Goal: Task Accomplishment & Management: Manage account settings

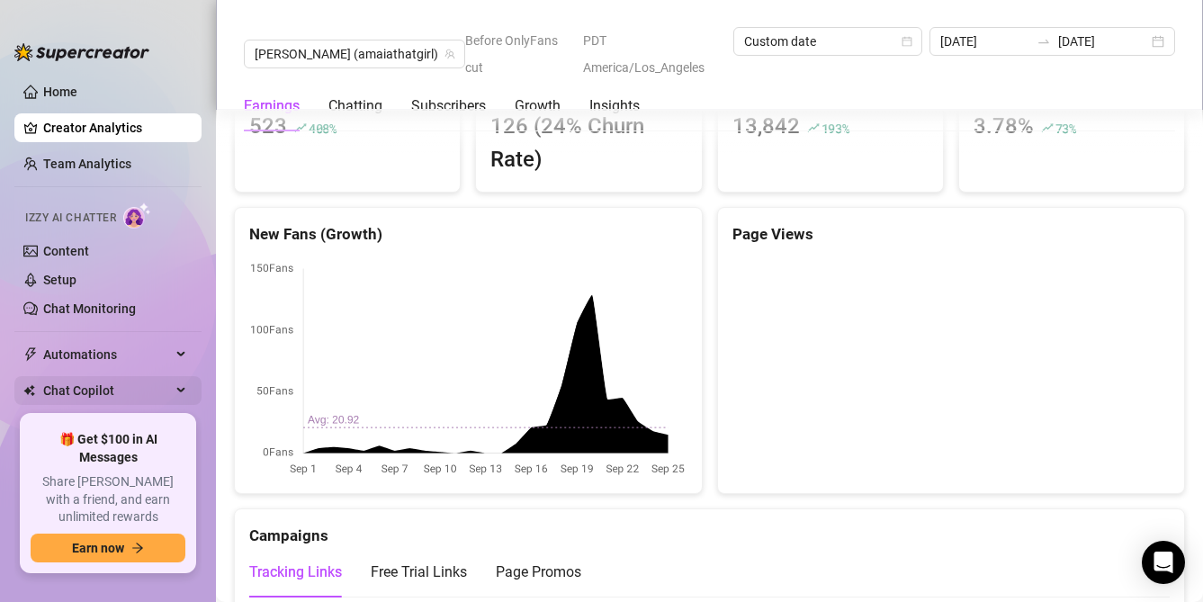
scroll to position [69, 0]
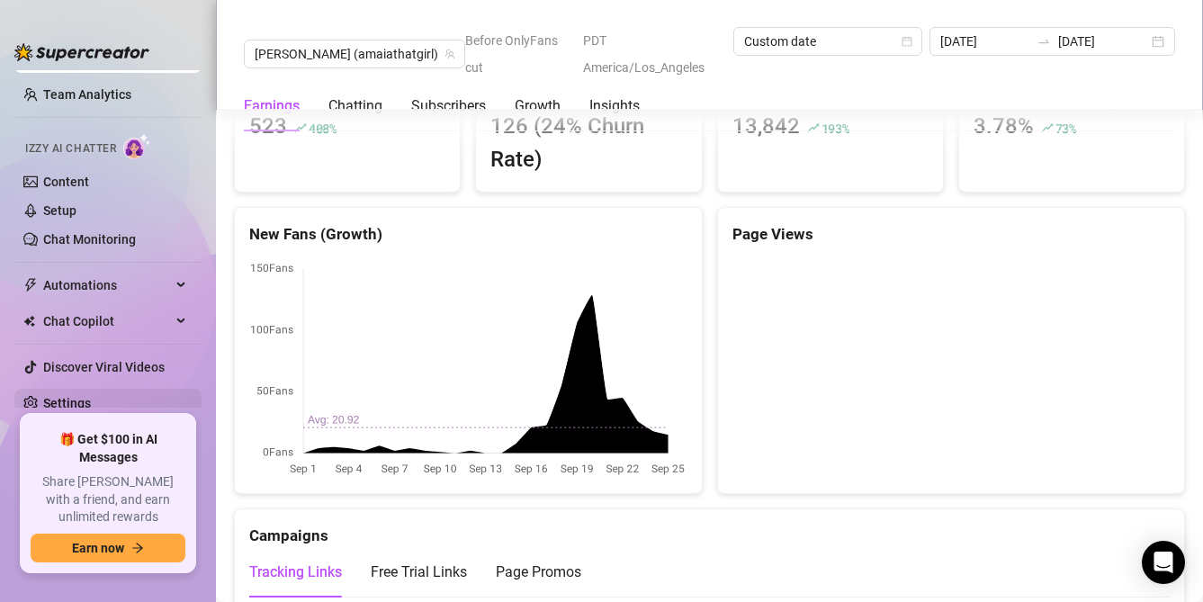
click at [91, 408] on link "Settings" at bounding box center [67, 403] width 48 height 14
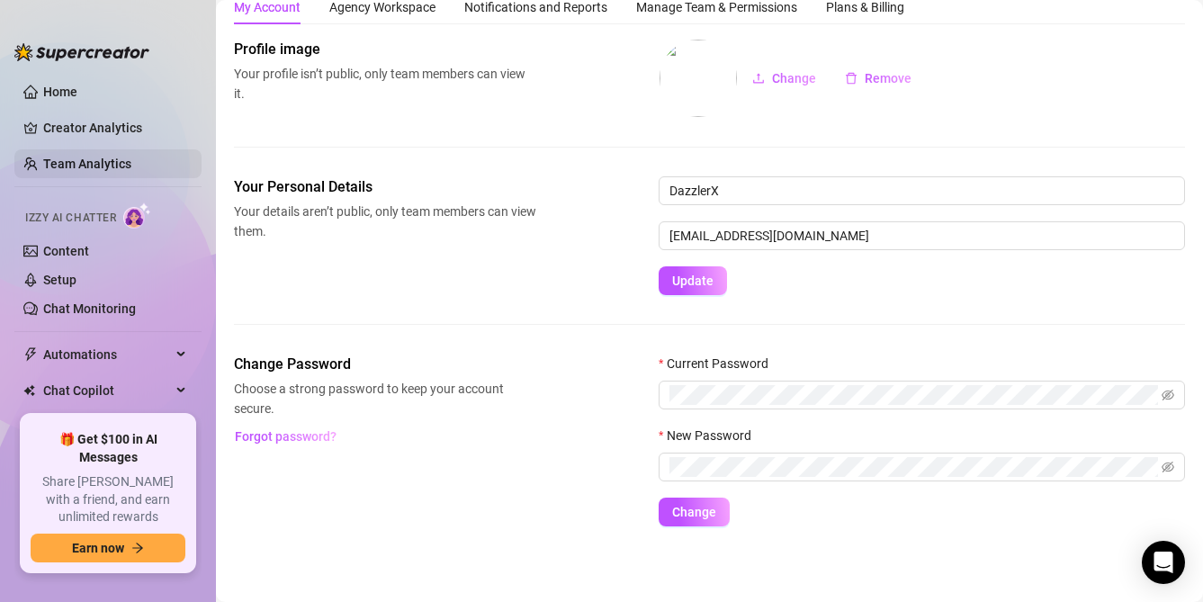
click at [121, 165] on link "Team Analytics" at bounding box center [87, 164] width 88 height 14
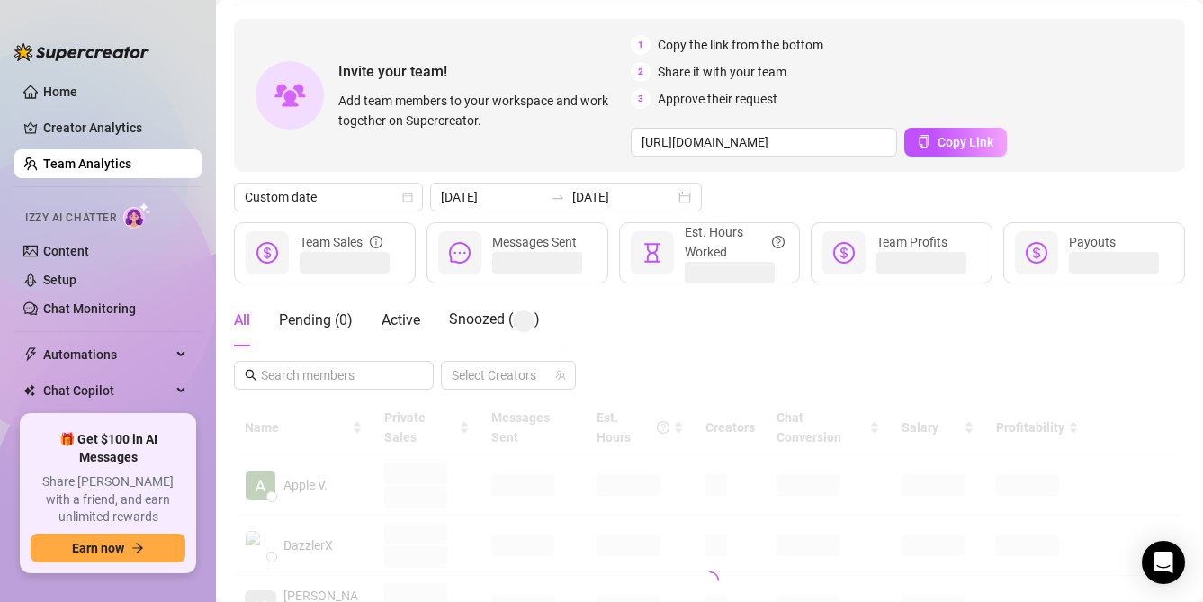
scroll to position [334, 0]
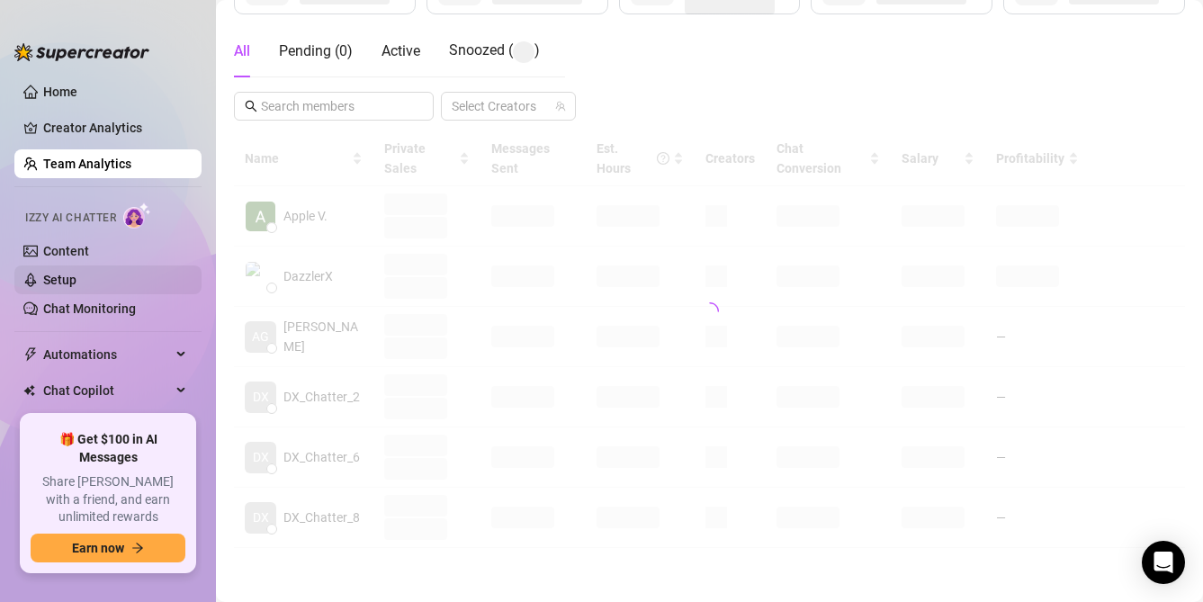
click at [77, 279] on link "Setup" at bounding box center [59, 280] width 33 height 14
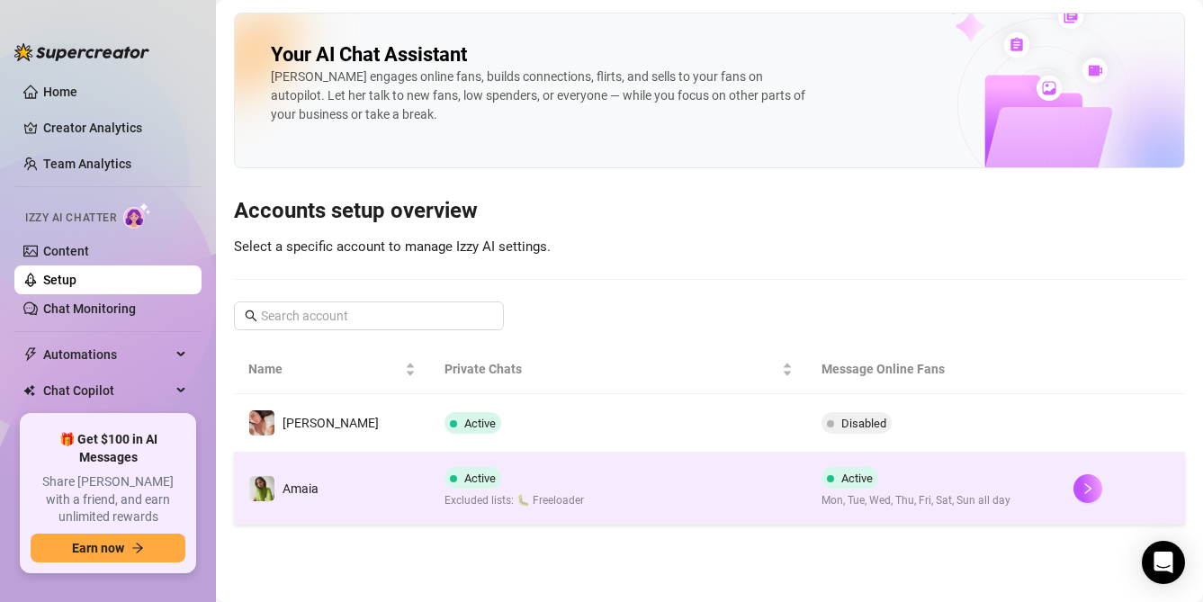
click at [707, 482] on td "Active Excluded lists: 🐛 Freeloader" at bounding box center [619, 489] width 378 height 72
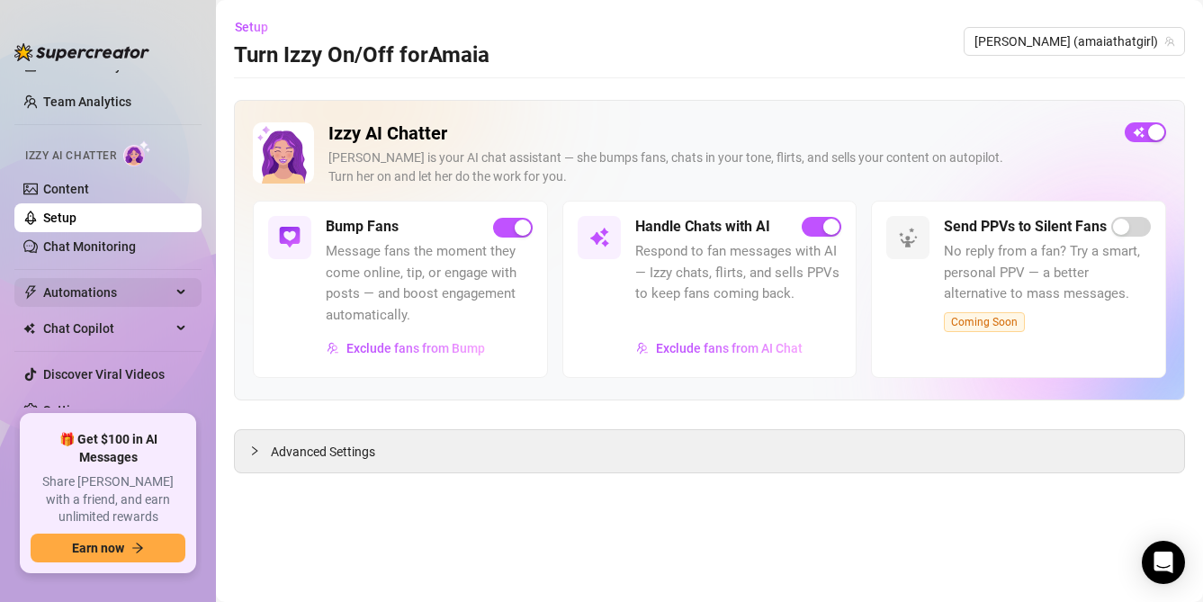
scroll to position [69, 0]
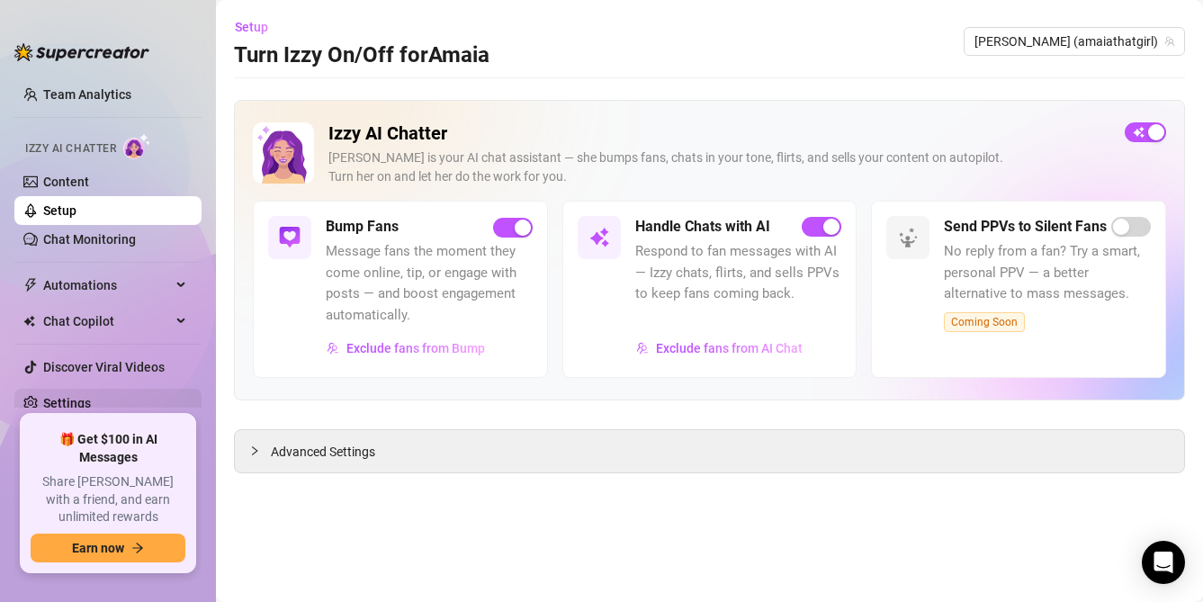
click at [91, 410] on link "Settings" at bounding box center [67, 403] width 48 height 14
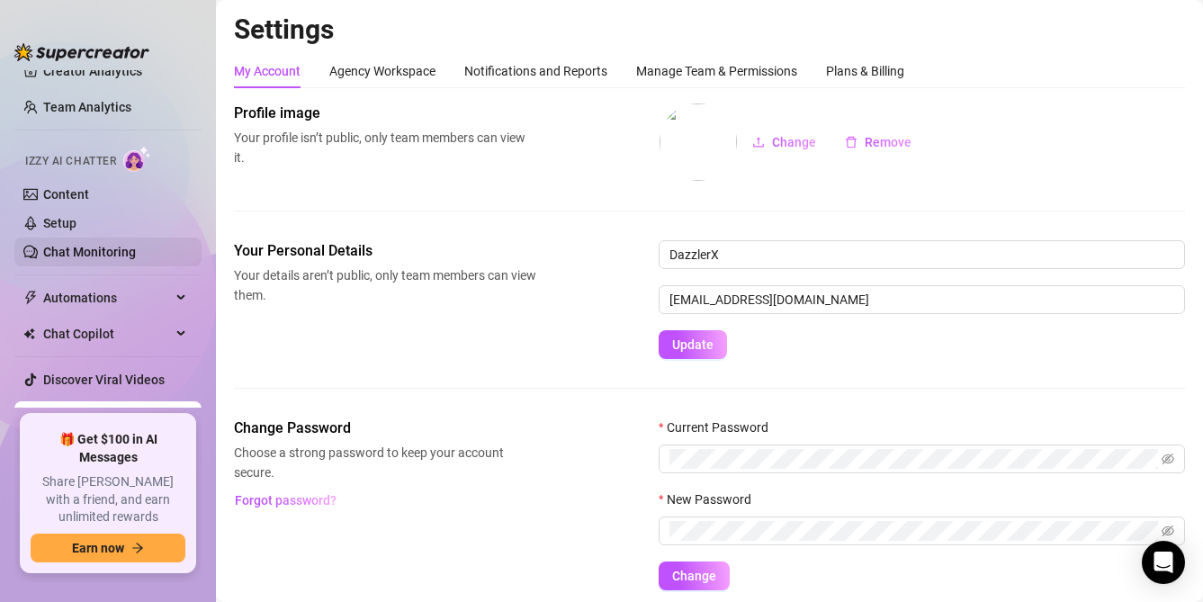
scroll to position [69, 0]
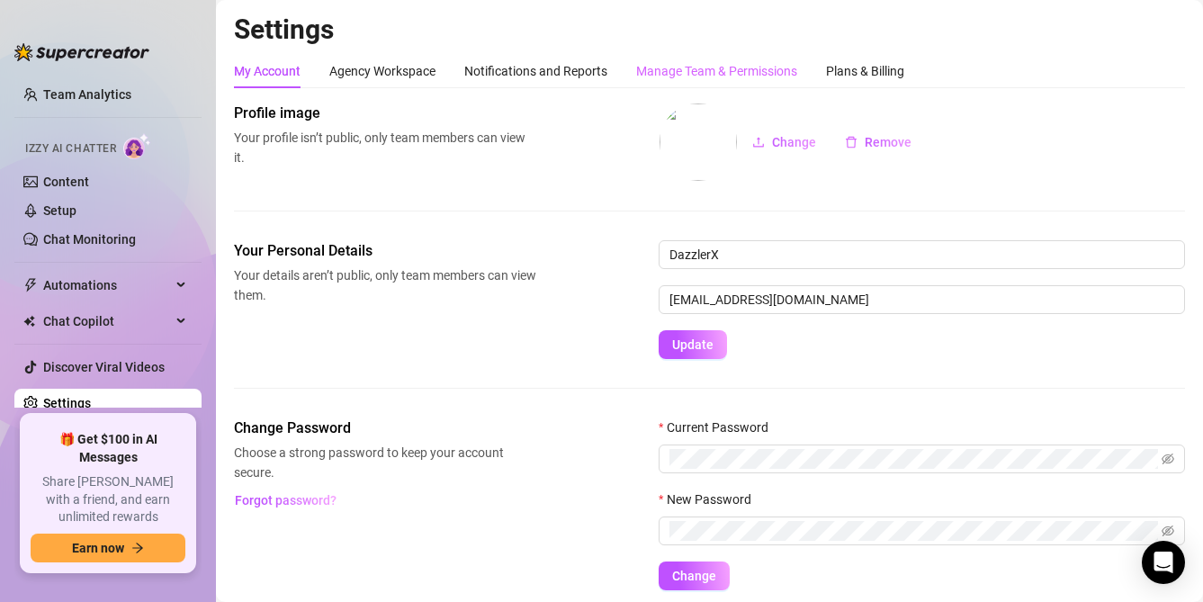
click at [719, 83] on div "Manage Team & Permissions" at bounding box center [716, 71] width 161 height 34
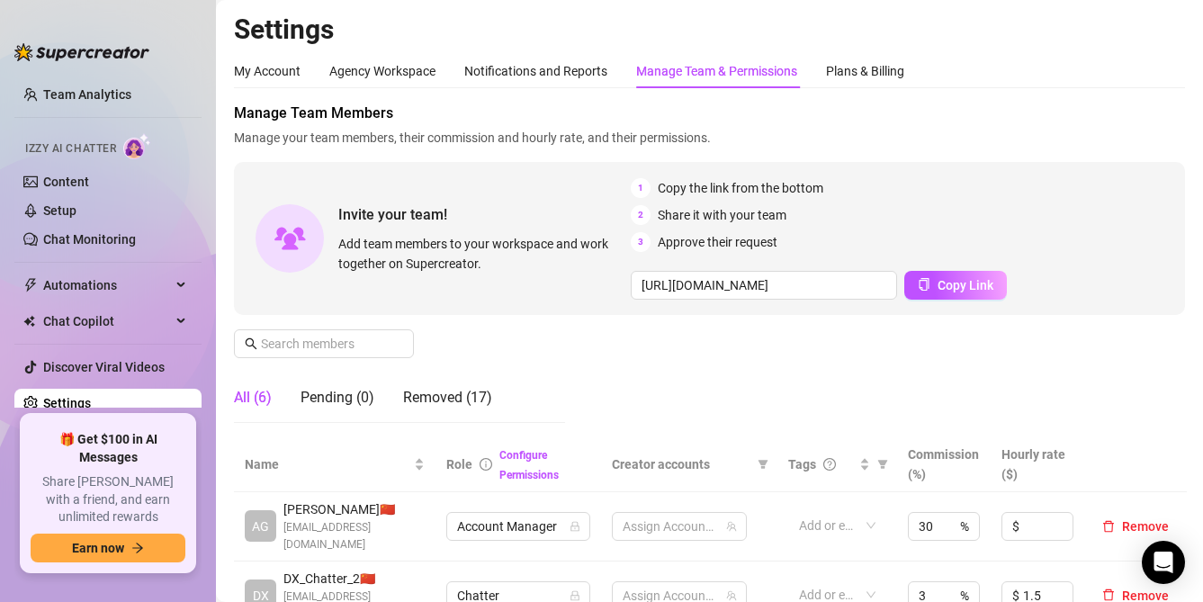
click at [720, 64] on div "Manage Team & Permissions" at bounding box center [716, 71] width 161 height 20
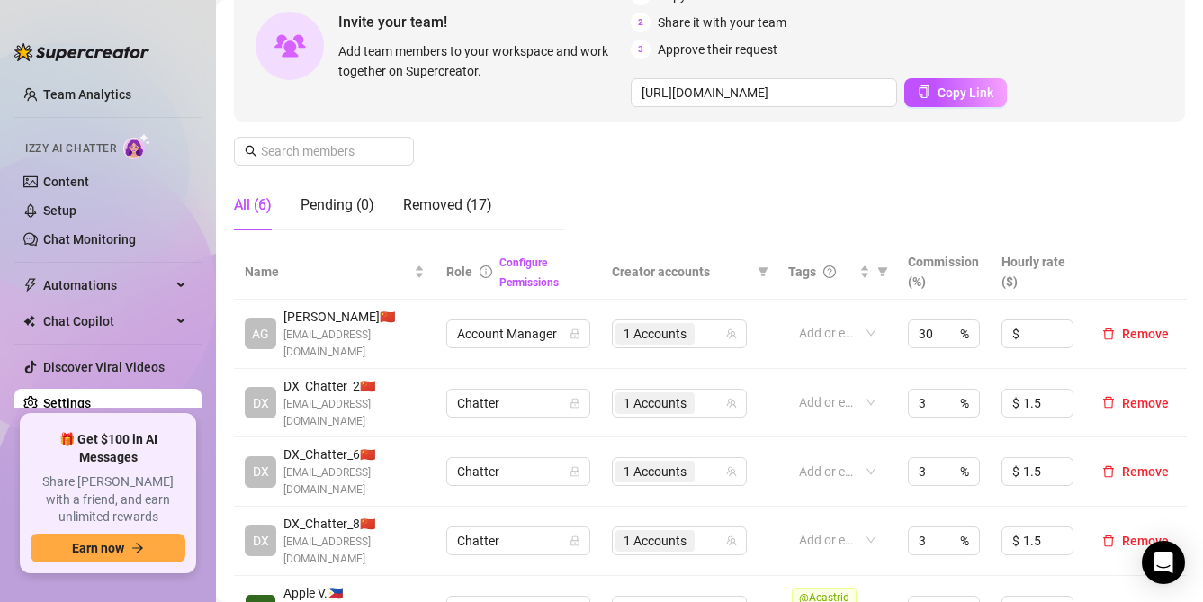
scroll to position [190, 0]
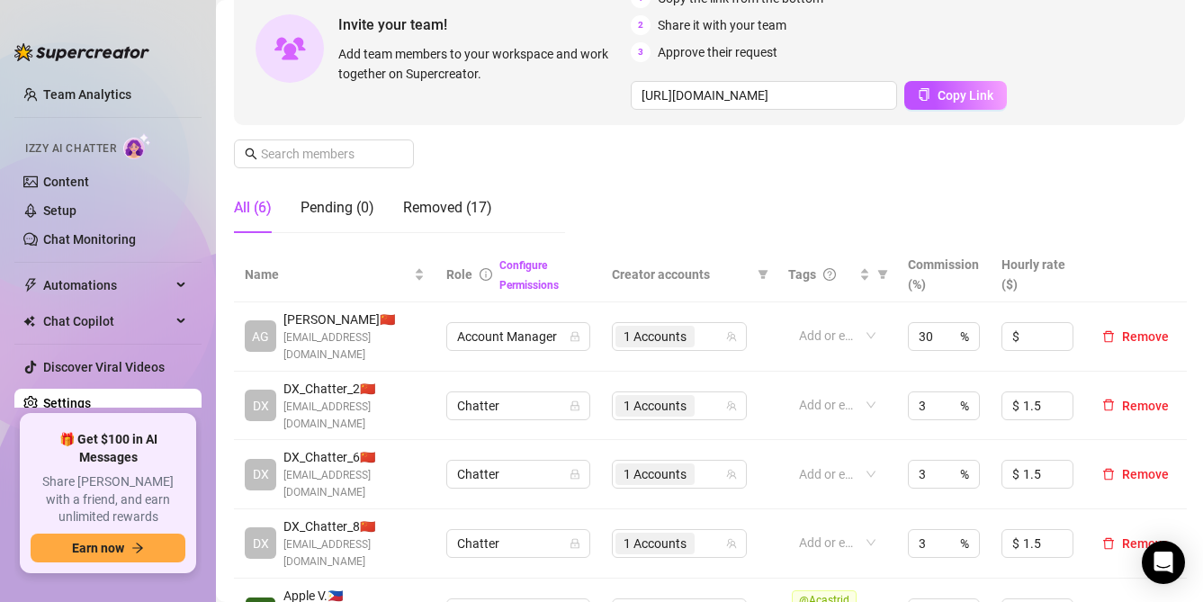
click at [638, 140] on div "Manage Team Members Manage your team members, their commission and hourly rate,…" at bounding box center [709, 80] width 951 height 335
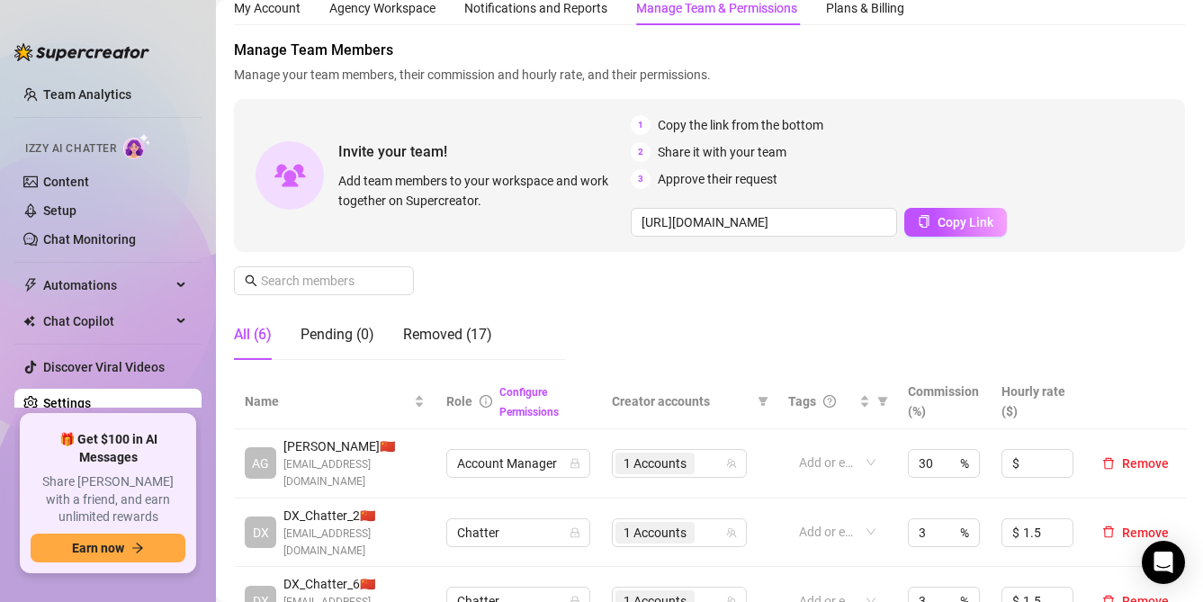
scroll to position [0, 0]
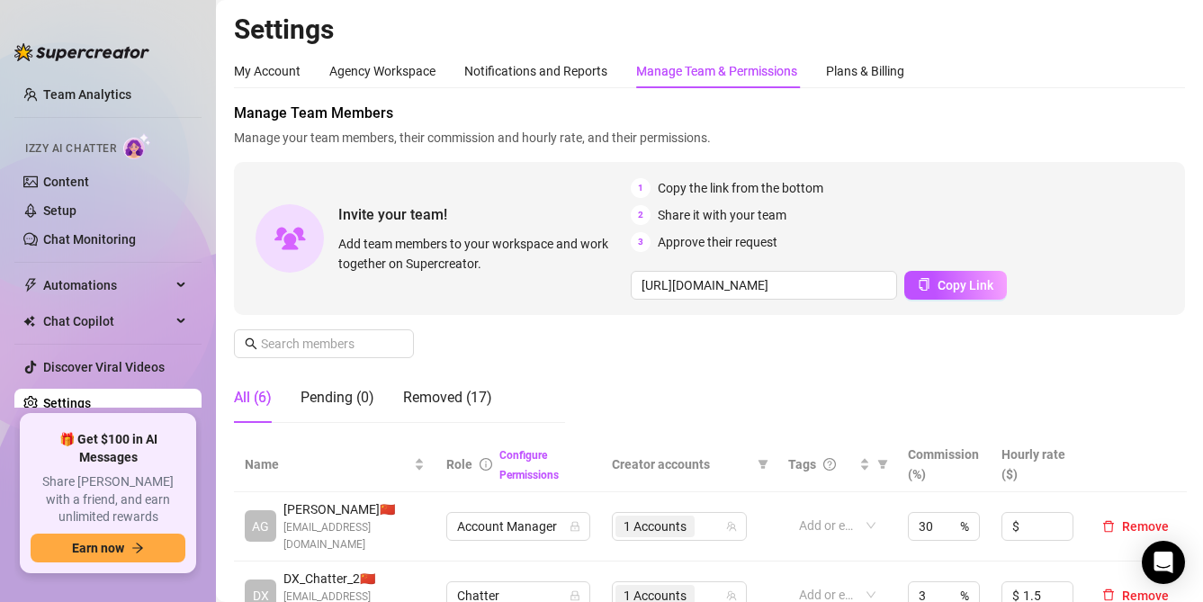
click at [752, 335] on div "Manage Team Members Manage your team members, their commission and hourly rate,…" at bounding box center [709, 270] width 951 height 335
click at [950, 286] on span "Copy Link" at bounding box center [966, 285] width 56 height 14
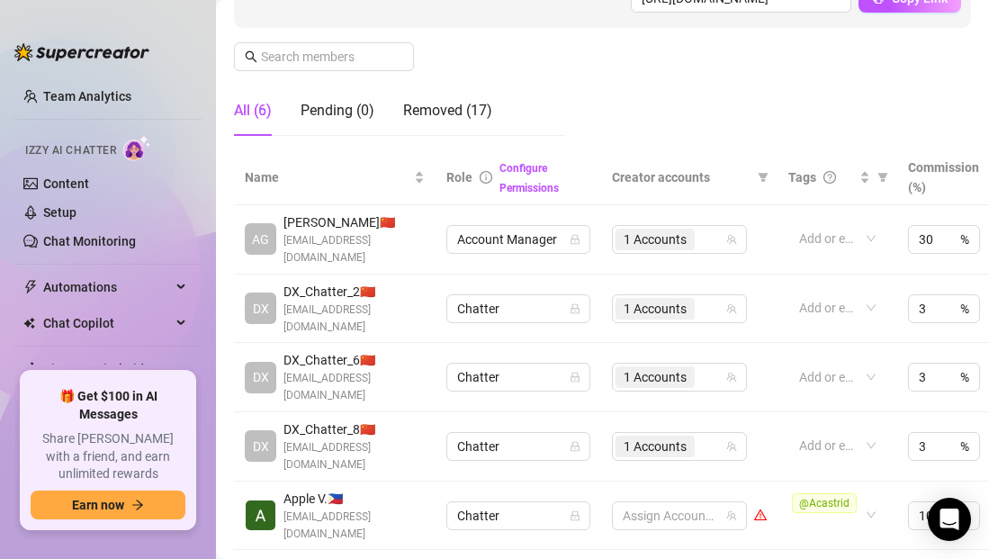
scroll to position [69, 0]
click at [454, 102] on div "Removed (17)" at bounding box center [447, 111] width 89 height 22
click at [347, 106] on div "Pending (0)" at bounding box center [338, 111] width 74 height 22
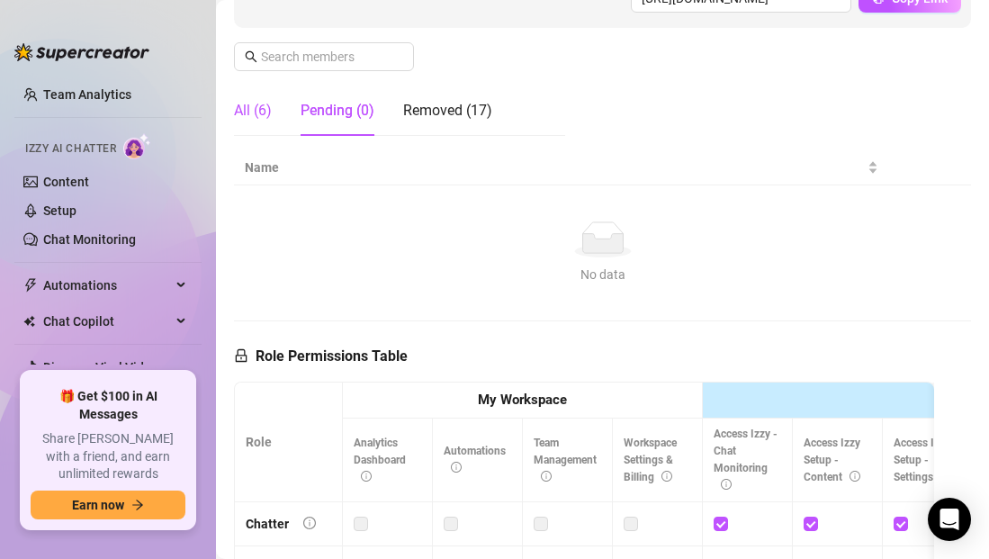
click at [239, 107] on div "All (6)" at bounding box center [253, 111] width 38 height 22
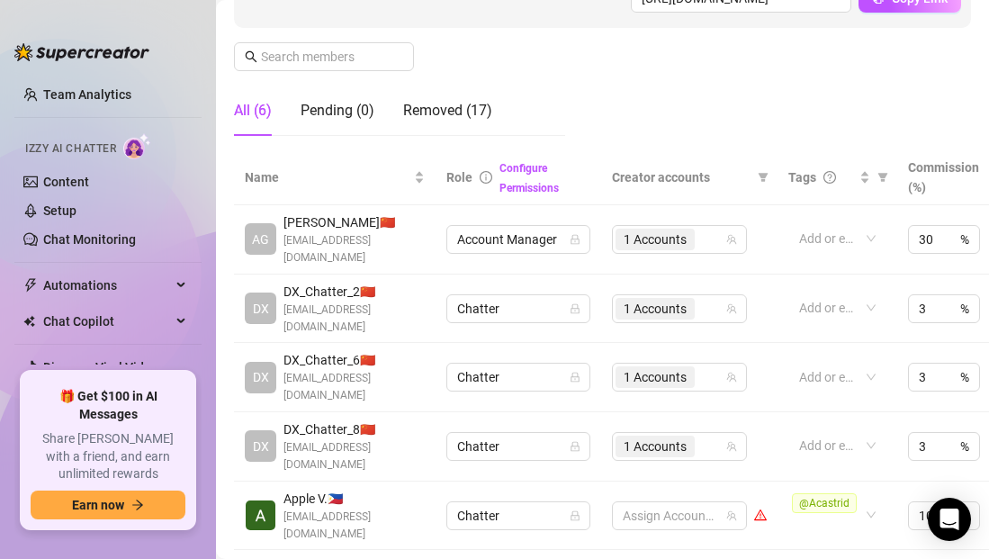
click at [257, 122] on div "All (6)" at bounding box center [253, 111] width 38 height 50
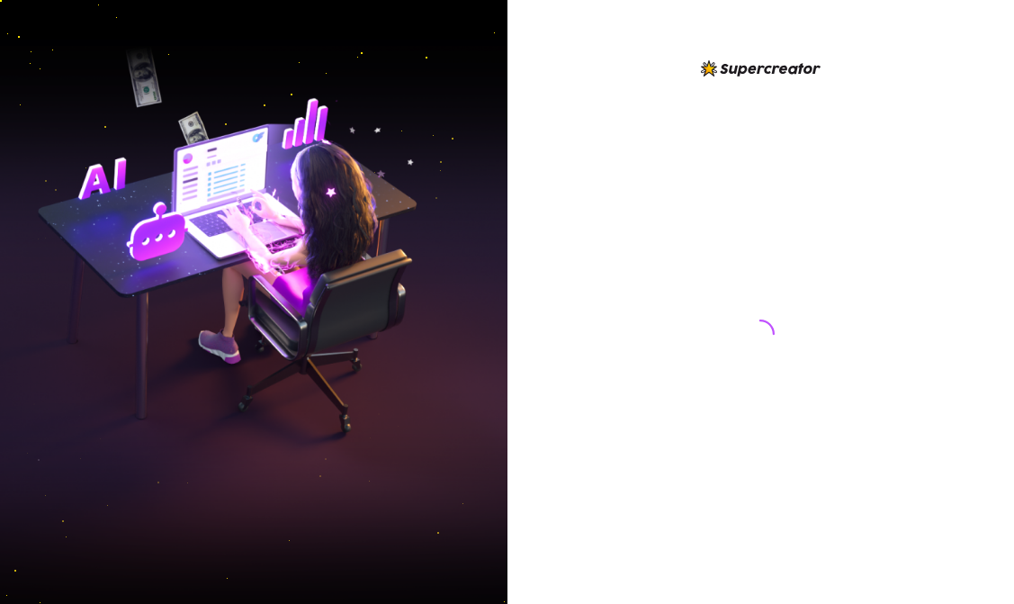
click at [972, 14] on div at bounding box center [762, 302] width 508 height 604
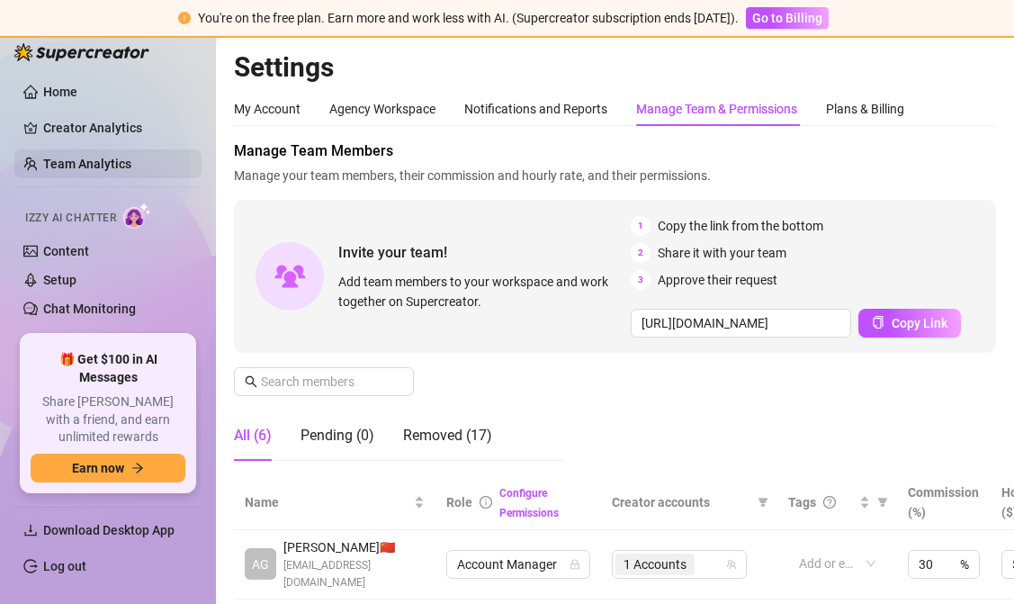
click at [131, 162] on link "Team Analytics" at bounding box center [87, 164] width 88 height 14
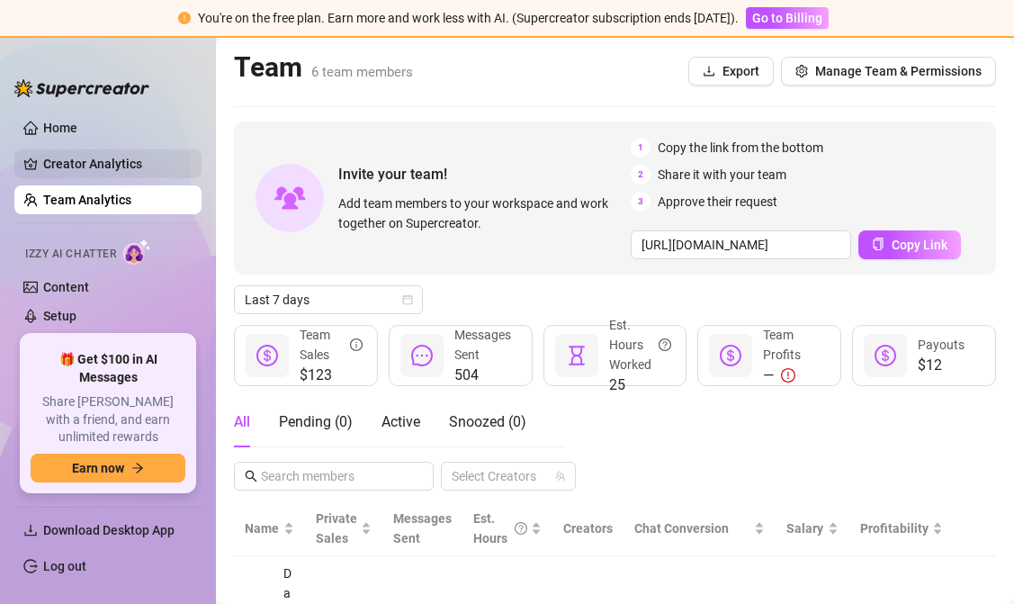
click at [104, 155] on link "Creator Analytics" at bounding box center [115, 163] width 144 height 29
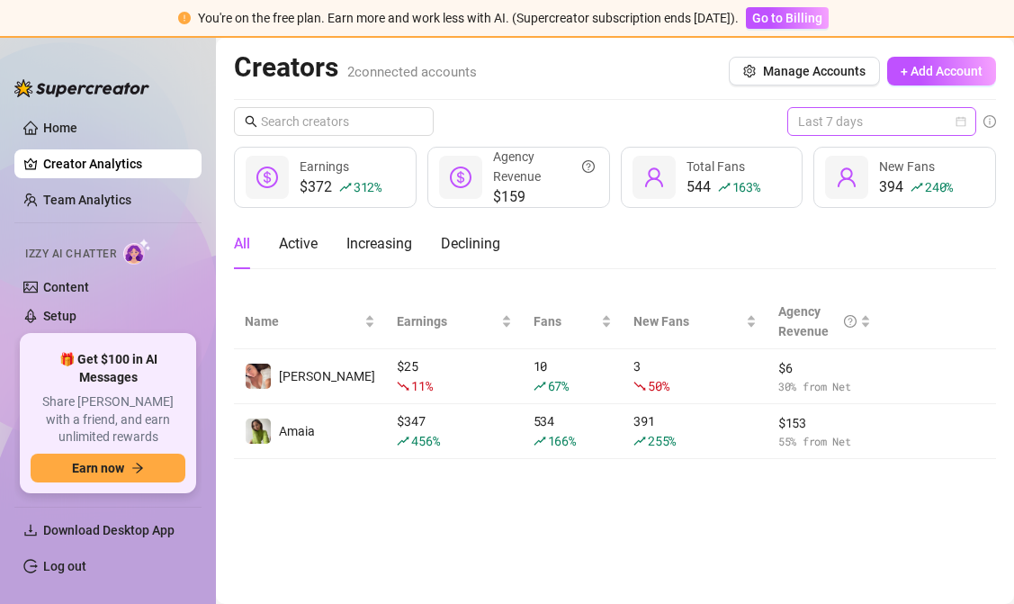
click at [851, 121] on span "Last 7 days" at bounding box center [881, 121] width 167 height 27
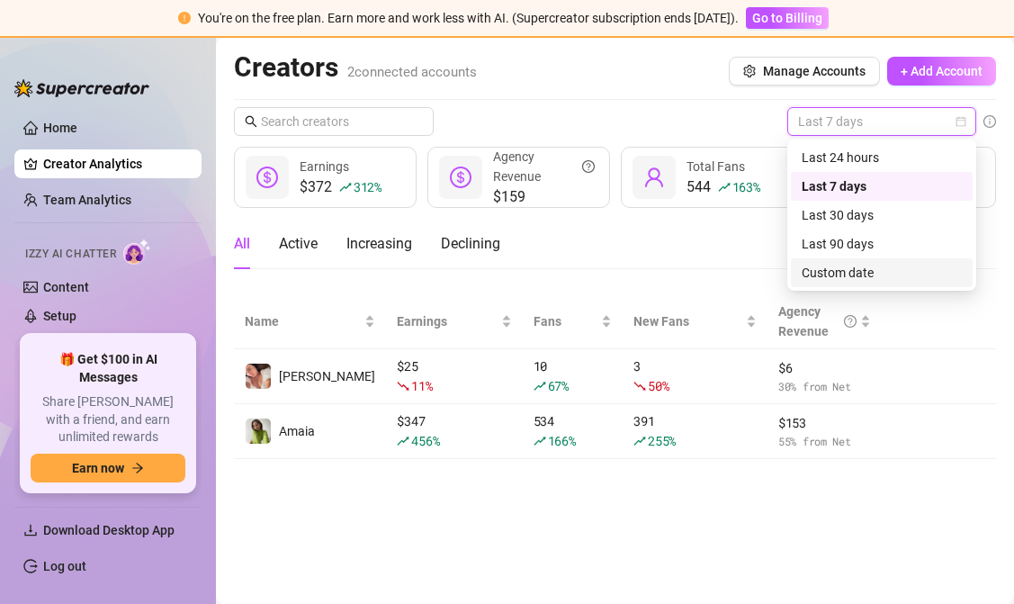
click at [870, 267] on div "Custom date" at bounding box center [882, 273] width 160 height 20
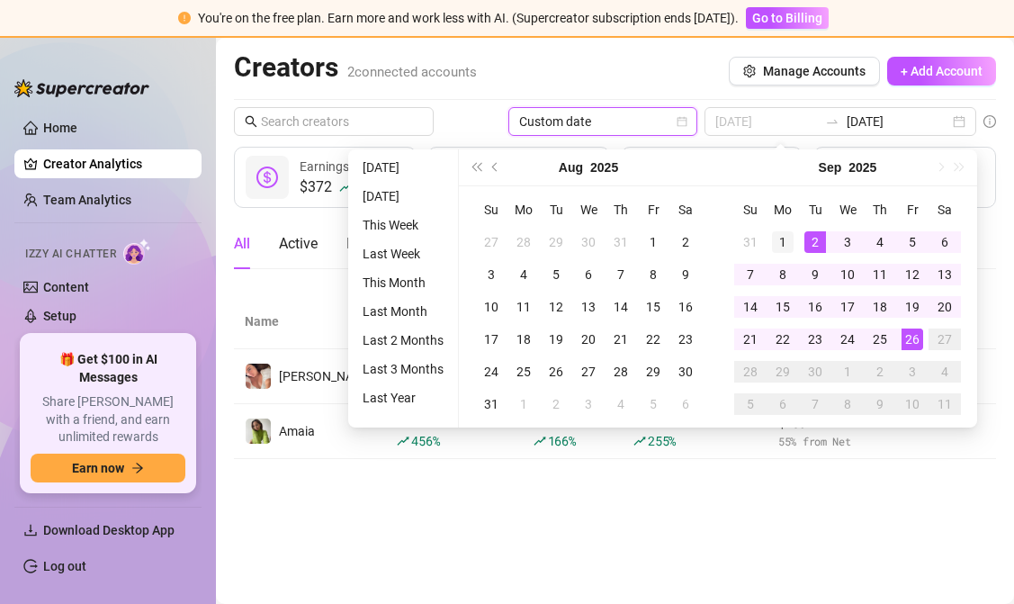
type input "[DATE]"
click at [783, 243] on div "1" at bounding box center [783, 242] width 22 height 22
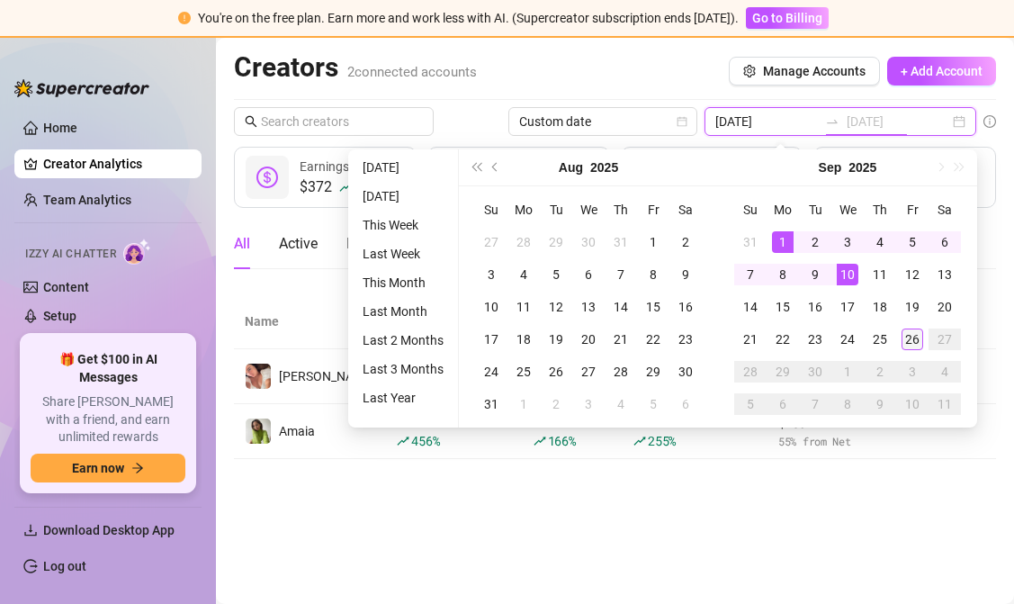
type input "[DATE]"
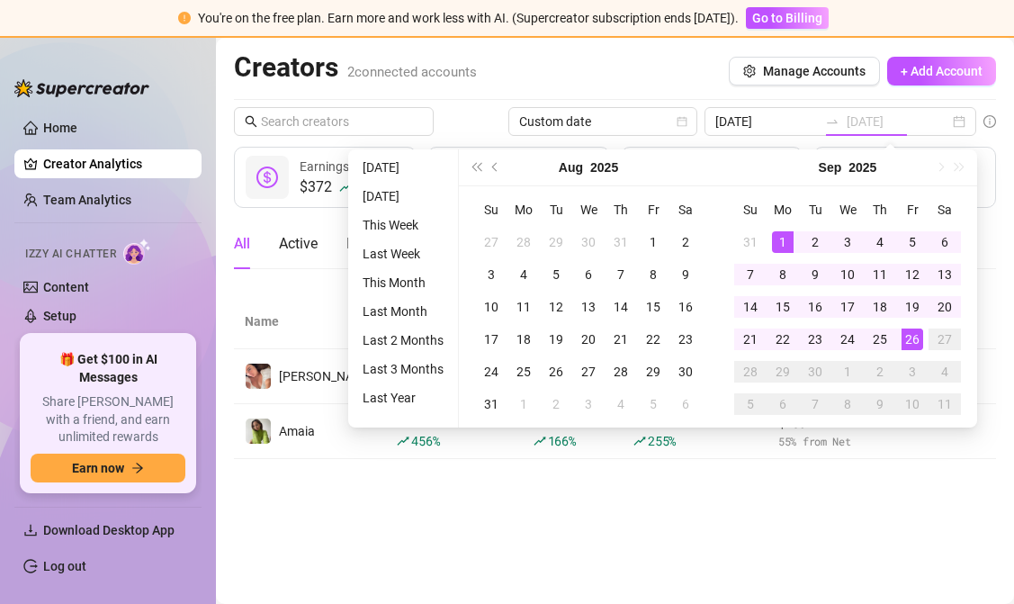
click at [913, 340] on div "26" at bounding box center [913, 340] width 22 height 22
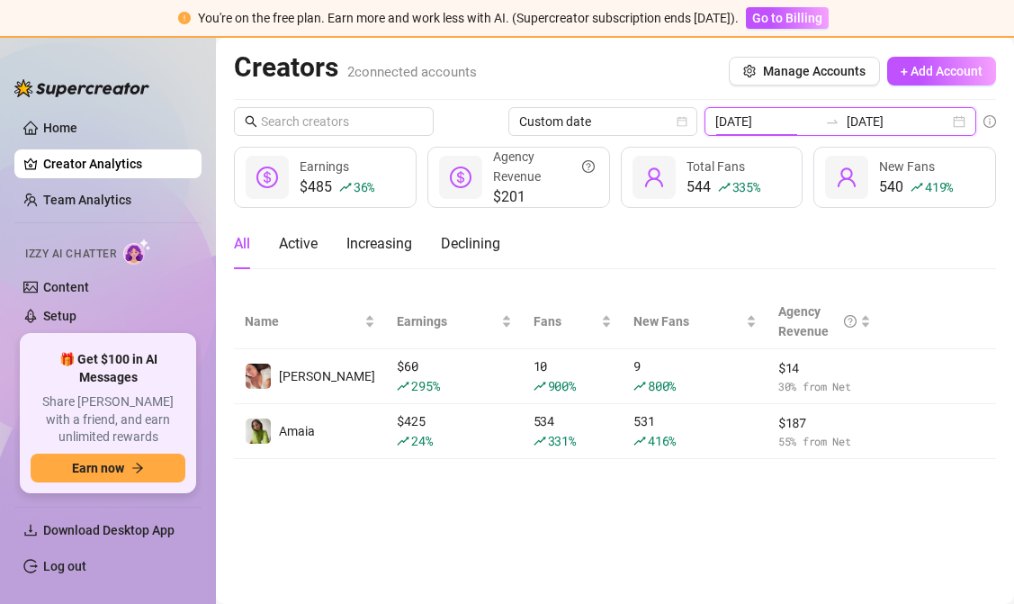
click at [818, 113] on input "[DATE]" at bounding box center [767, 122] width 103 height 20
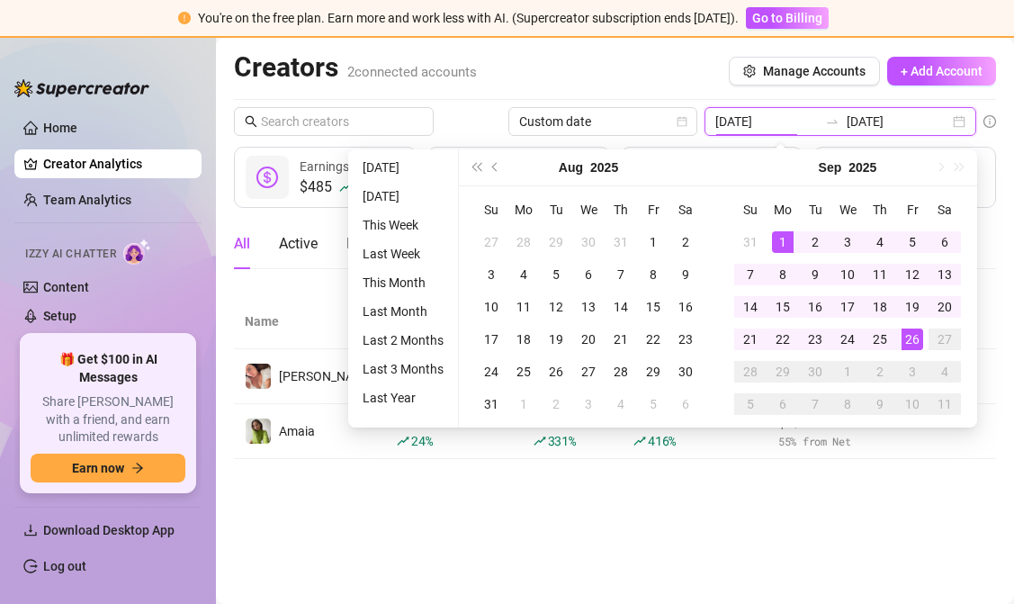
type input "[DATE]"
click at [744, 500] on main "Creators 2 connected accounts Manage Accounts + Add Account Custom date [DATE] …" at bounding box center [615, 321] width 798 height 566
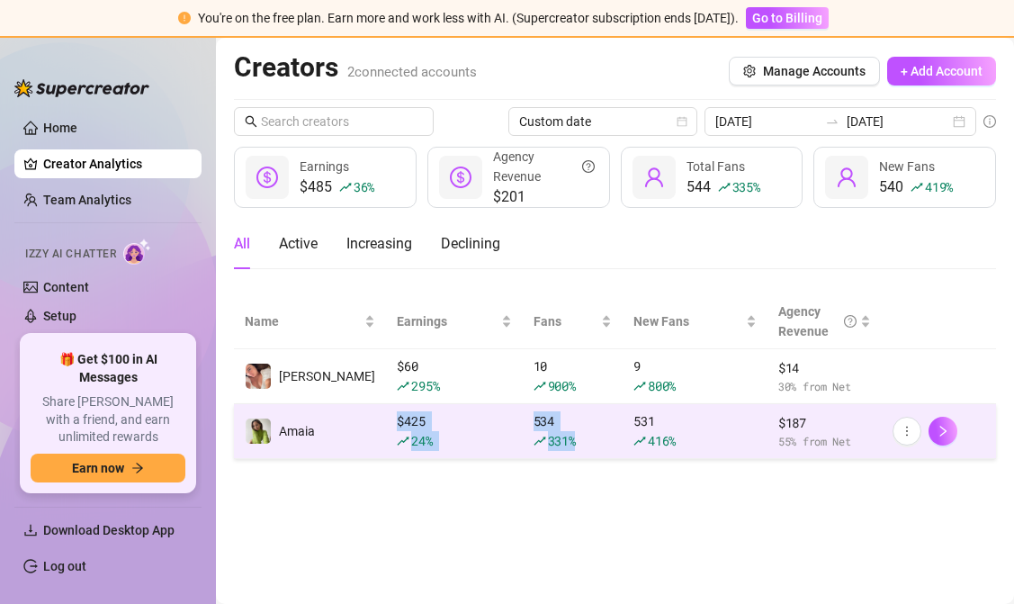
drag, startPoint x: 396, startPoint y: 423, endPoint x: 619, endPoint y: 456, distance: 225.7
click at [619, 456] on tr "Amaia $ 425 24 % 534 331 % 531 416 % $ 187 55 % from Net" at bounding box center [615, 431] width 762 height 55
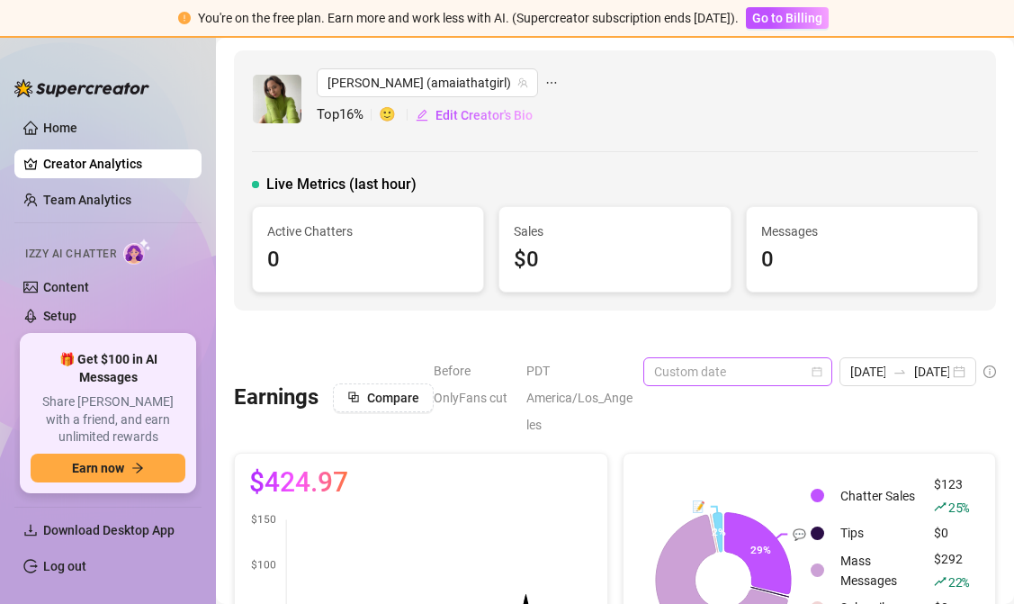
click at [748, 364] on span "Custom date" at bounding box center [737, 371] width 167 height 27
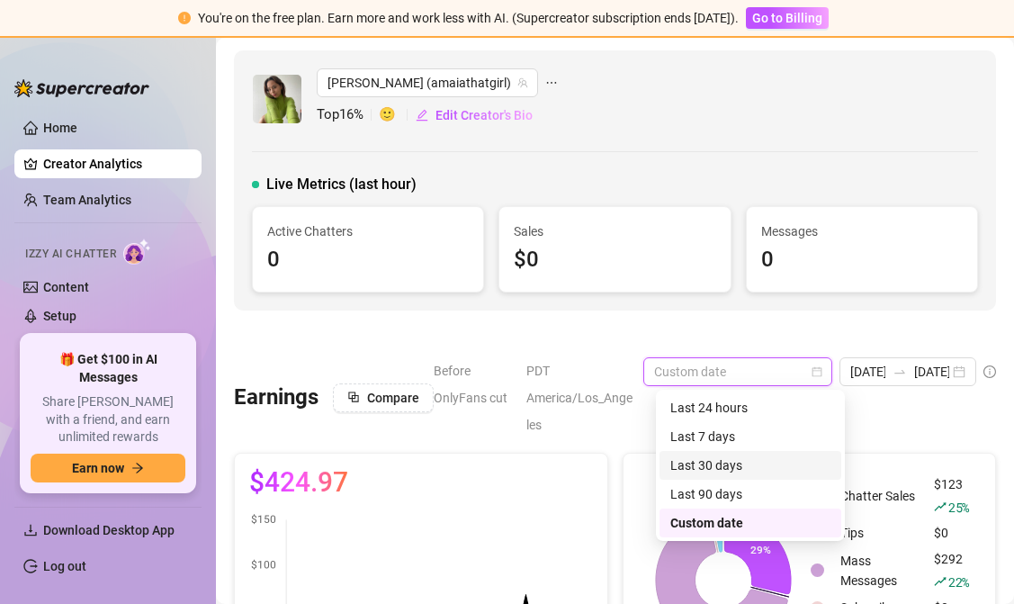
click at [731, 464] on div "Last 30 days" at bounding box center [751, 465] width 160 height 20
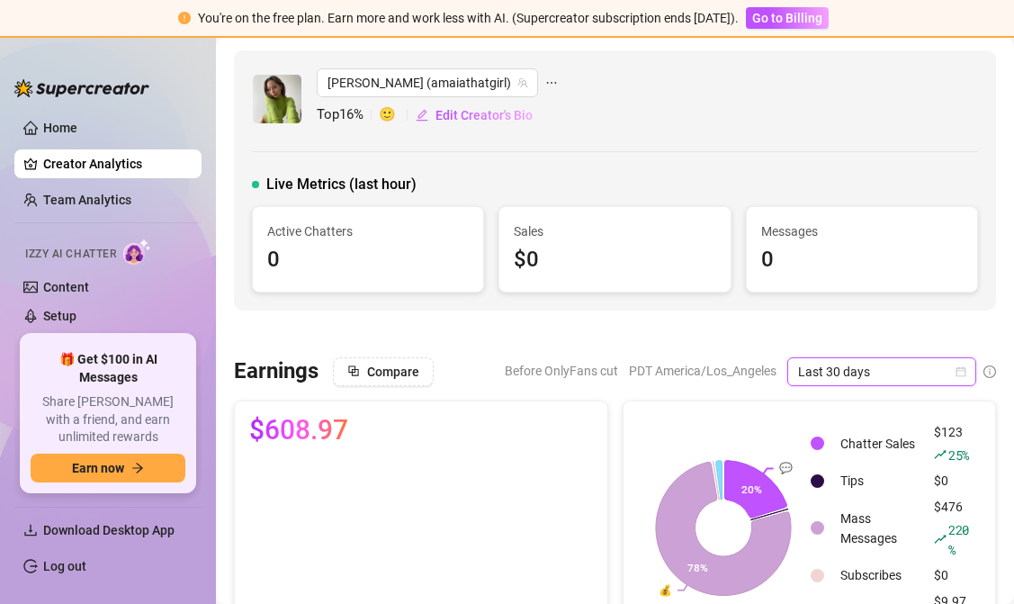
click at [862, 372] on span "Last 30 days" at bounding box center [881, 371] width 167 height 27
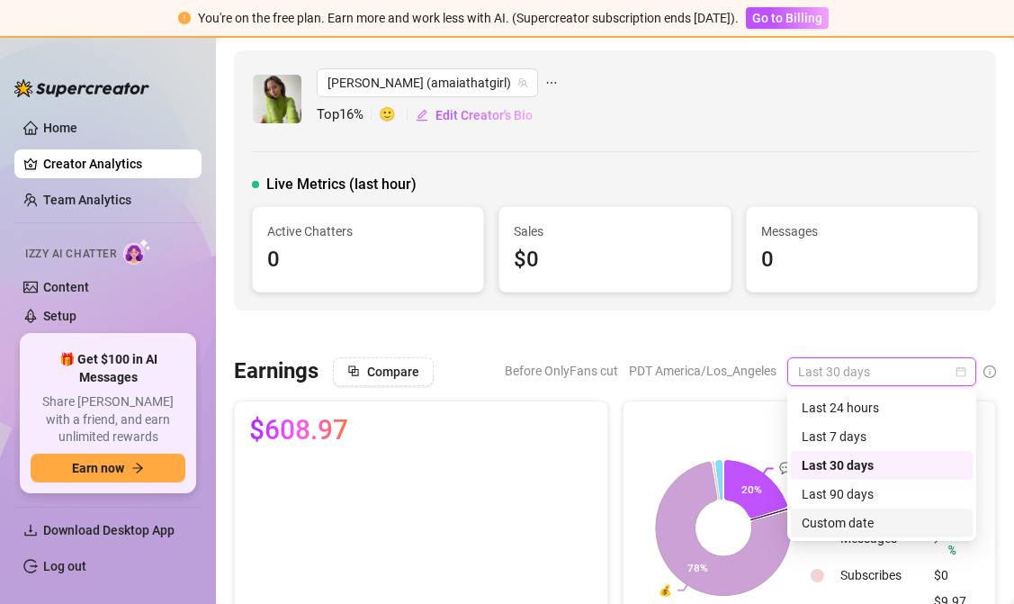
click at [838, 523] on div "Custom date" at bounding box center [882, 523] width 160 height 20
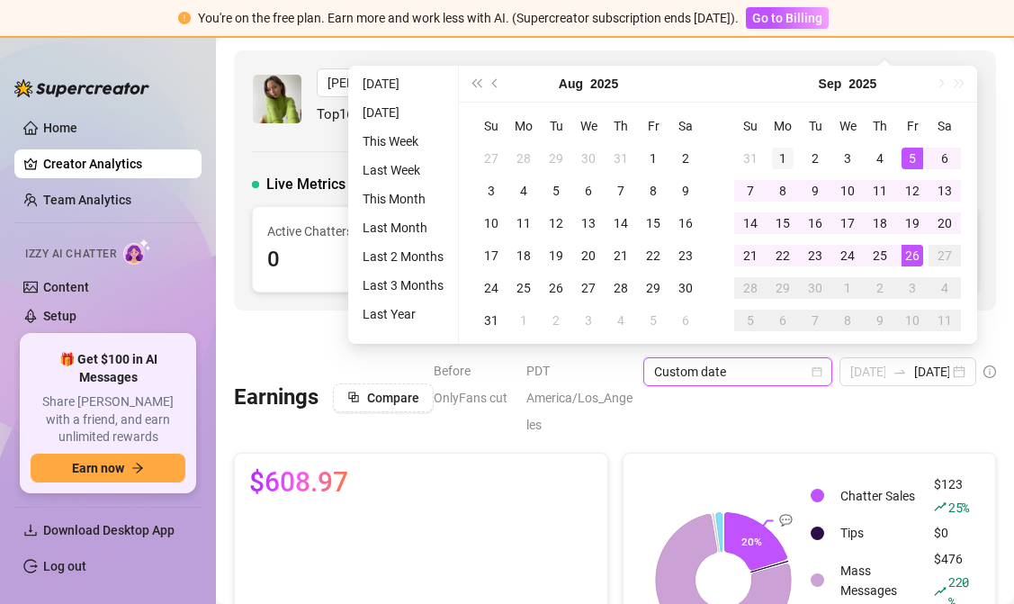
type input "[DATE]"
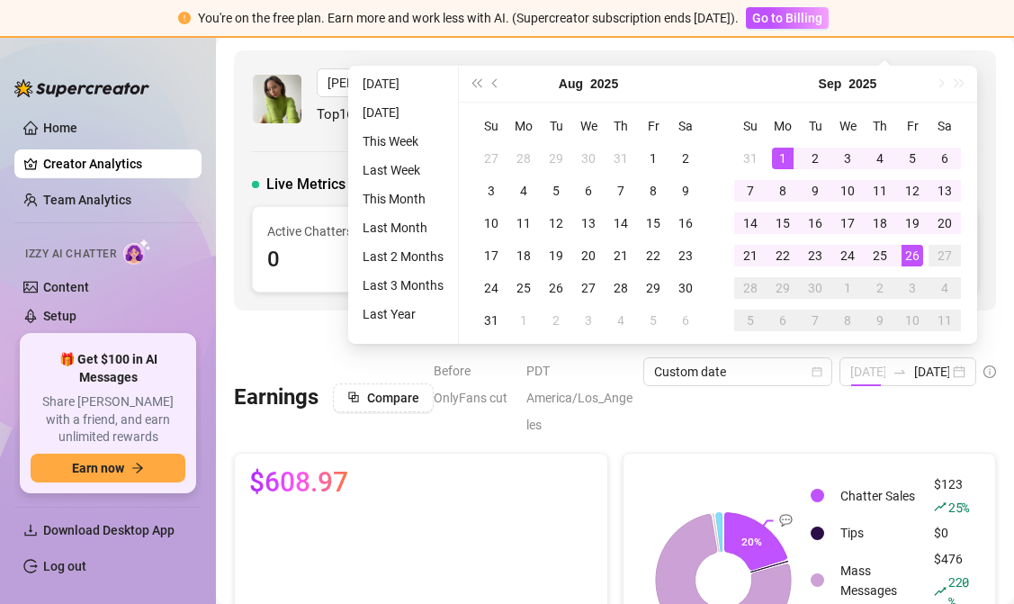
click at [774, 158] on div "1" at bounding box center [783, 159] width 22 height 22
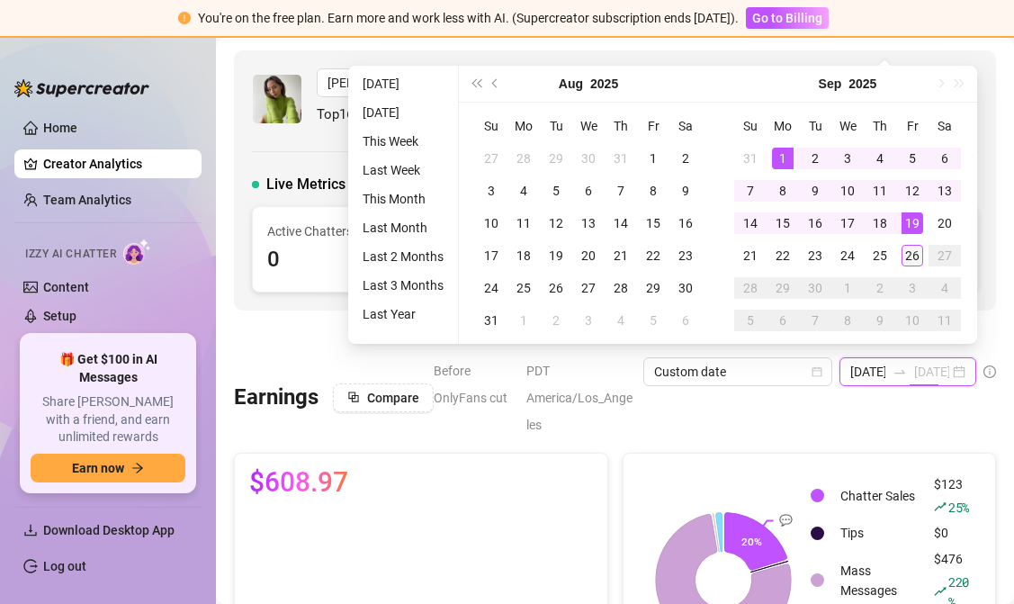
scroll to position [0, 34]
type input "[DATE]"
click at [913, 259] on div "26" at bounding box center [913, 256] width 22 height 22
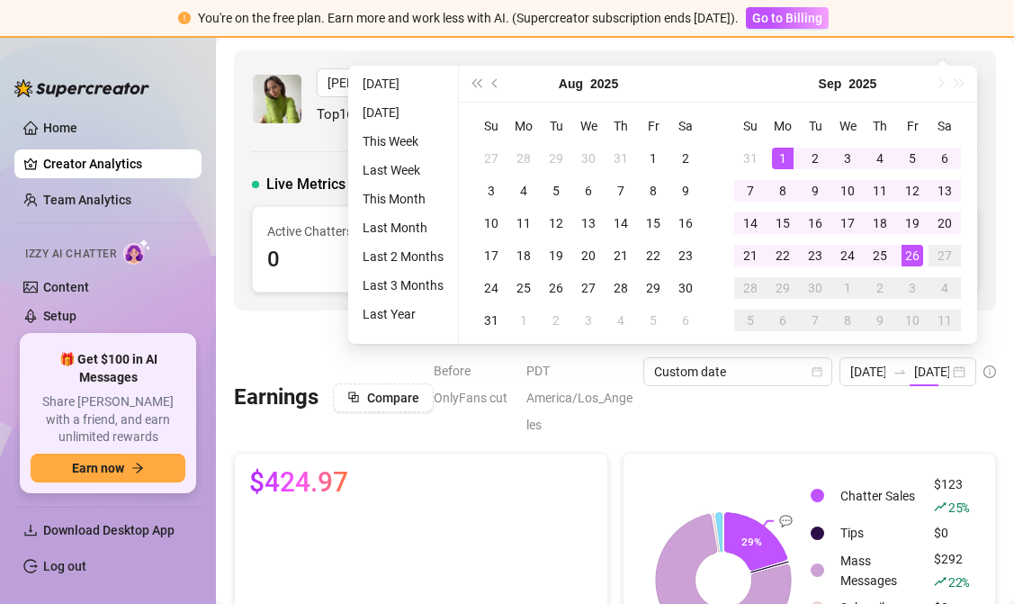
type input "[DATE]"
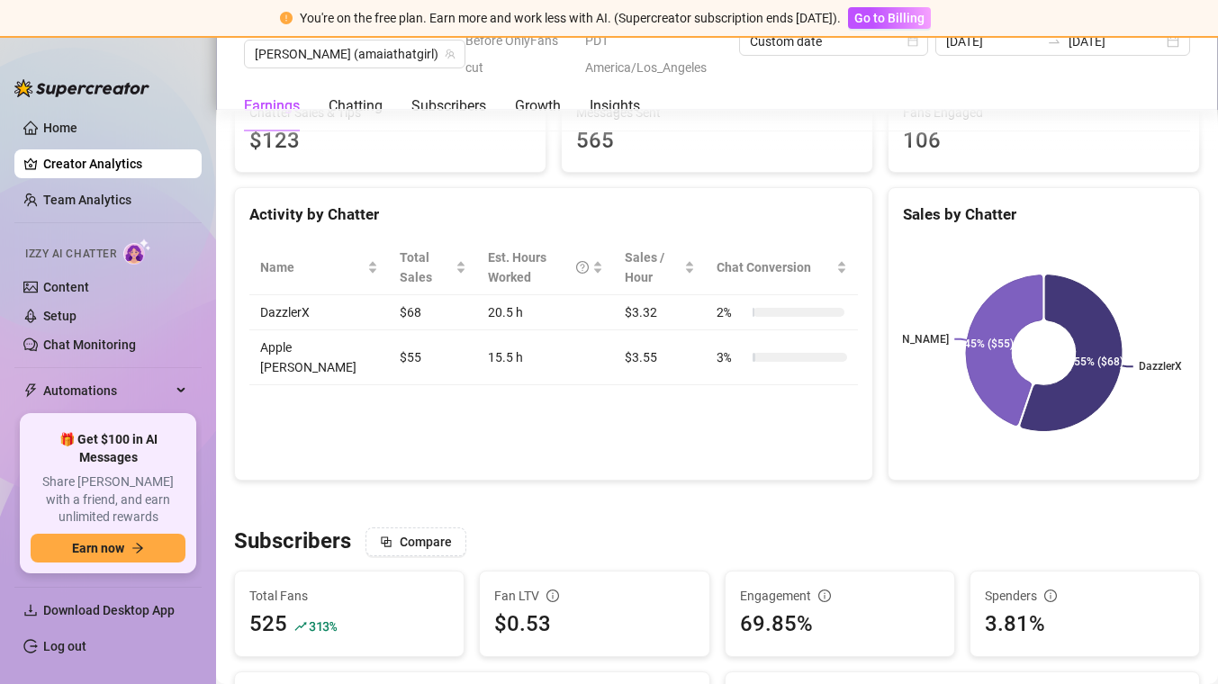
scroll to position [420, 0]
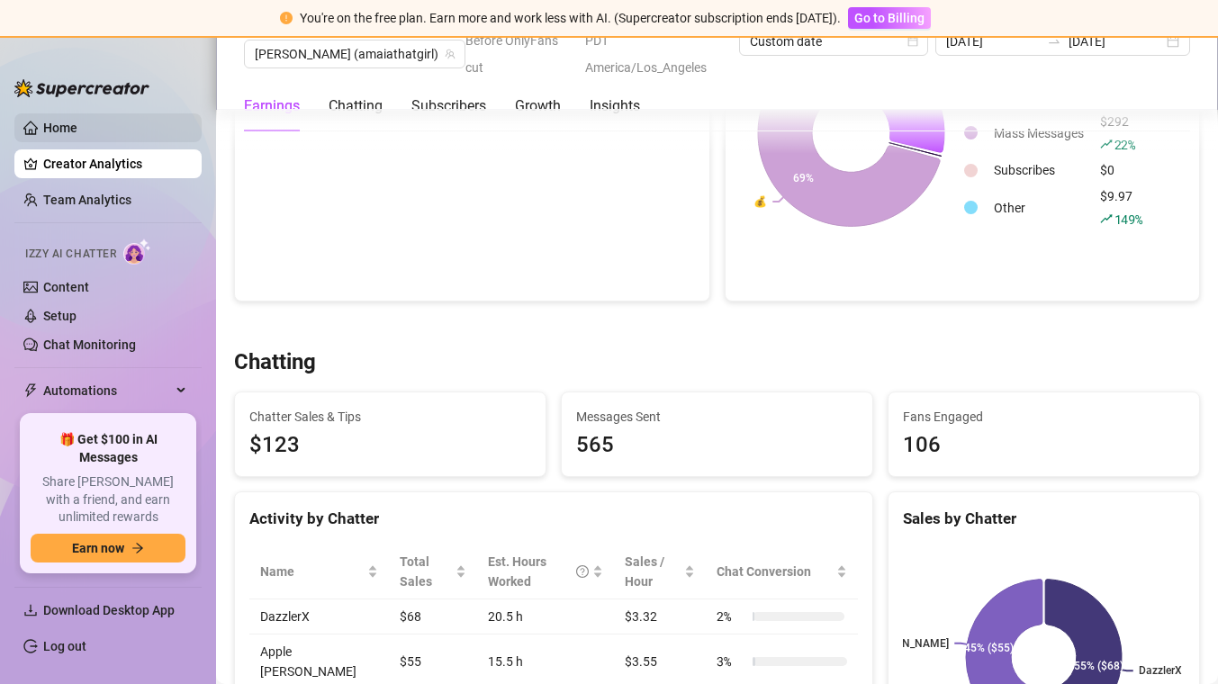
click at [73, 125] on link "Home" at bounding box center [60, 128] width 34 height 14
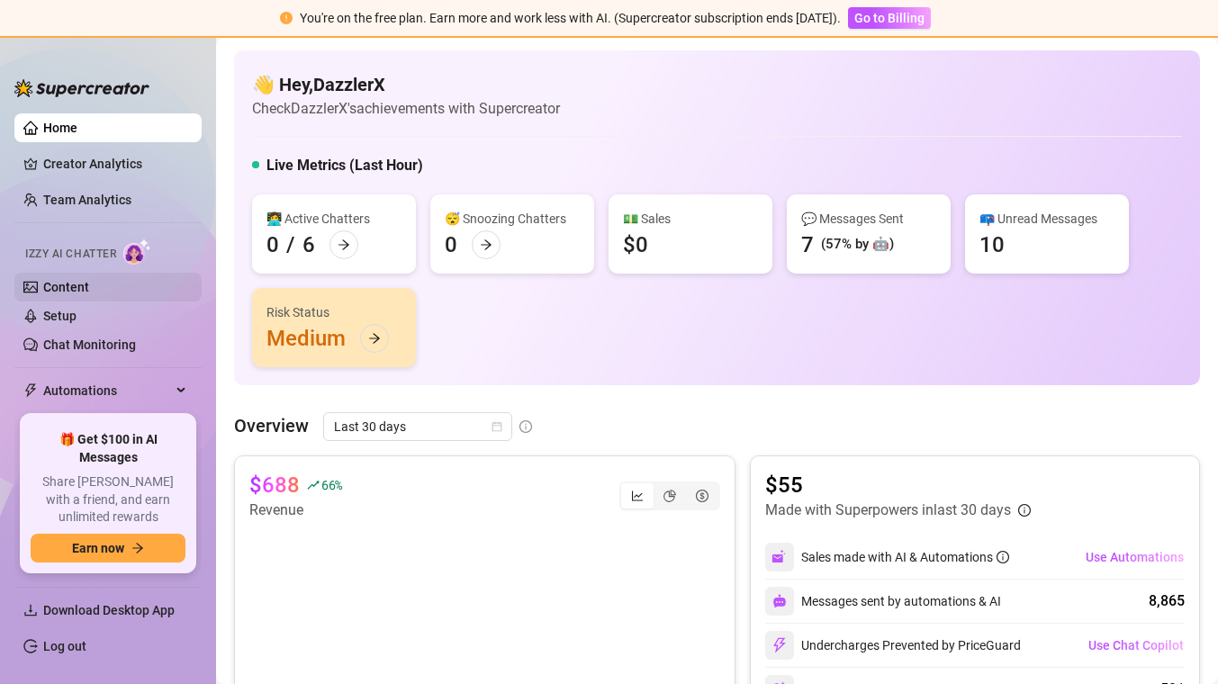
scroll to position [105, 0]
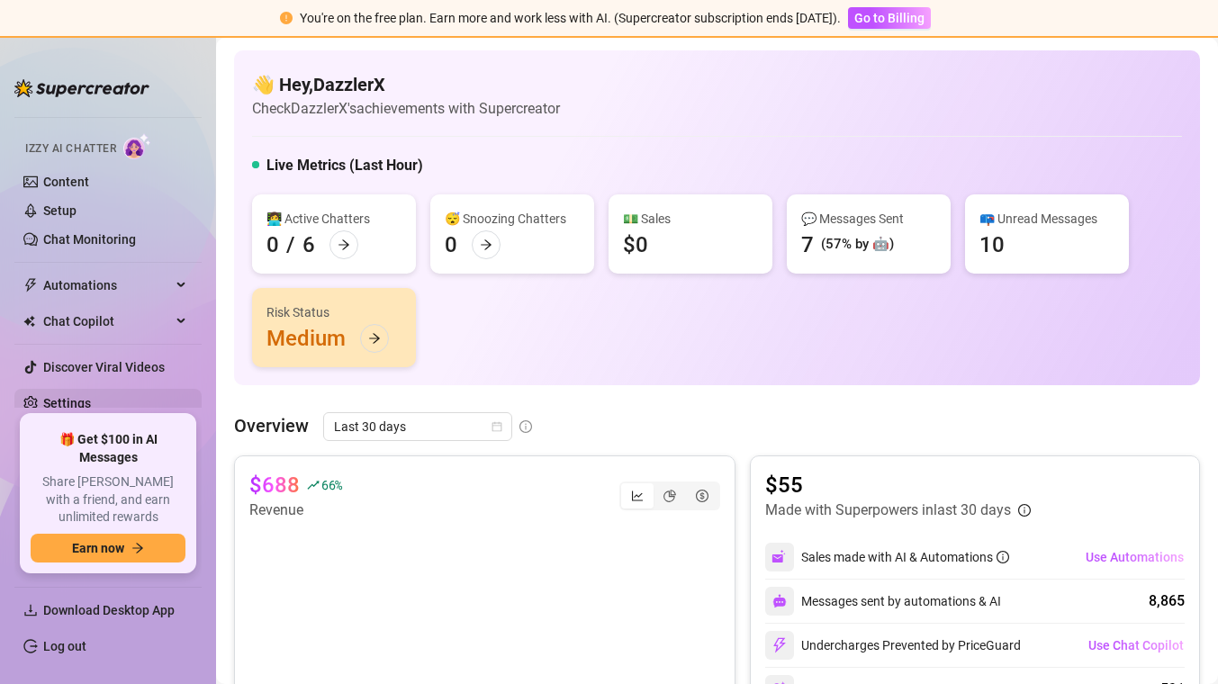
click at [90, 396] on link "Settings" at bounding box center [67, 403] width 48 height 14
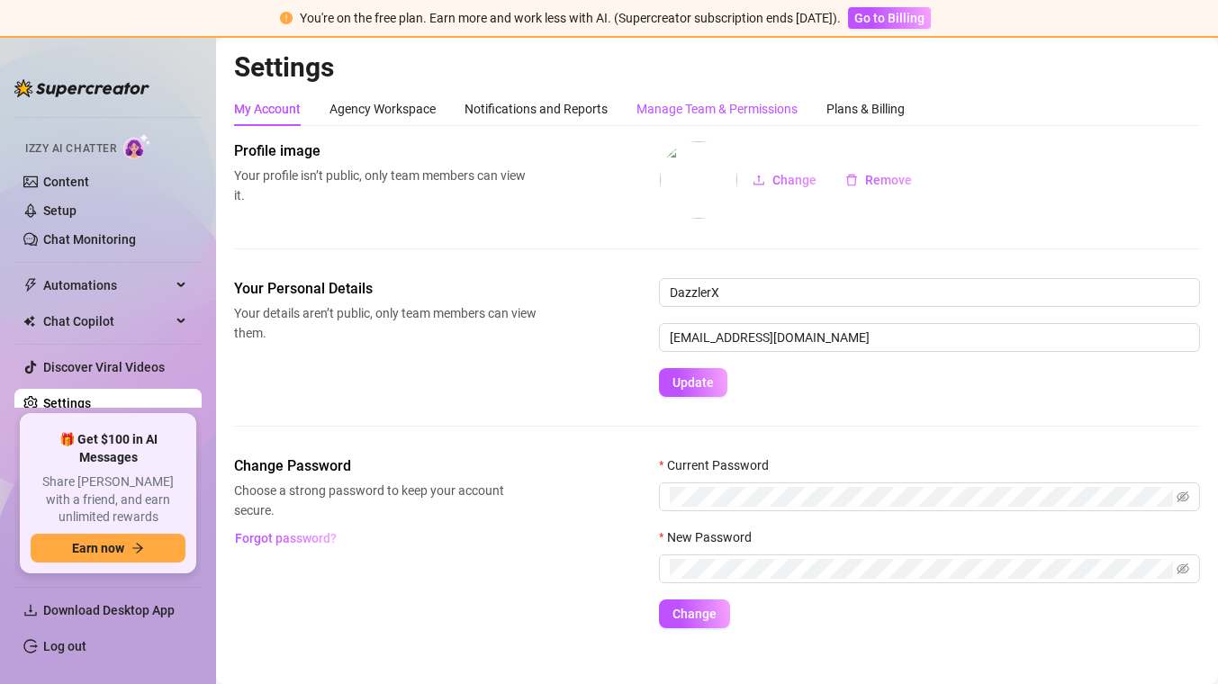
click at [720, 106] on div "Manage Team & Permissions" at bounding box center [716, 109] width 161 height 20
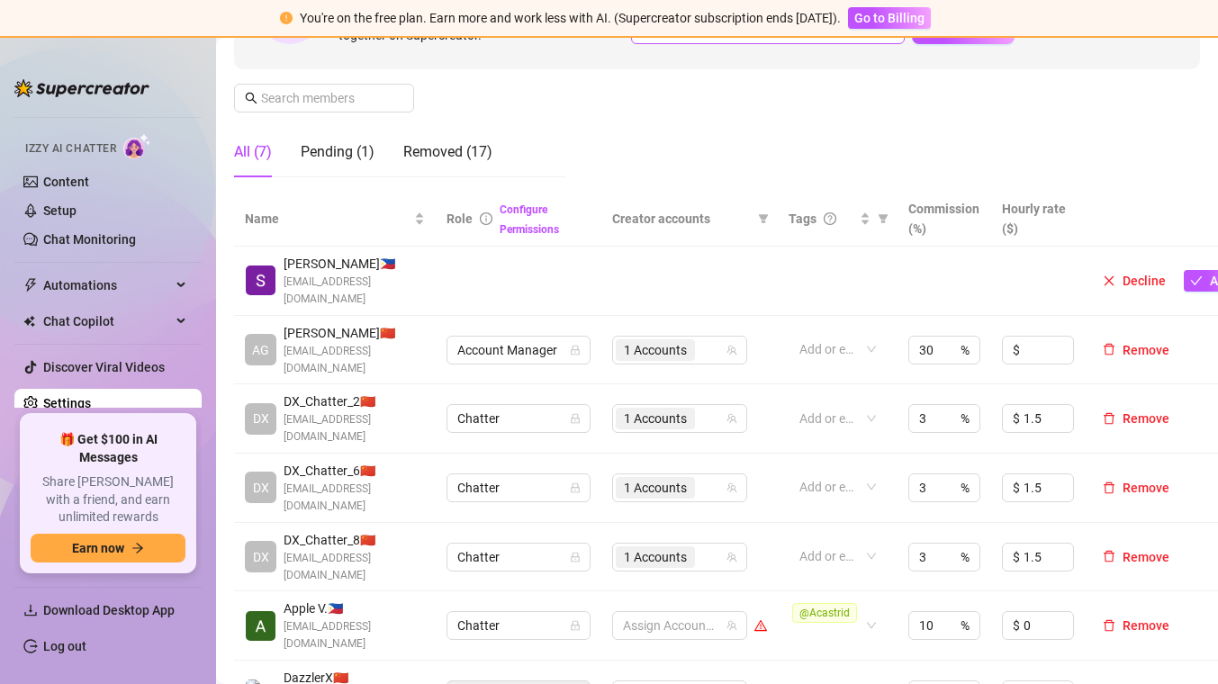
scroll to position [261, 0]
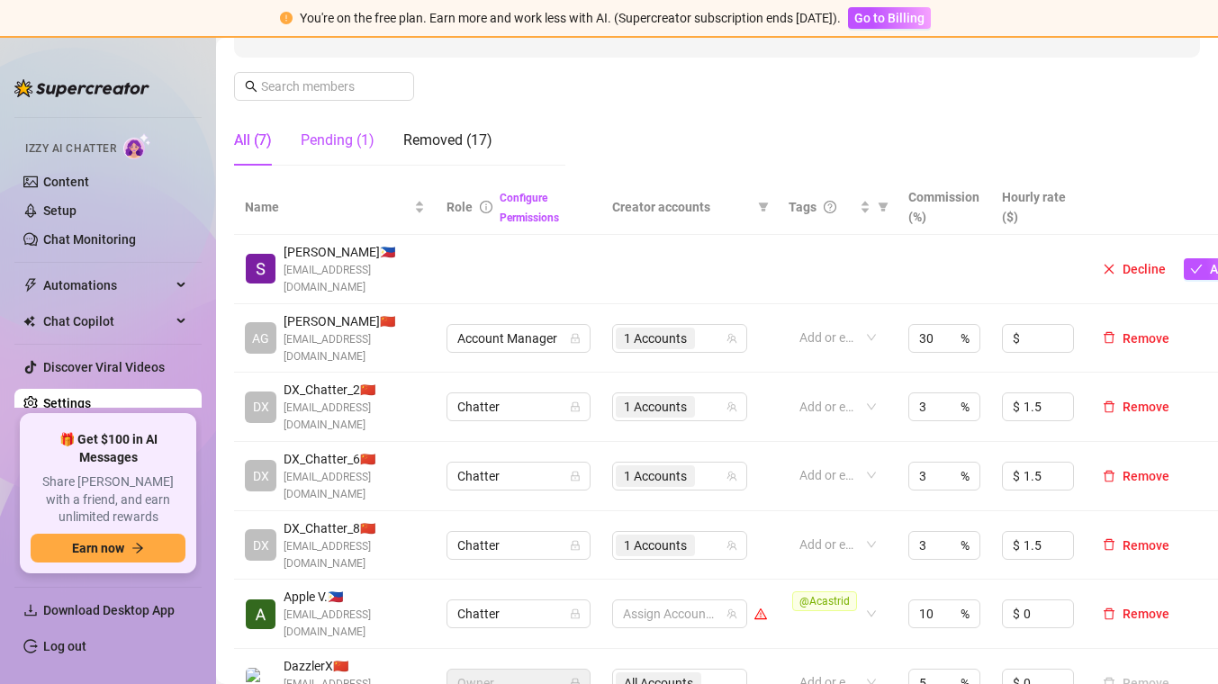
click at [360, 134] on div "Pending (1)" at bounding box center [338, 141] width 74 height 22
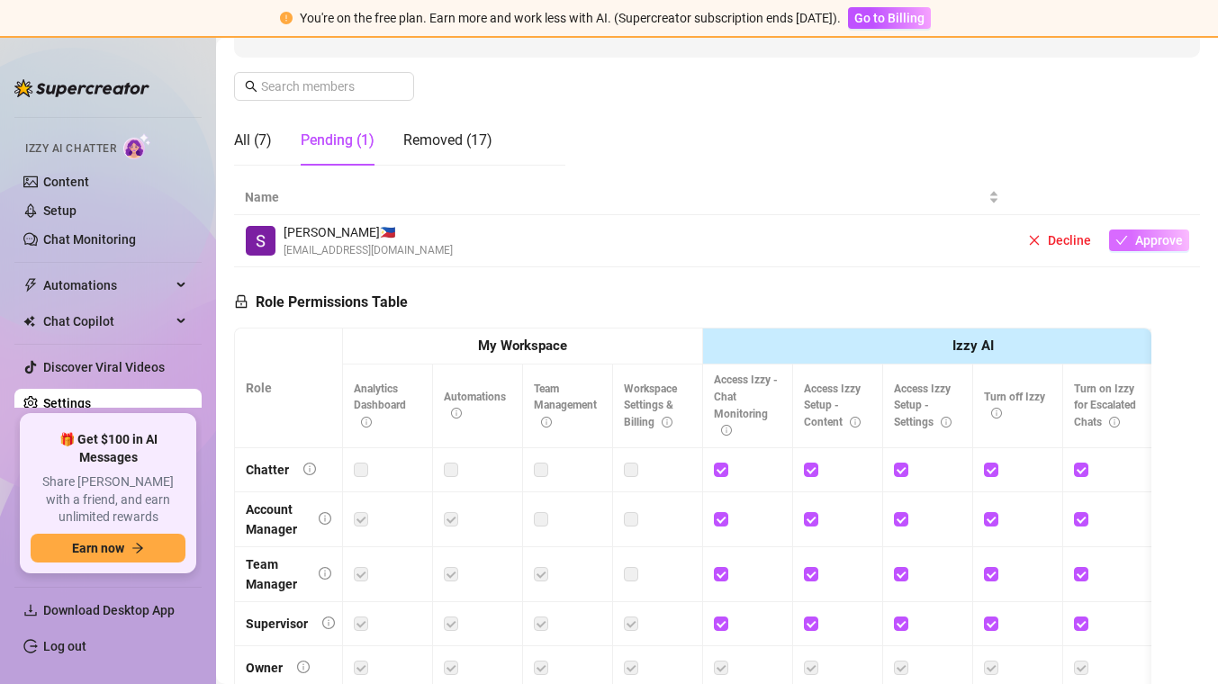
click at [988, 240] on span "Approve" at bounding box center [1159, 240] width 48 height 14
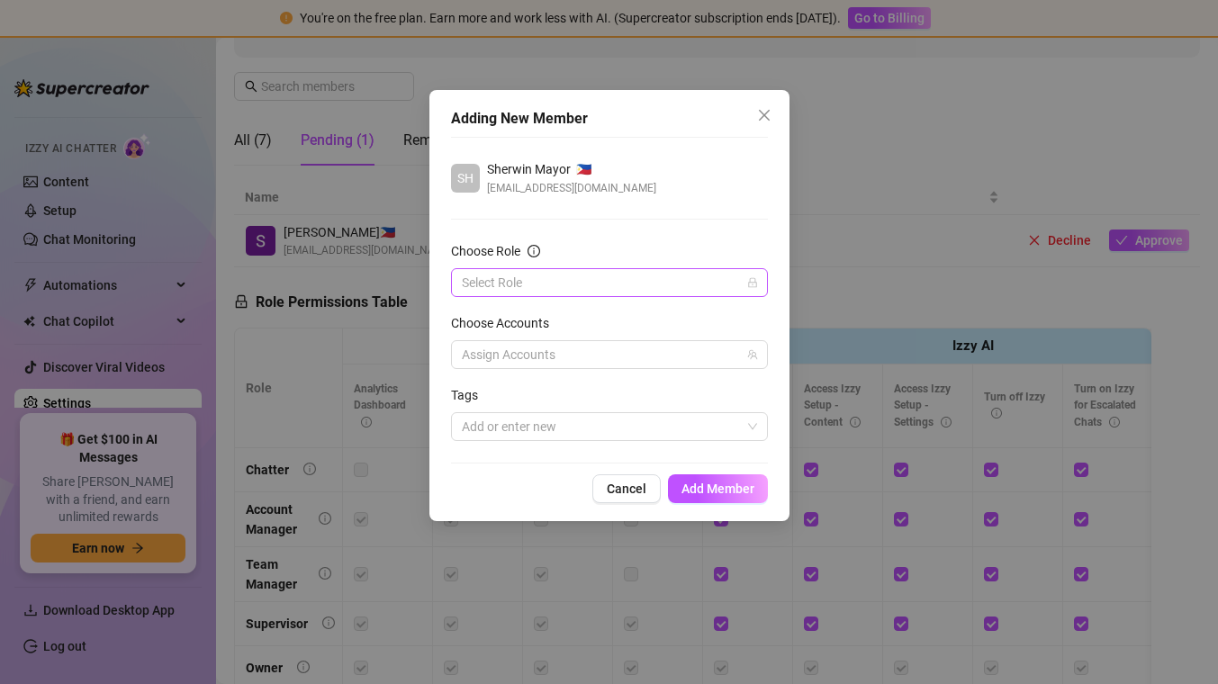
click at [635, 268] on div "Select Role" at bounding box center [609, 282] width 317 height 29
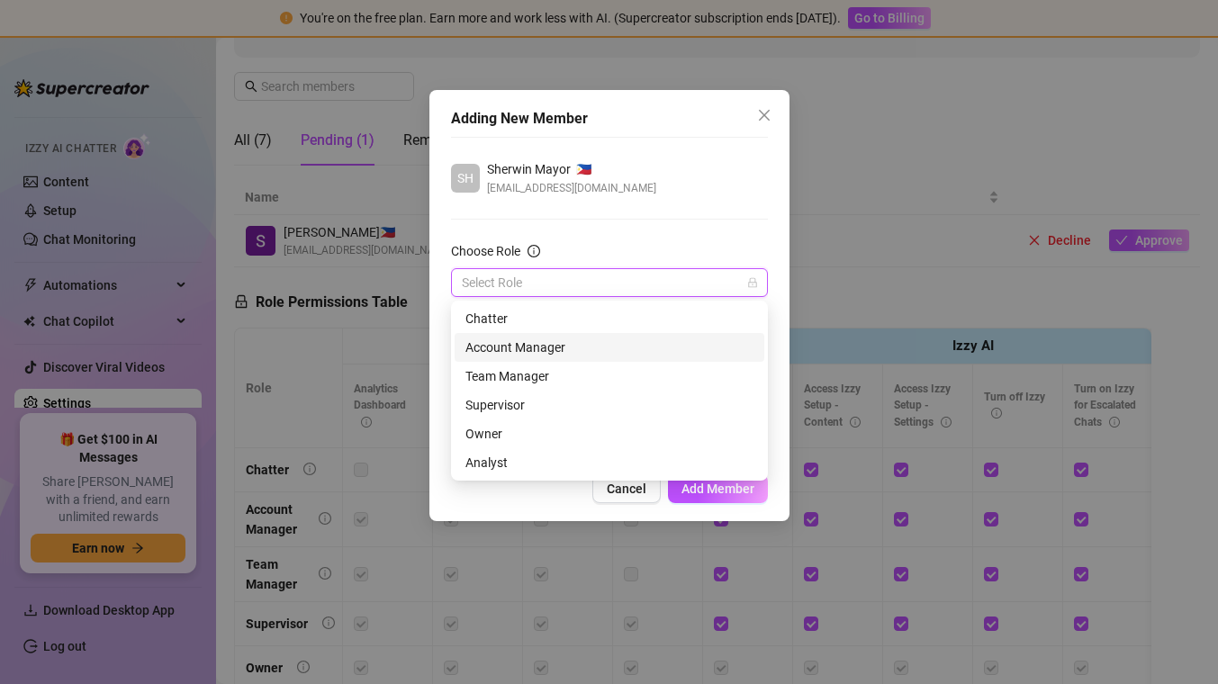
click at [531, 350] on div "Account Manager" at bounding box center [609, 348] width 288 height 20
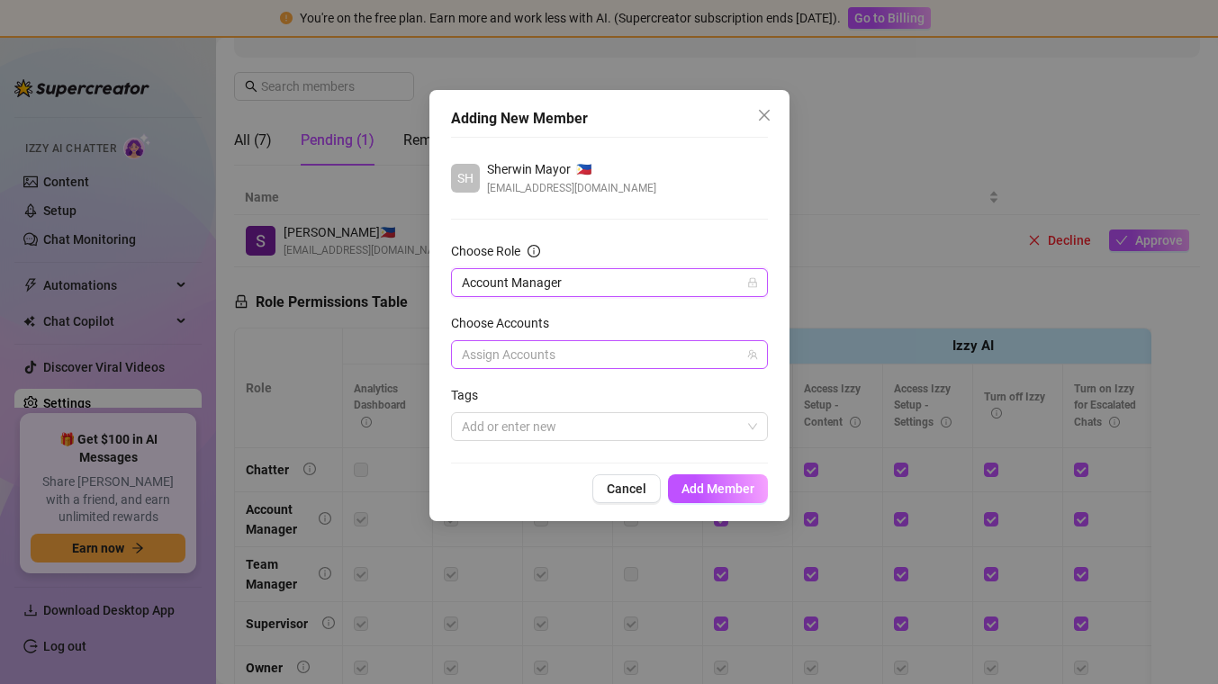
click at [640, 354] on div at bounding box center [600, 354] width 291 height 25
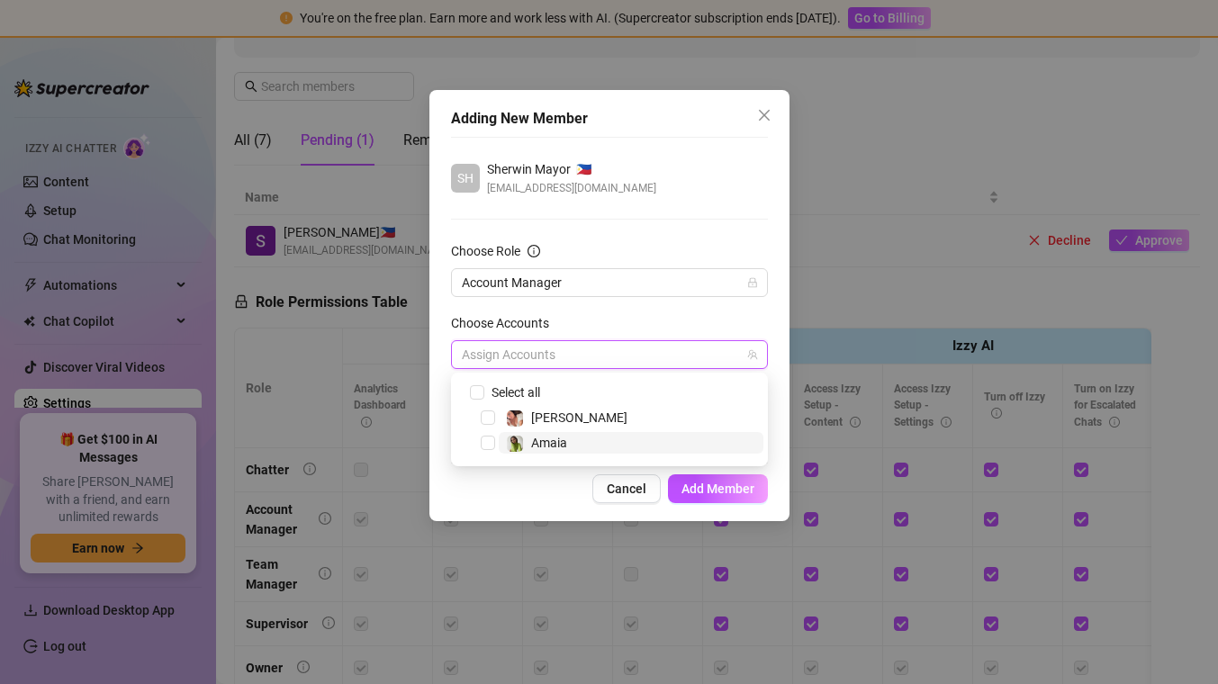
click at [555, 442] on span "Amaia" at bounding box center [549, 443] width 36 height 14
drag, startPoint x: 707, startPoint y: 489, endPoint x: 685, endPoint y: 412, distance: 79.5
click at [707, 489] on span "Add Member" at bounding box center [717, 489] width 73 height 14
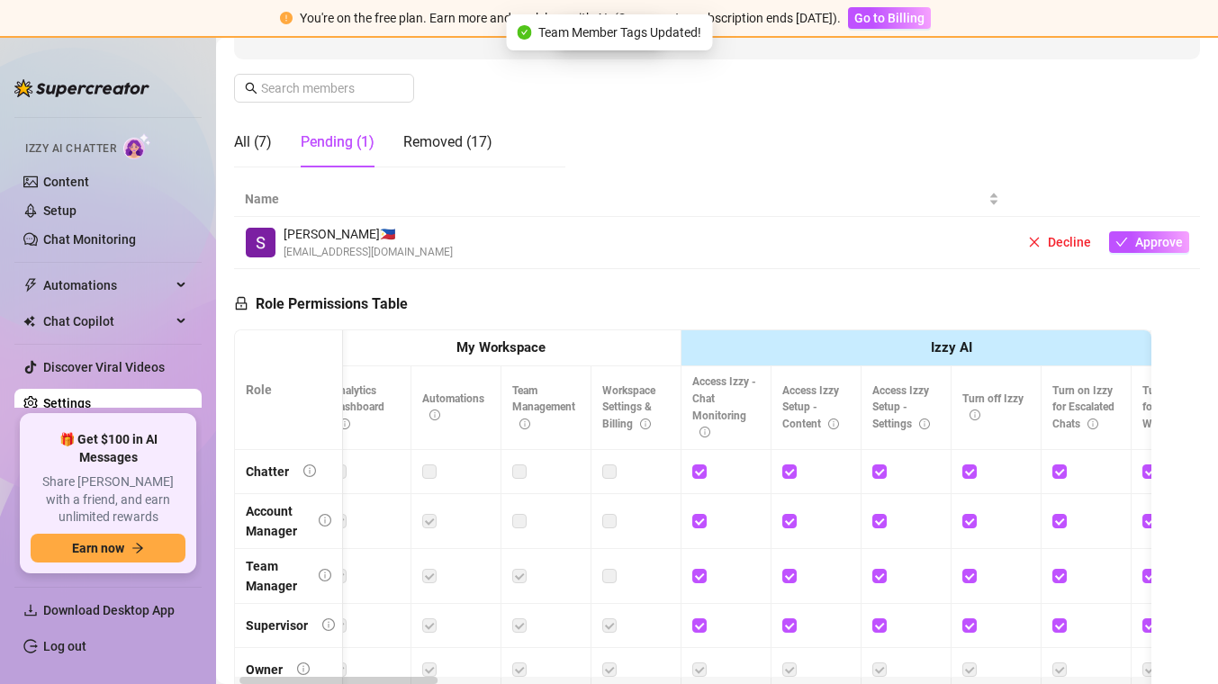
scroll to position [239, 0]
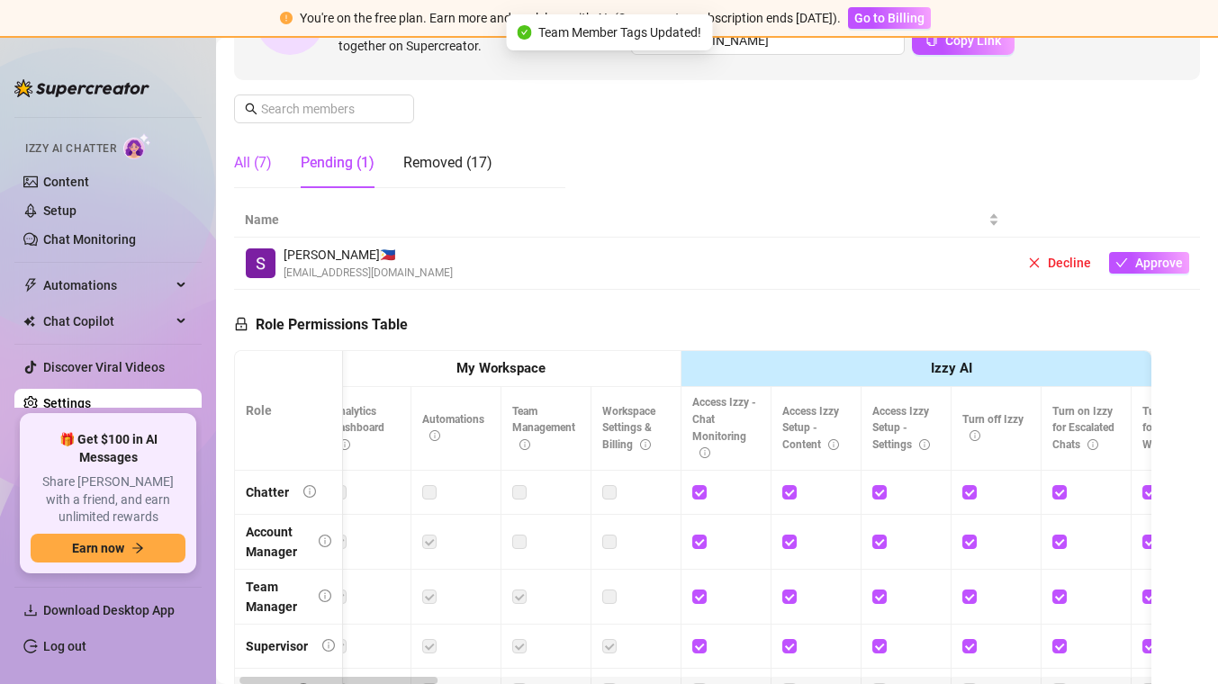
click at [252, 164] on div "All (7)" at bounding box center [253, 163] width 38 height 22
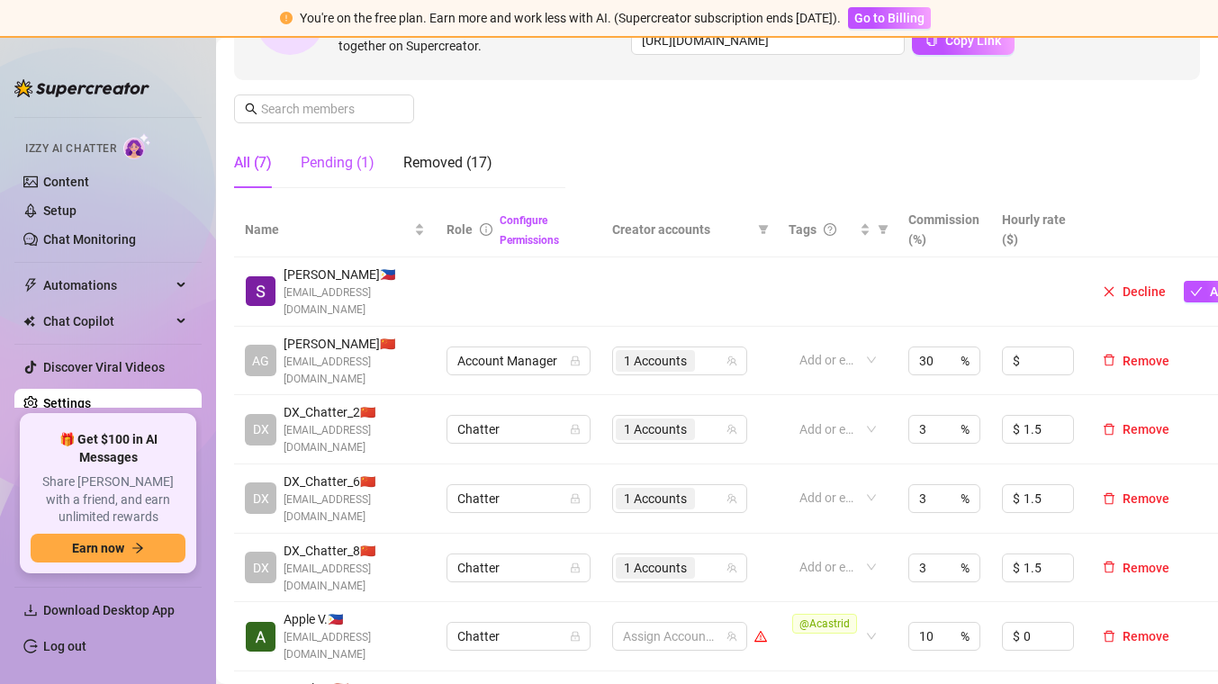
click at [343, 167] on div "Pending (1)" at bounding box center [338, 163] width 74 height 22
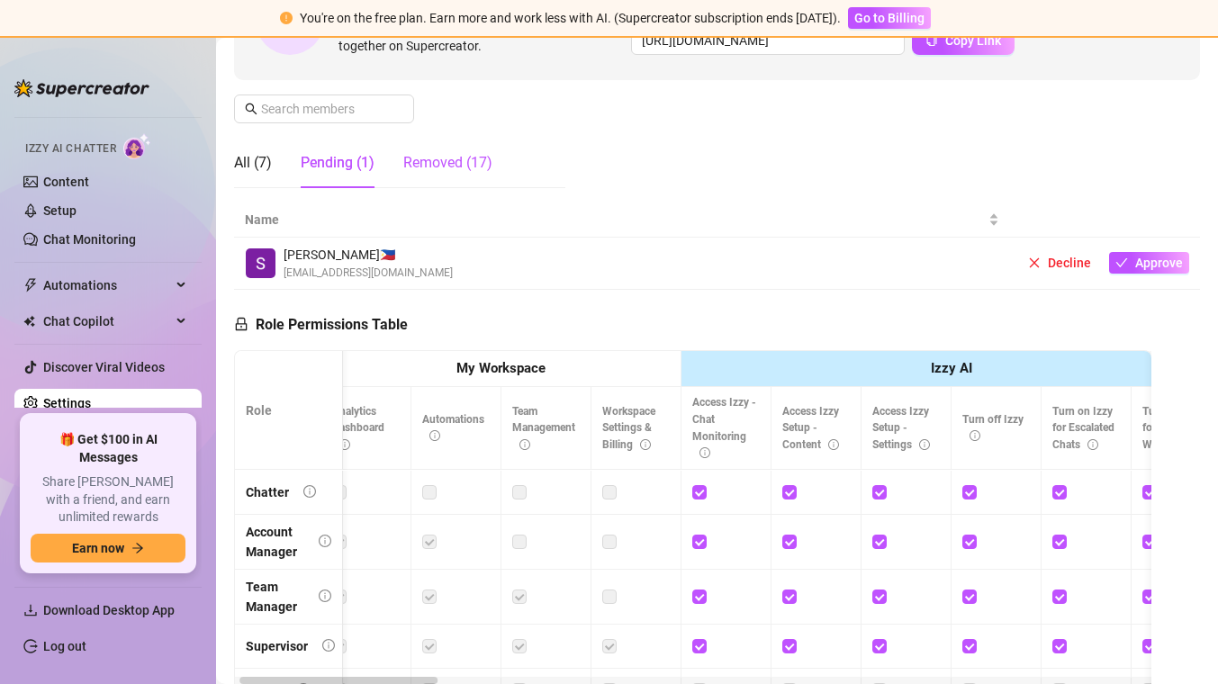
click at [428, 155] on div "Removed (17)" at bounding box center [447, 163] width 89 height 22
click at [303, 158] on div "Pending (1)" at bounding box center [338, 163] width 74 height 22
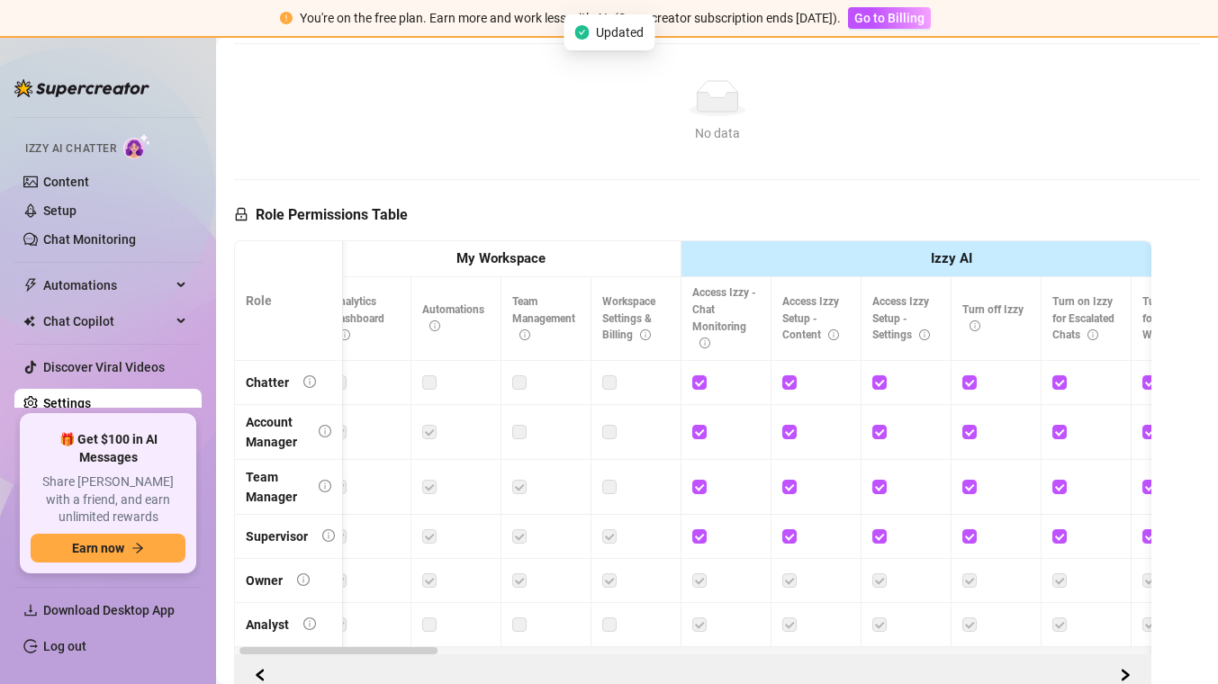
scroll to position [134, 0]
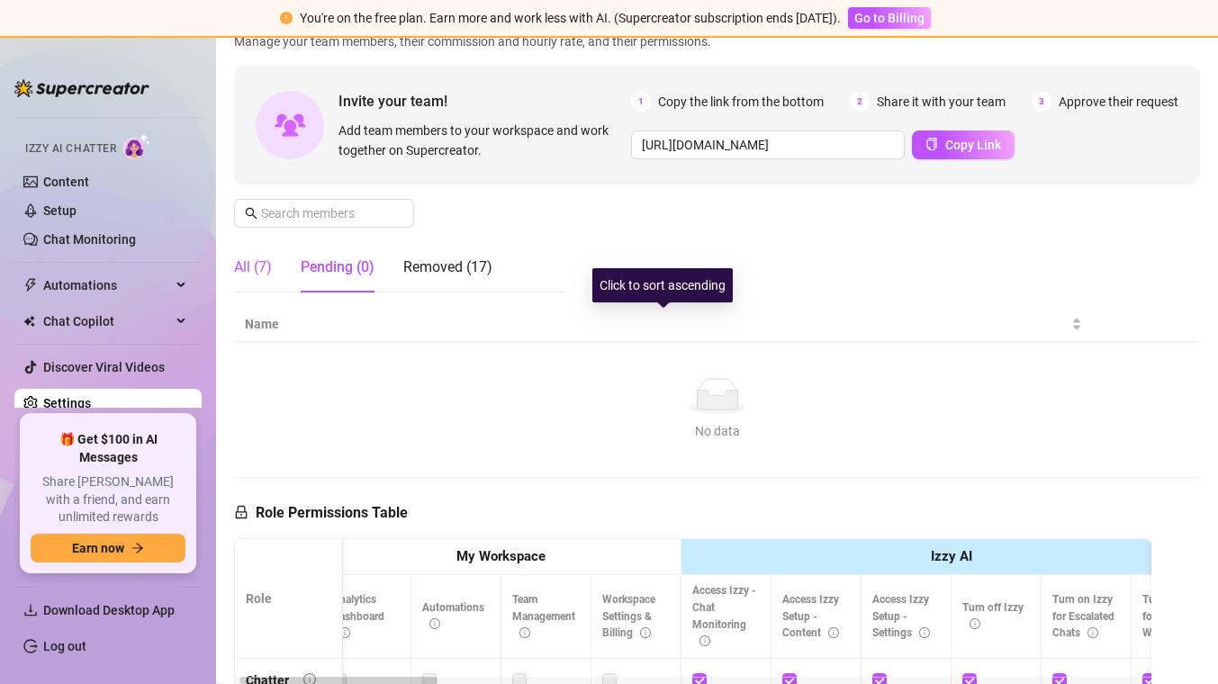
click at [251, 266] on div "All (7)" at bounding box center [253, 268] width 38 height 22
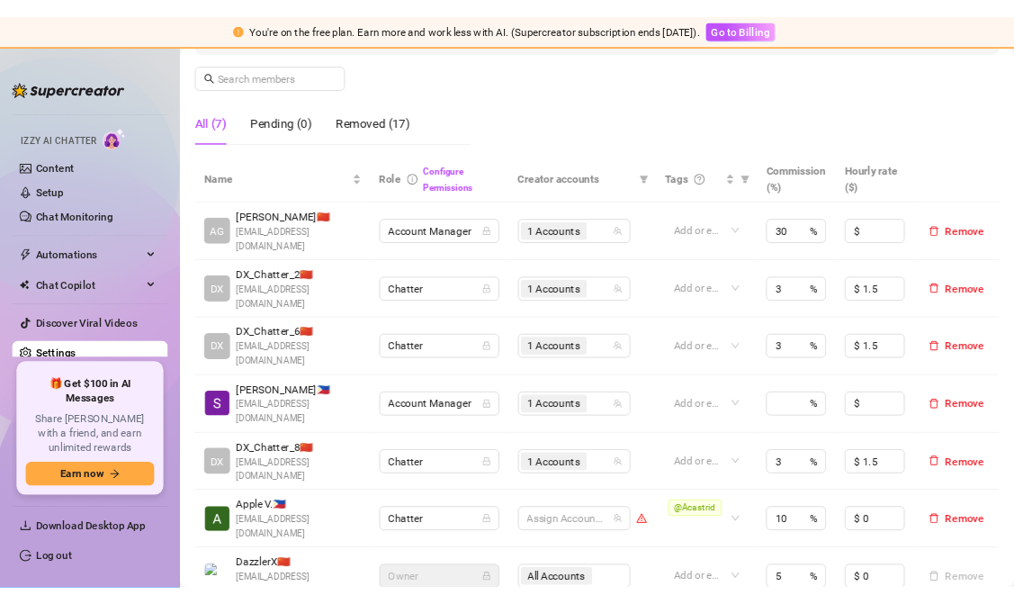
scroll to position [289, 0]
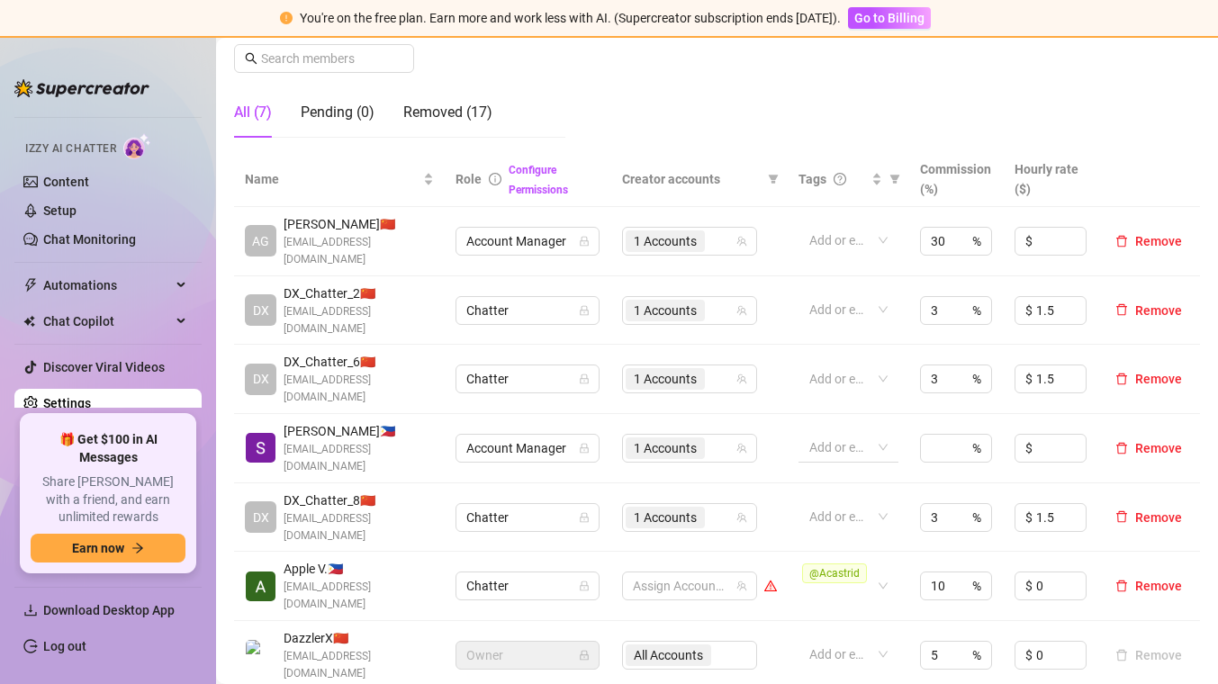
click at [866, 435] on div at bounding box center [839, 447] width 75 height 25
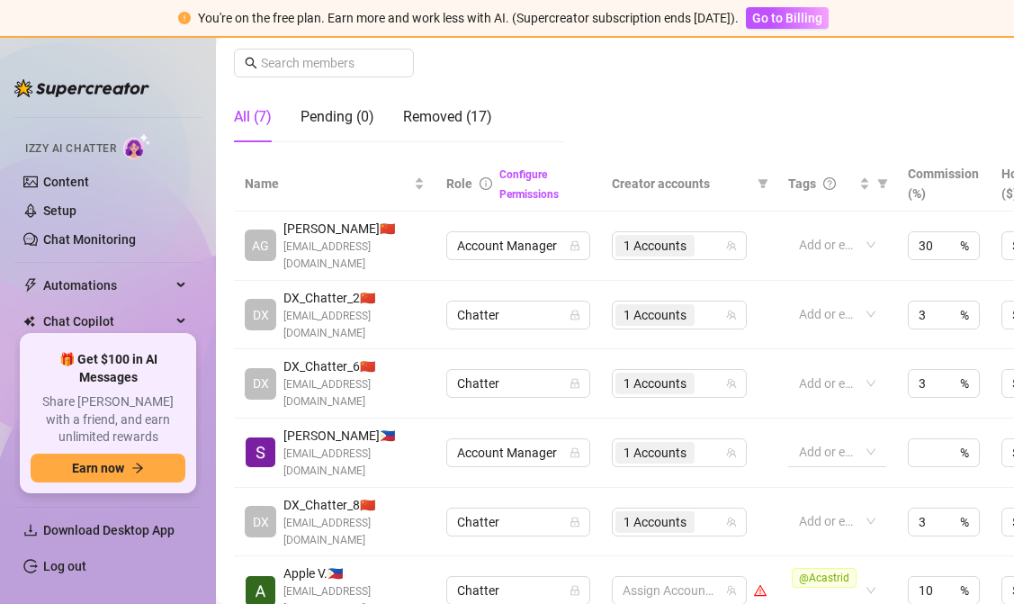
scroll to position [323, 0]
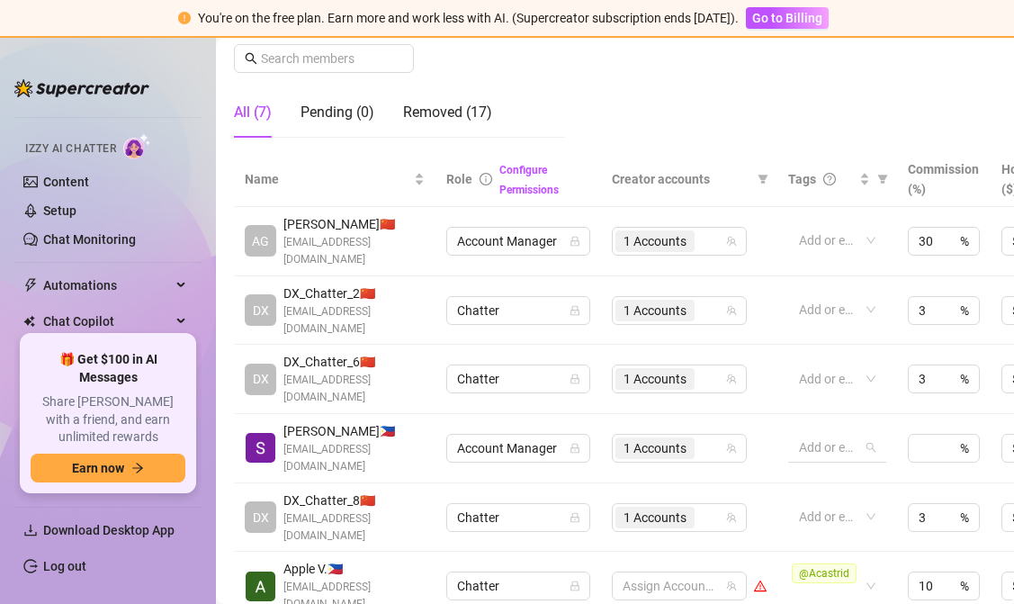
click at [836, 435] on div at bounding box center [828, 447] width 72 height 25
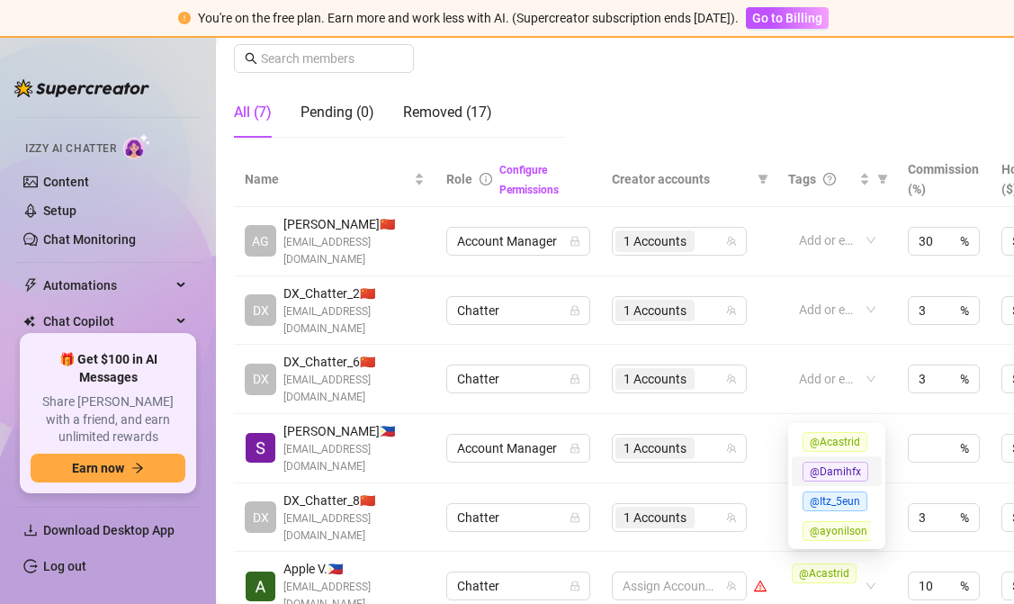
paste input "@Shampoo1930"
type input "@Shampoo1930"
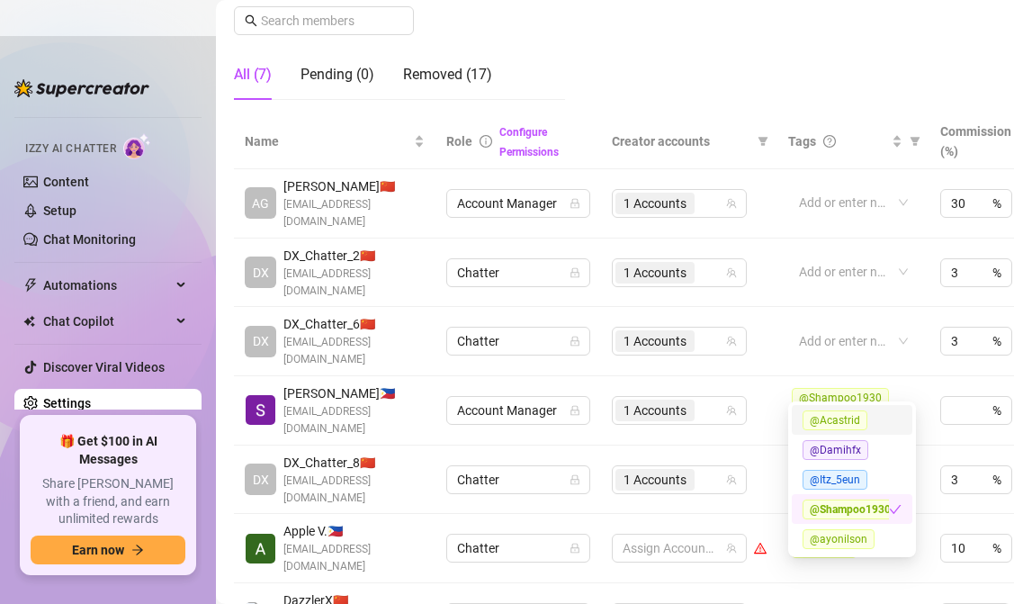
scroll to position [104, 0]
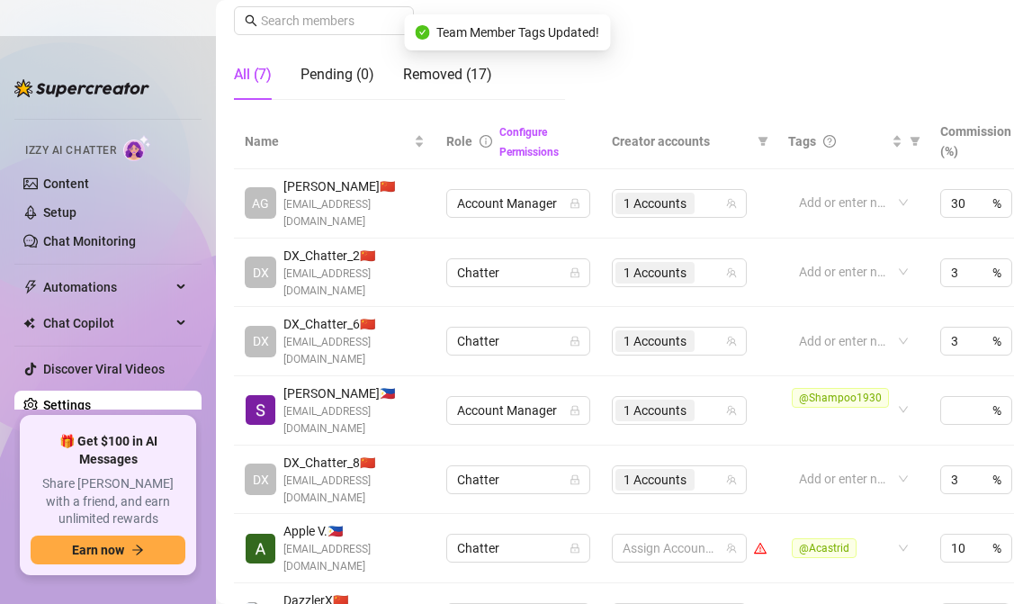
click at [769, 376] on td "1 Accounts" at bounding box center [689, 410] width 176 height 69
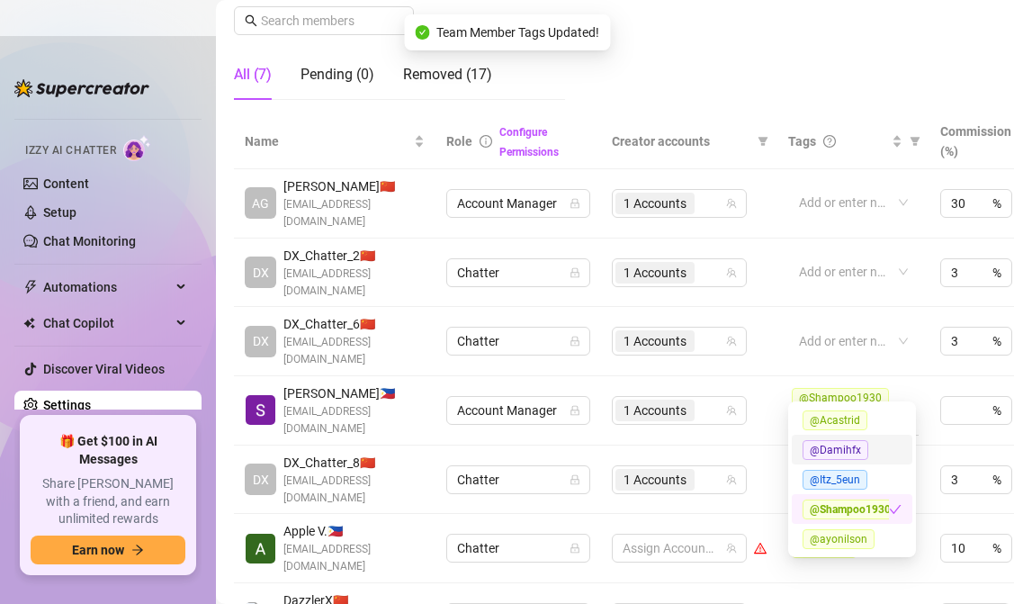
click at [831, 387] on div "@Shampoo1930" at bounding box center [844, 410] width 104 height 46
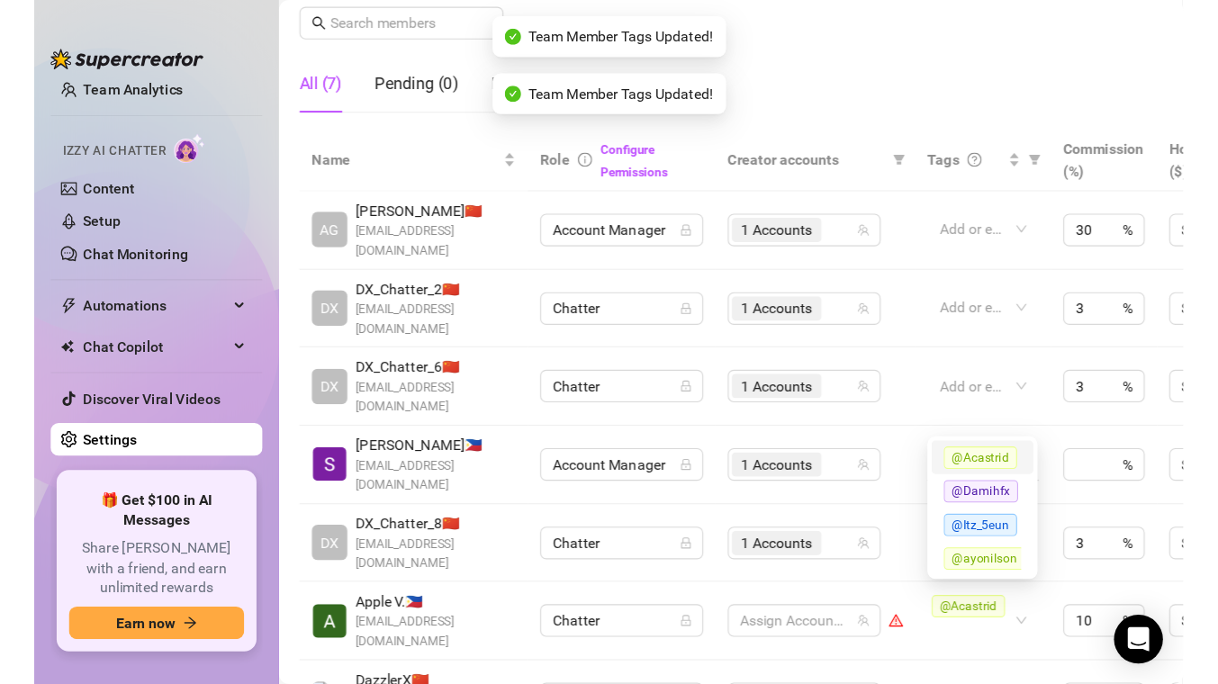
scroll to position [68, 0]
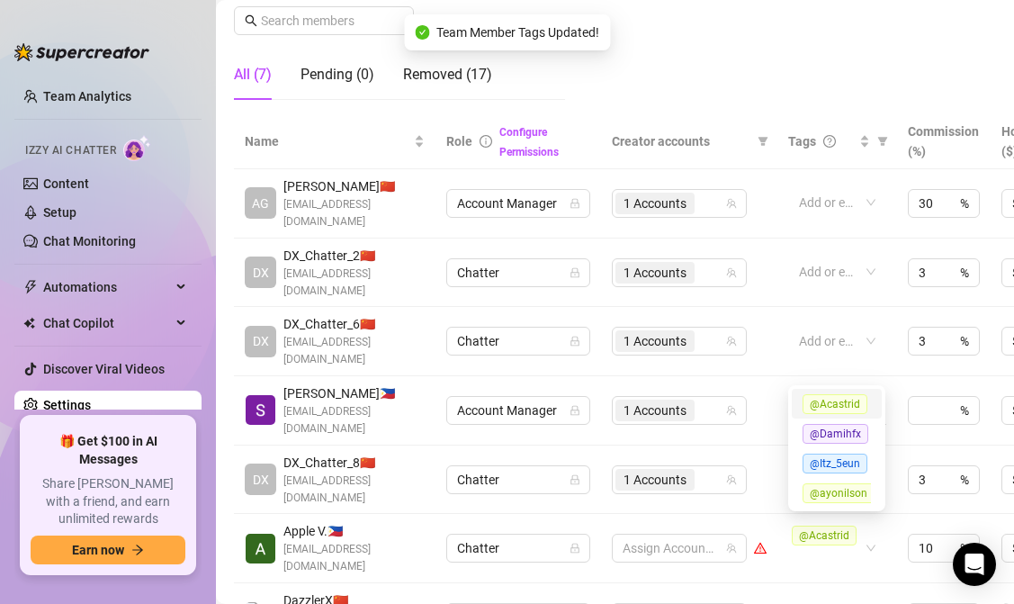
paste input "@Shampoo1930"
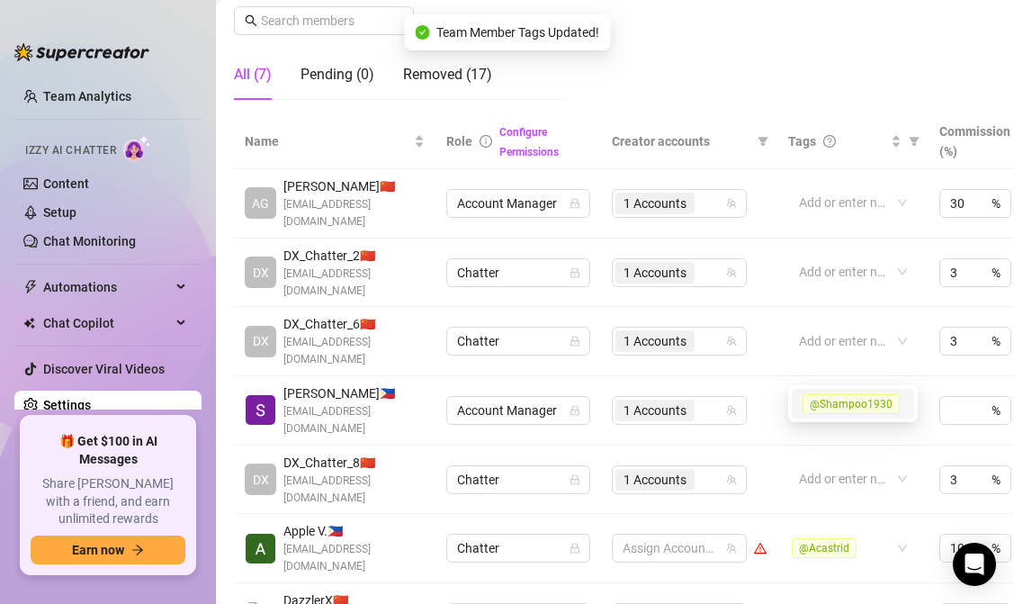
type input "@Shampoo1930"
click at [779, 383] on td "@Shampoo1930" at bounding box center [853, 410] width 151 height 69
click at [865, 392] on div "@Shampoo1930" at bounding box center [844, 410] width 104 height 46
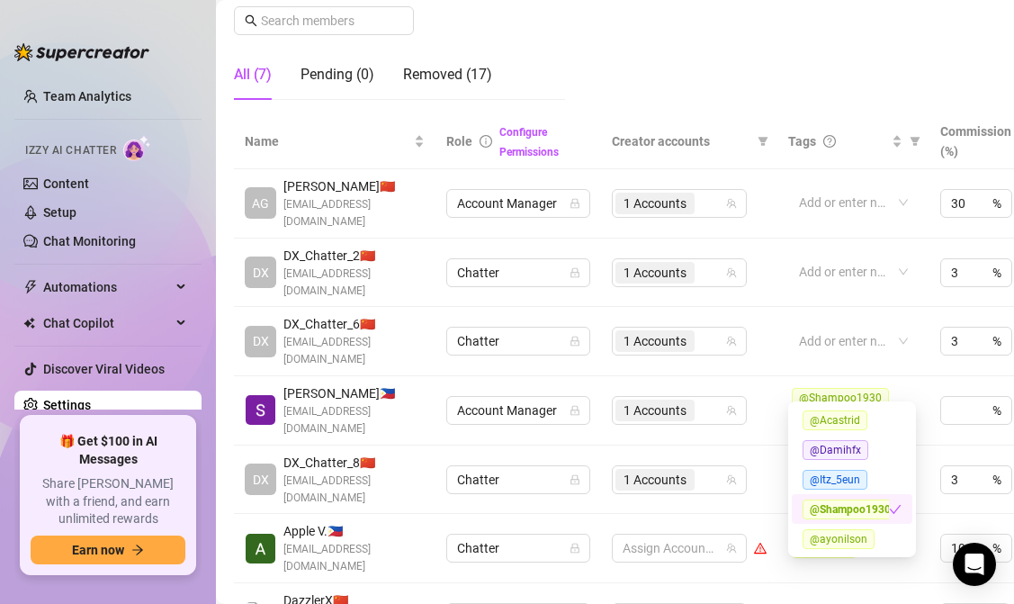
click at [847, 506] on span "@Shampoo1930" at bounding box center [850, 510] width 95 height 20
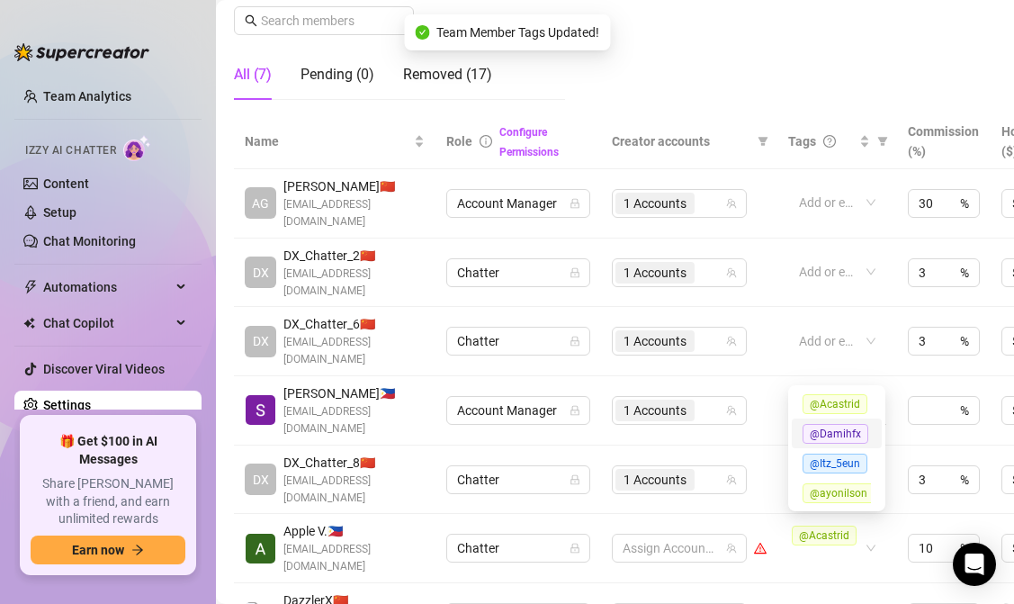
paste input "@Shampoo1930"
type input "@Shampoo1930"
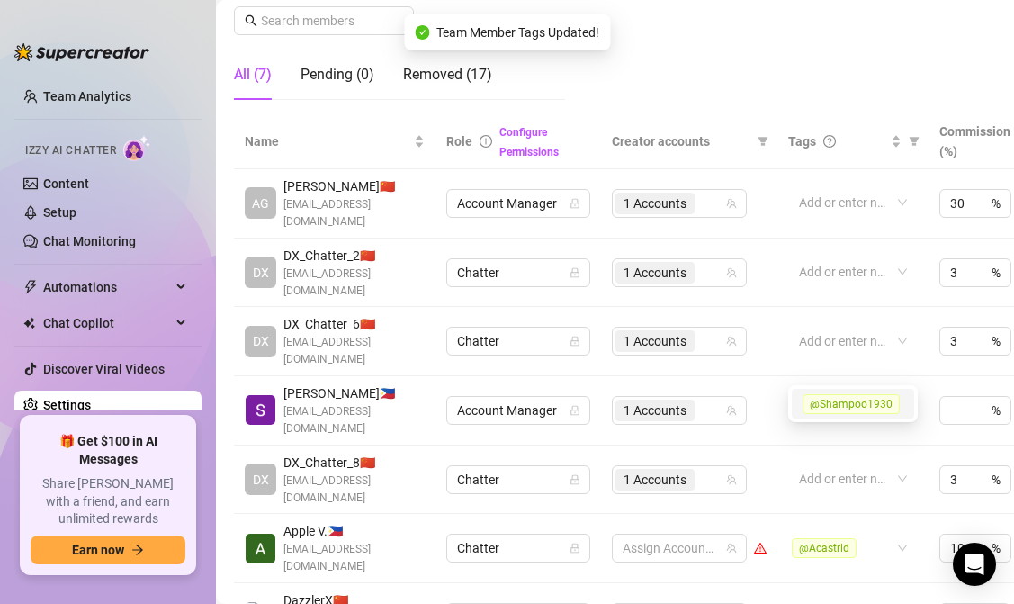
click at [834, 401] on span "@Shampoo1930" at bounding box center [851, 404] width 97 height 20
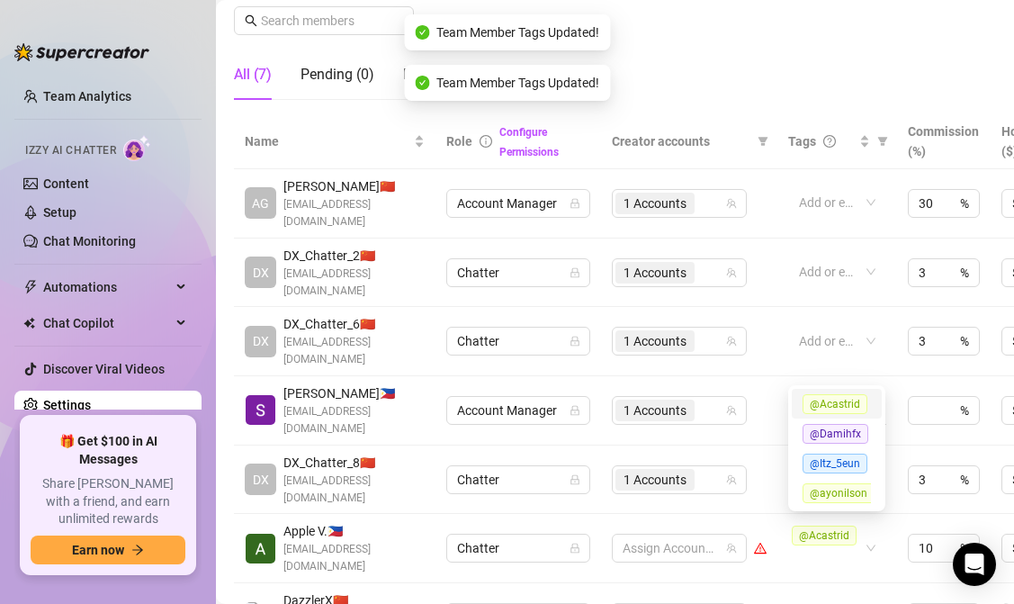
paste input "@Shampoo1930"
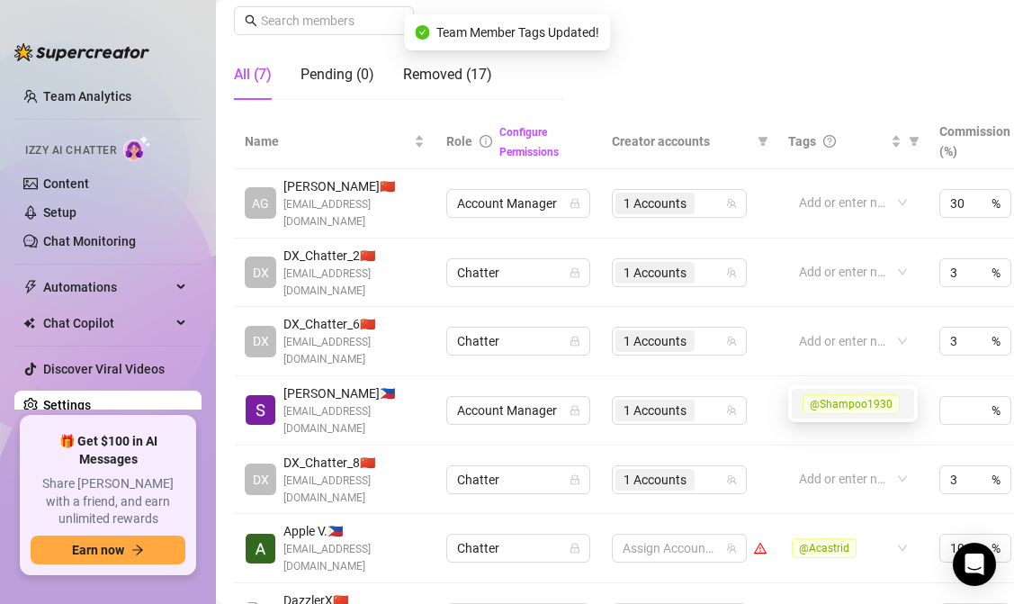
type input "@Shampoo1930"
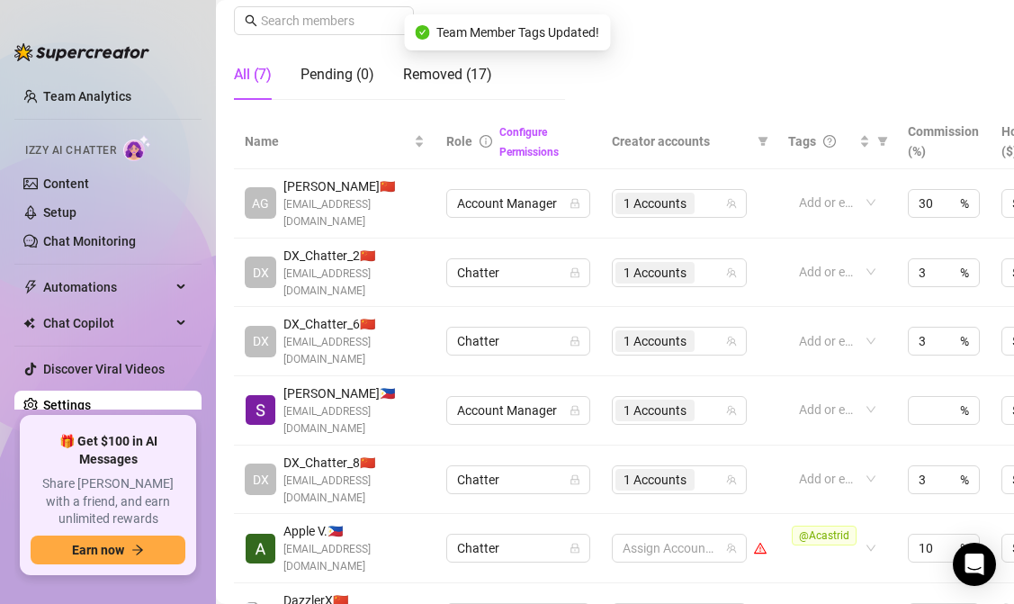
click at [768, 446] on td "1 Accounts" at bounding box center [689, 480] width 176 height 69
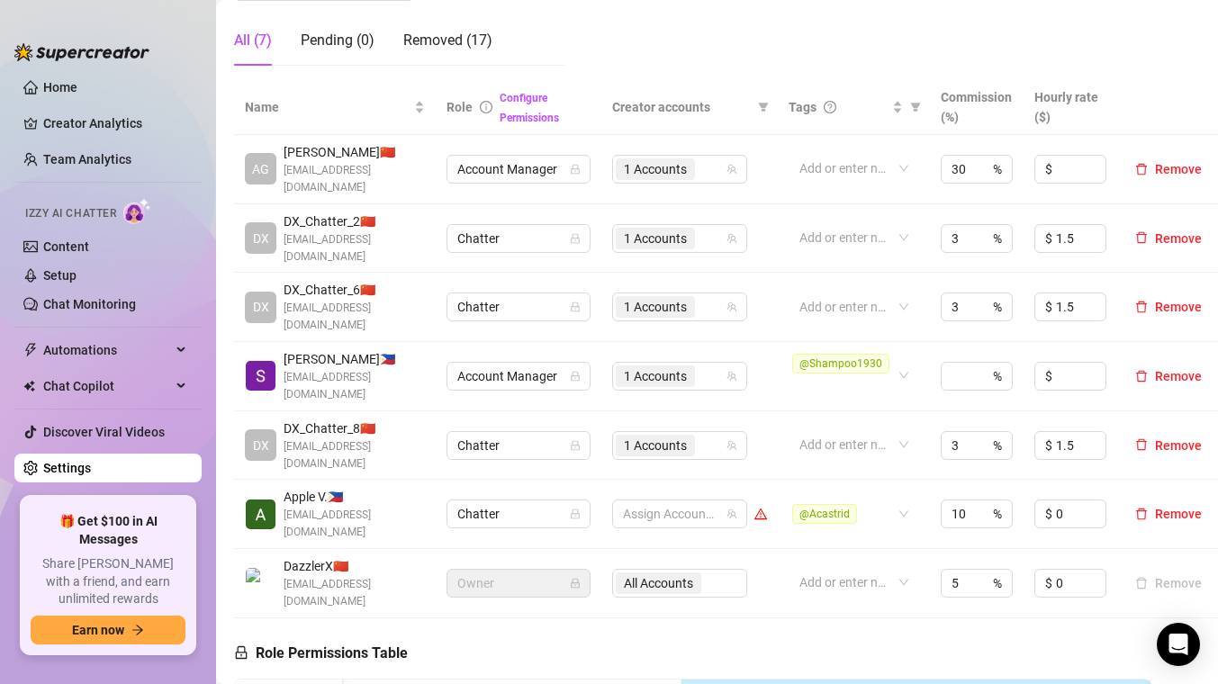
scroll to position [0, 0]
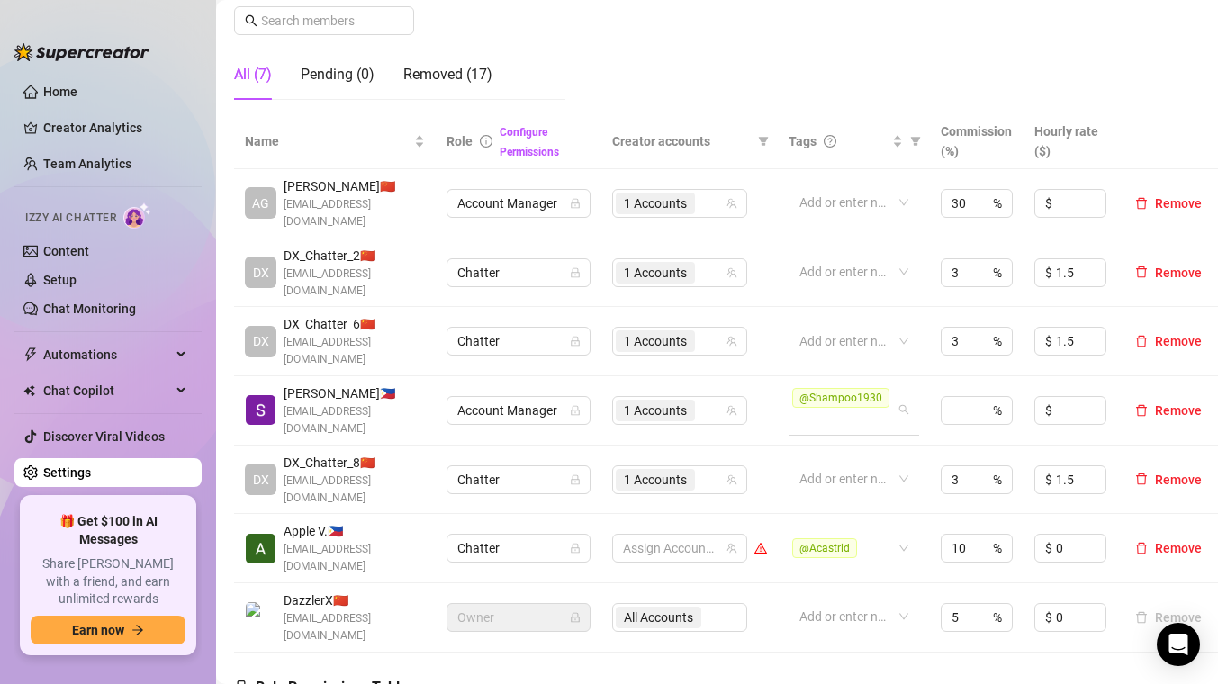
click at [877, 387] on div "@Shampoo1930" at bounding box center [844, 410] width 104 height 46
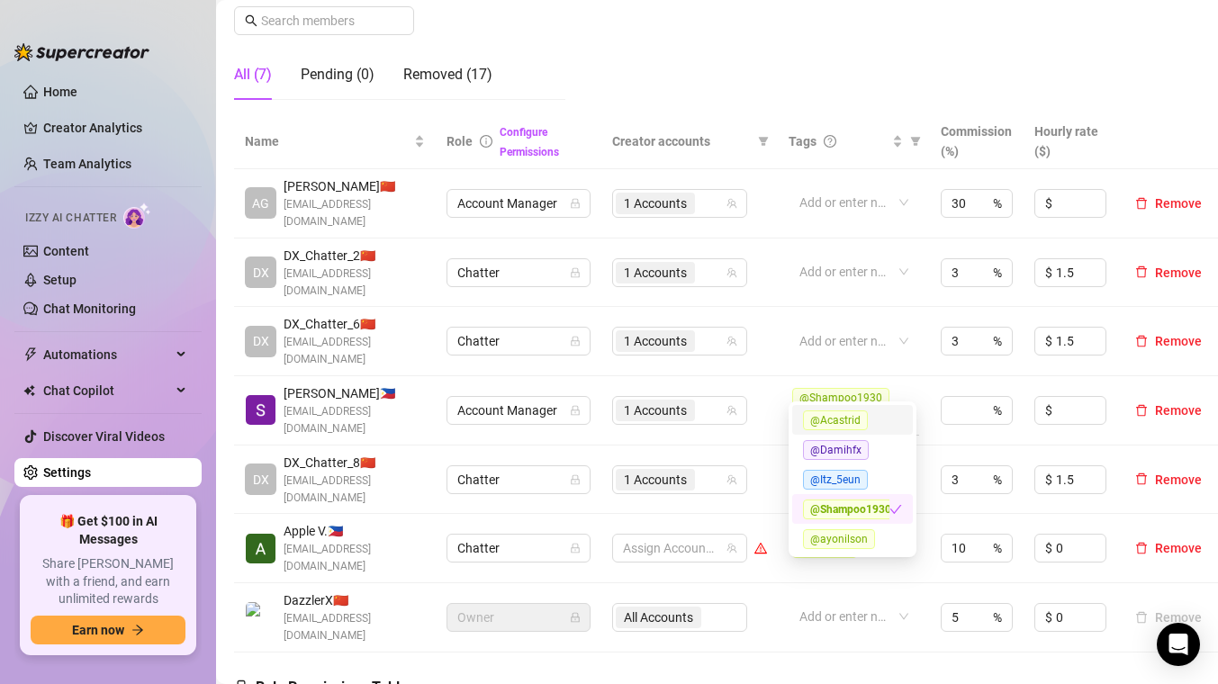
click at [877, 387] on div "@Shampoo1930" at bounding box center [844, 410] width 104 height 46
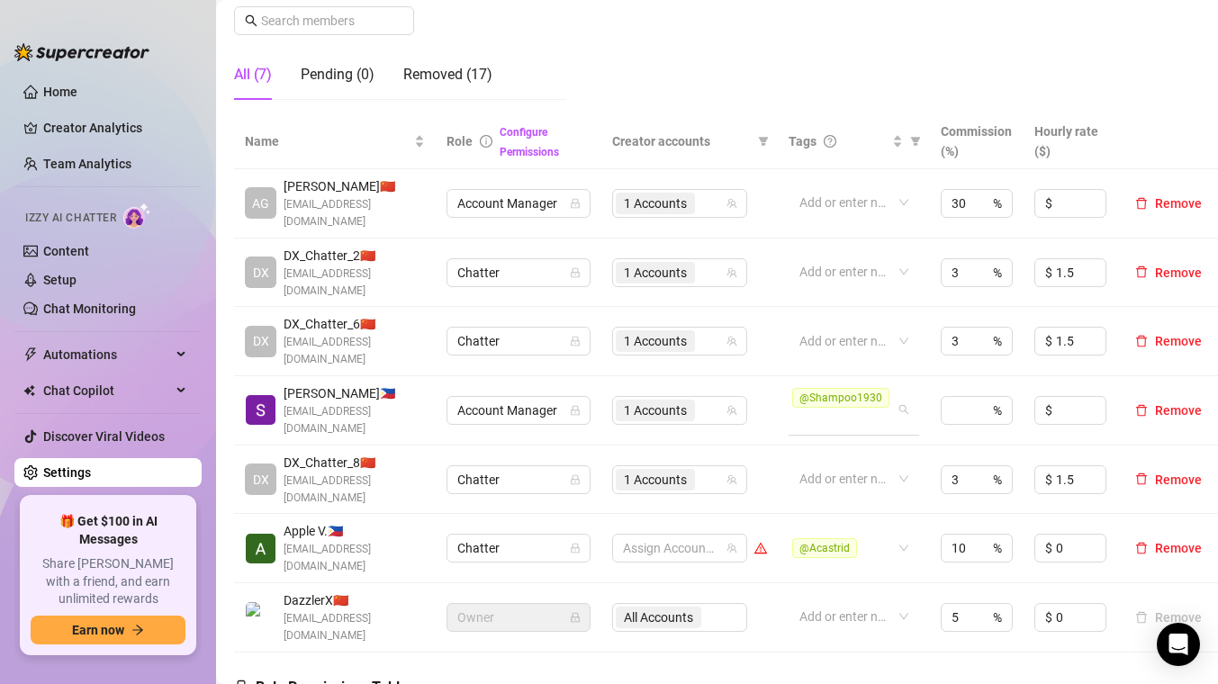
click at [868, 387] on div "@Shampoo1930" at bounding box center [844, 410] width 104 height 46
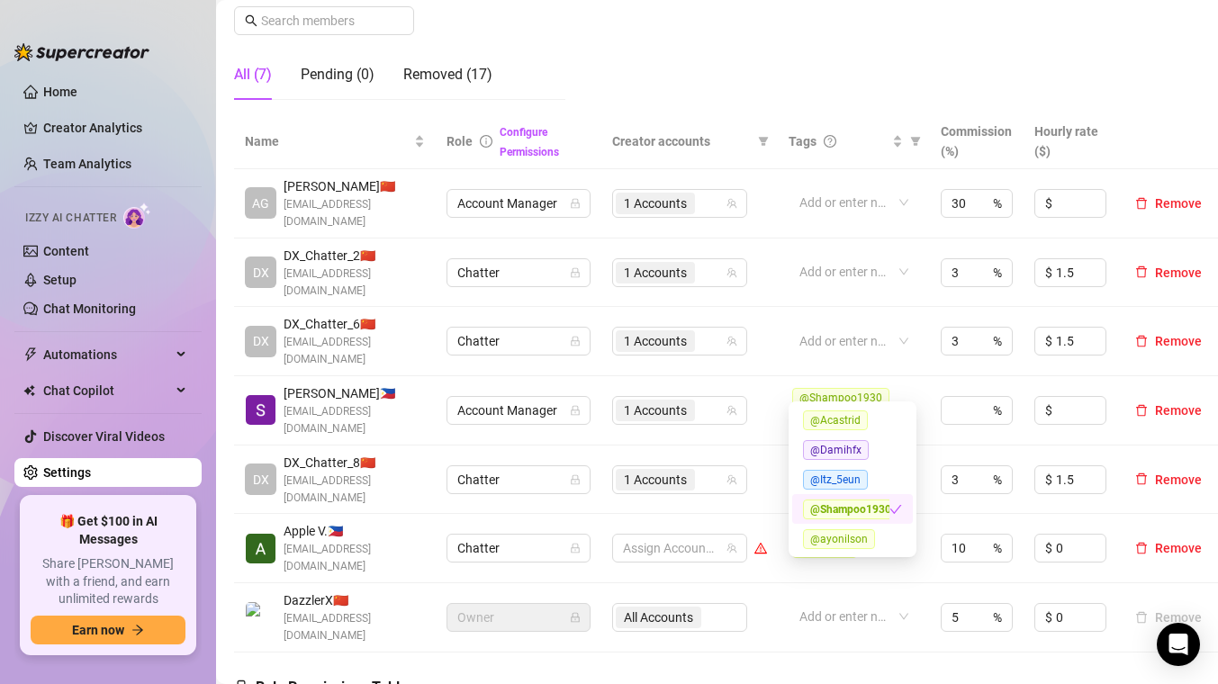
click at [850, 507] on span "@Shampoo1930" at bounding box center [850, 510] width 95 height 20
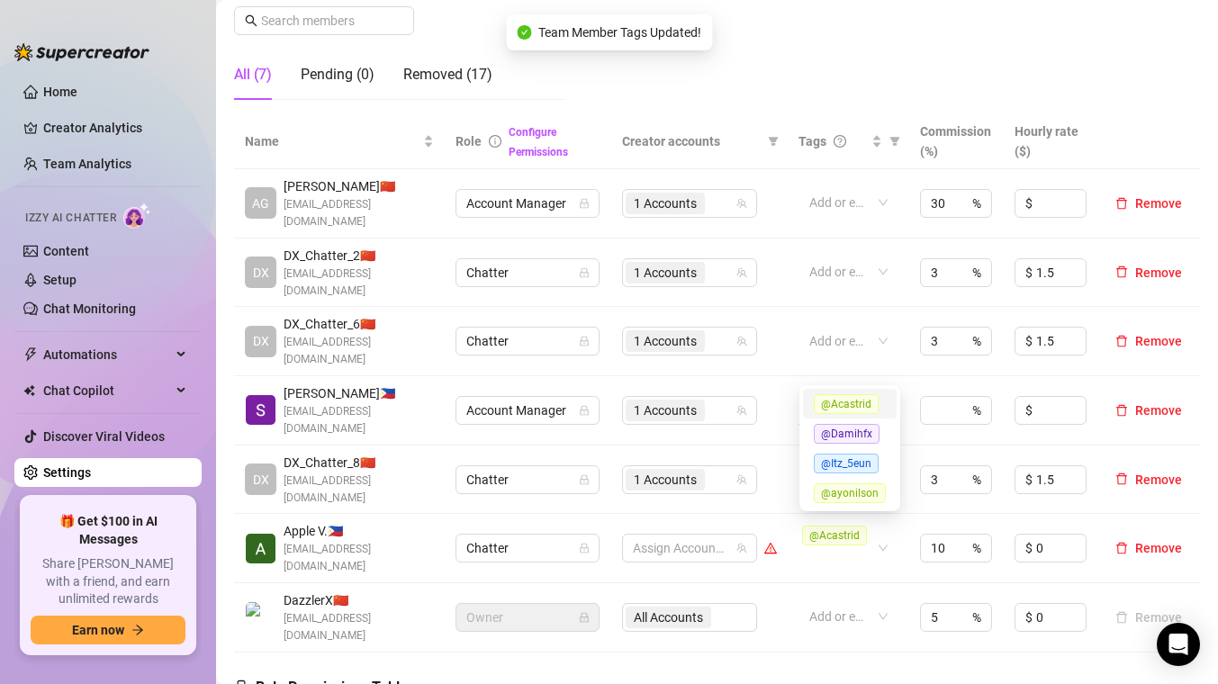
paste input "@Shampoo1930"
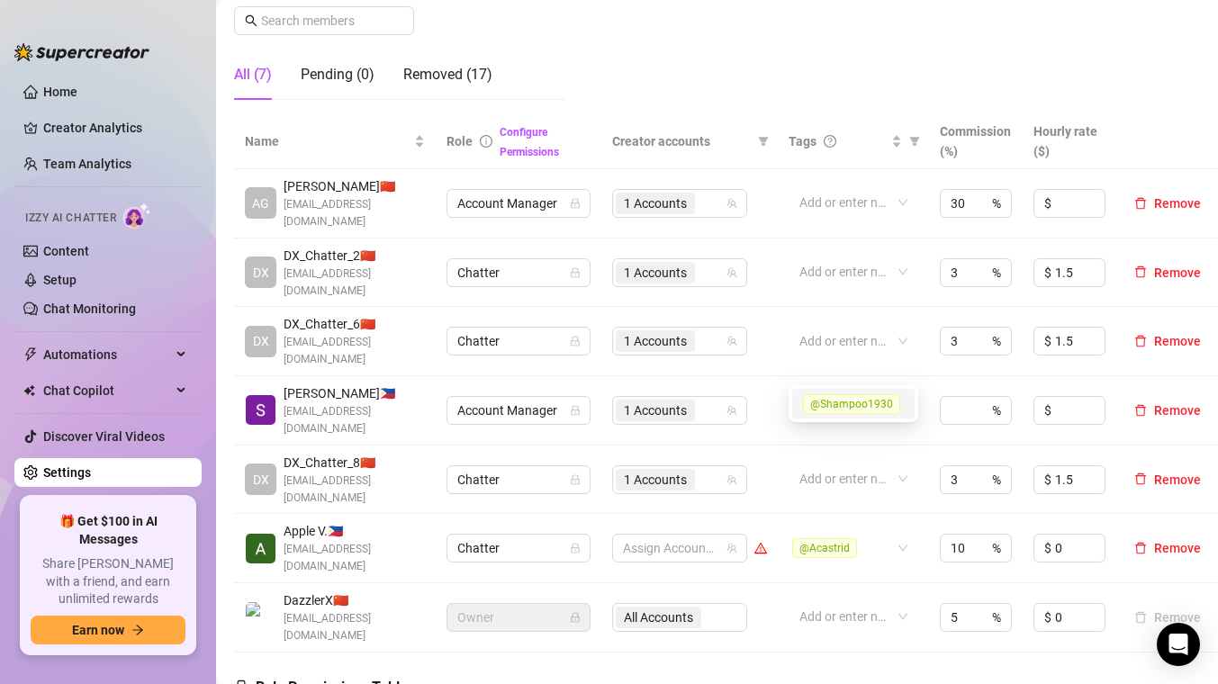
type input "@Shampoo1930"
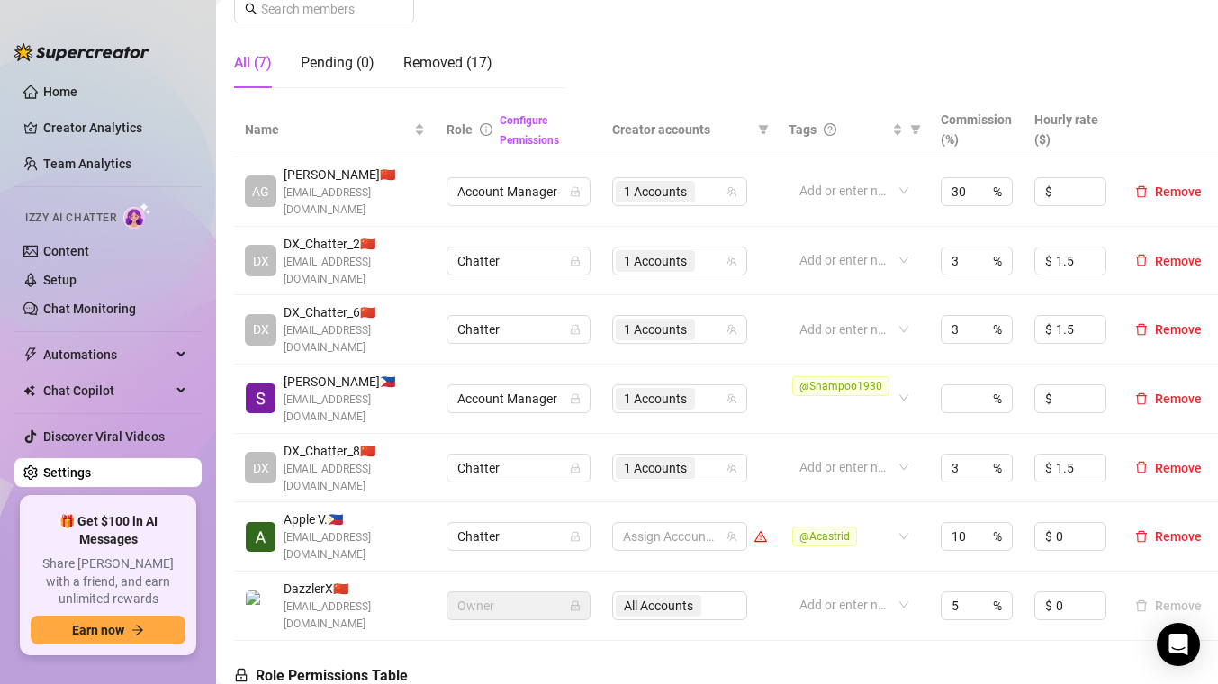
scroll to position [302, 0]
click at [905, 372] on div "@Shampoo1930" at bounding box center [853, 397] width 131 height 50
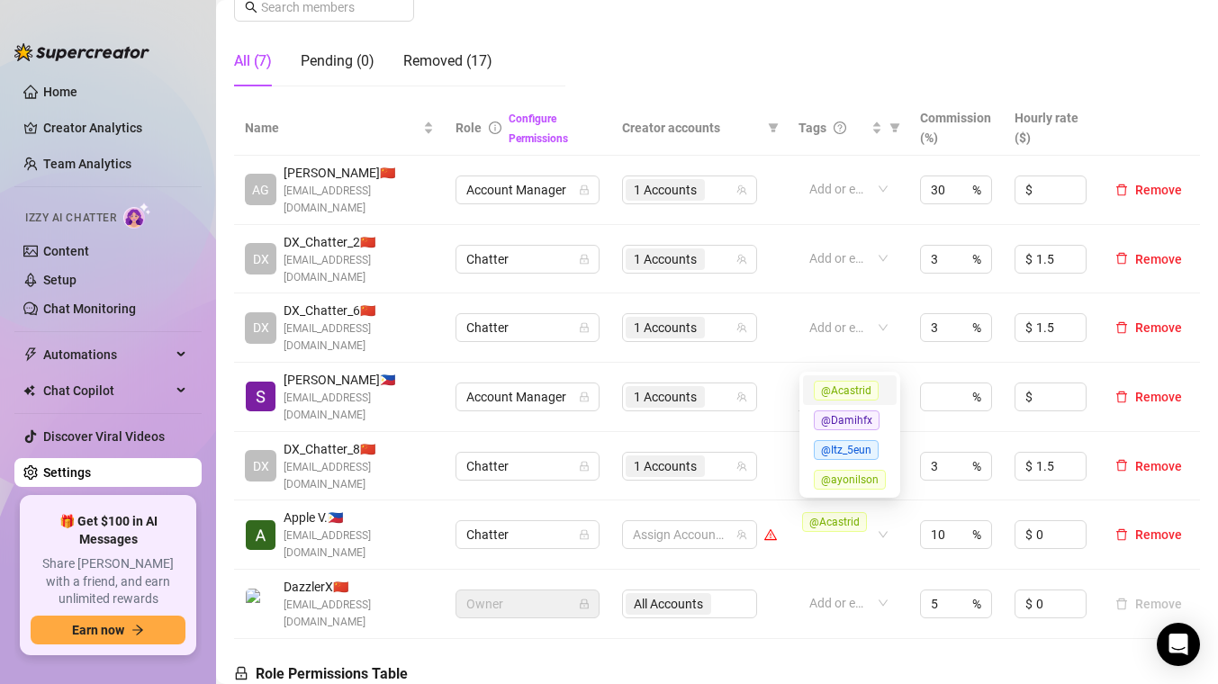
paste input "@Shampoo1930"
type input "@Shampoo1930"
paste input "@Shampoo1930"
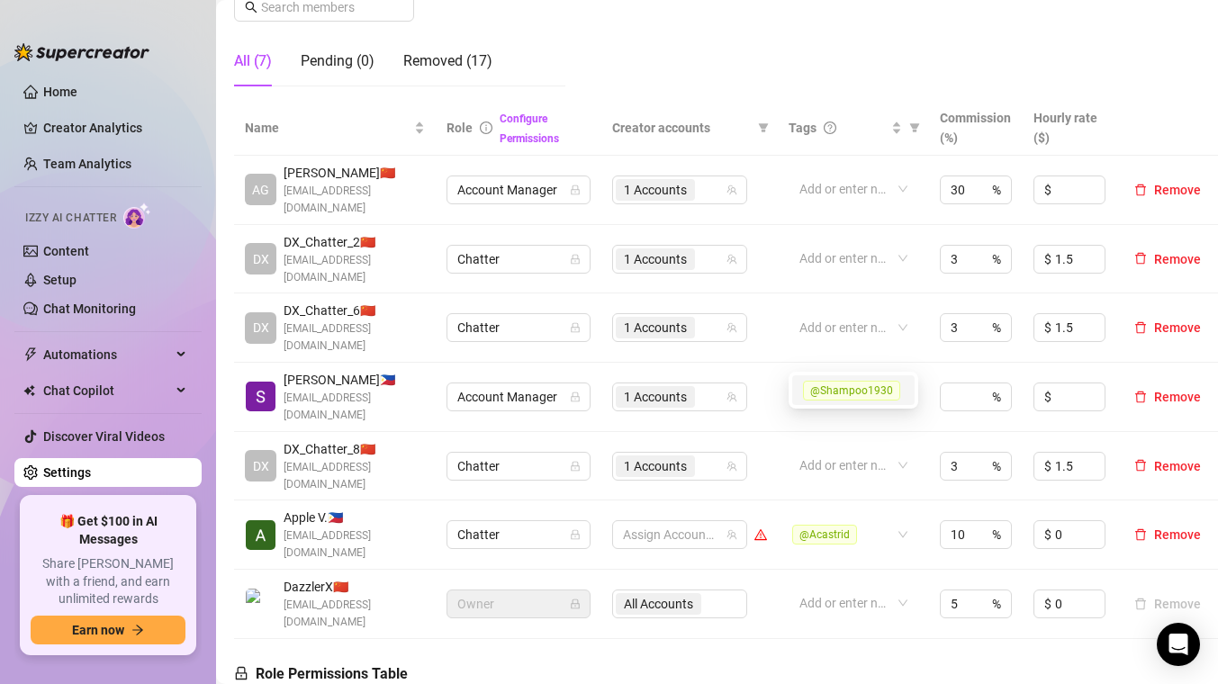
type input "@Shampoo1930"
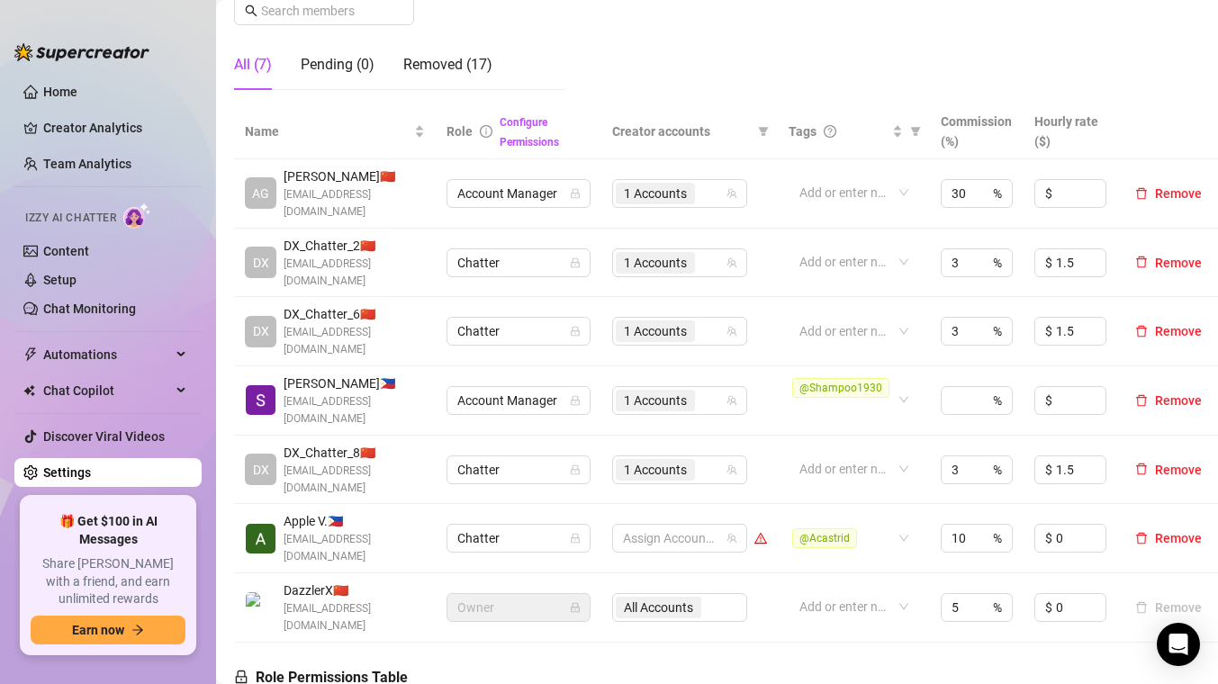
scroll to position [304, 0]
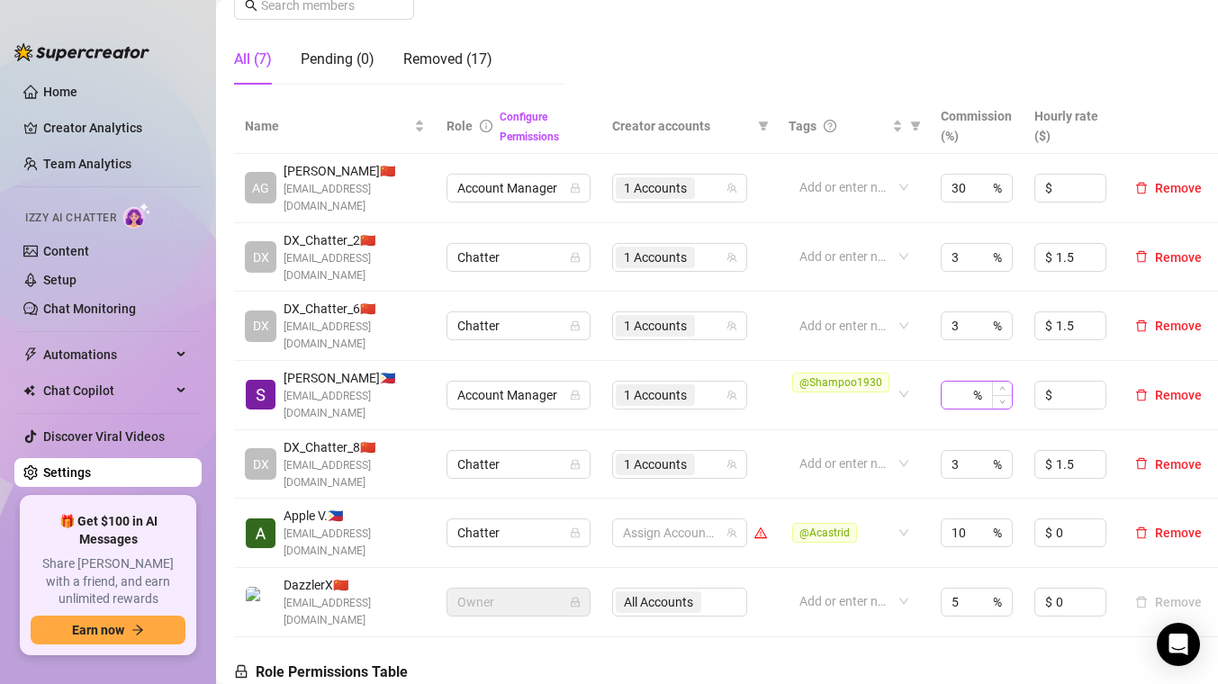
click at [971, 381] on div "%" at bounding box center [977, 395] width 72 height 29
type input "15"
click at [988, 382] on input at bounding box center [1081, 395] width 50 height 27
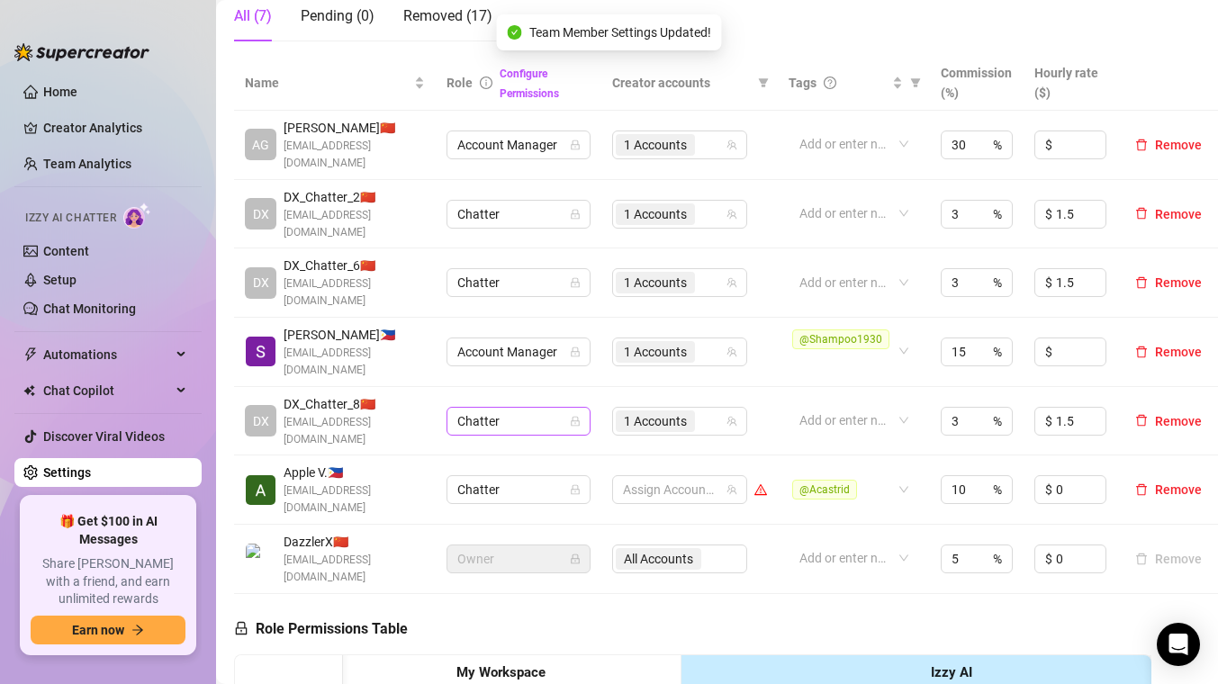
scroll to position [348, 0]
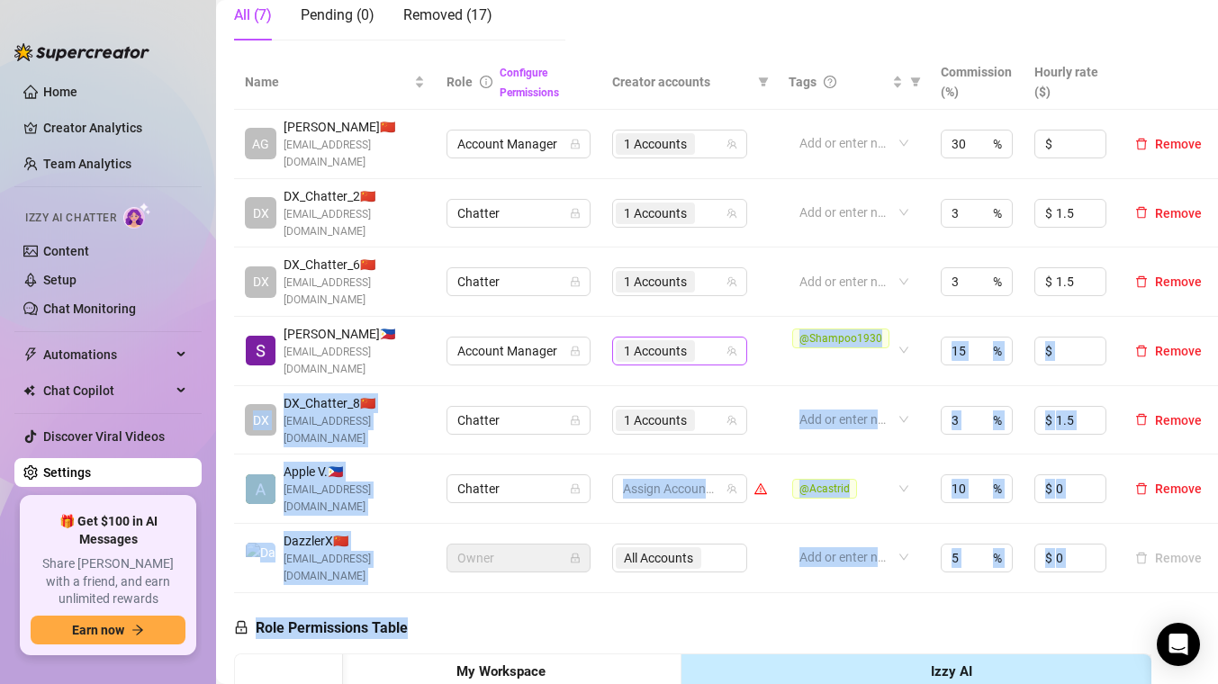
drag, startPoint x: 563, startPoint y: 522, endPoint x: 630, endPoint y: 307, distance: 225.2
click at [630, 307] on div "Manage Team Members Manage your team members, their commission and hourly rate,…" at bounding box center [717, 428] width 966 height 1349
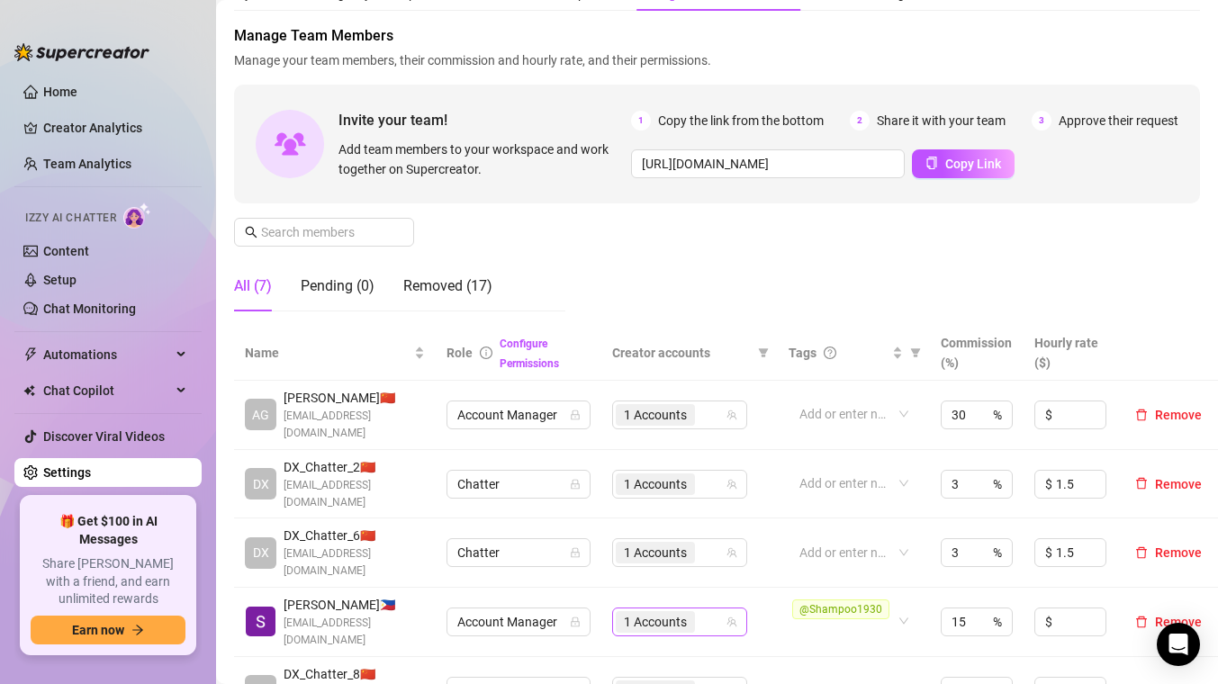
scroll to position [75, 0]
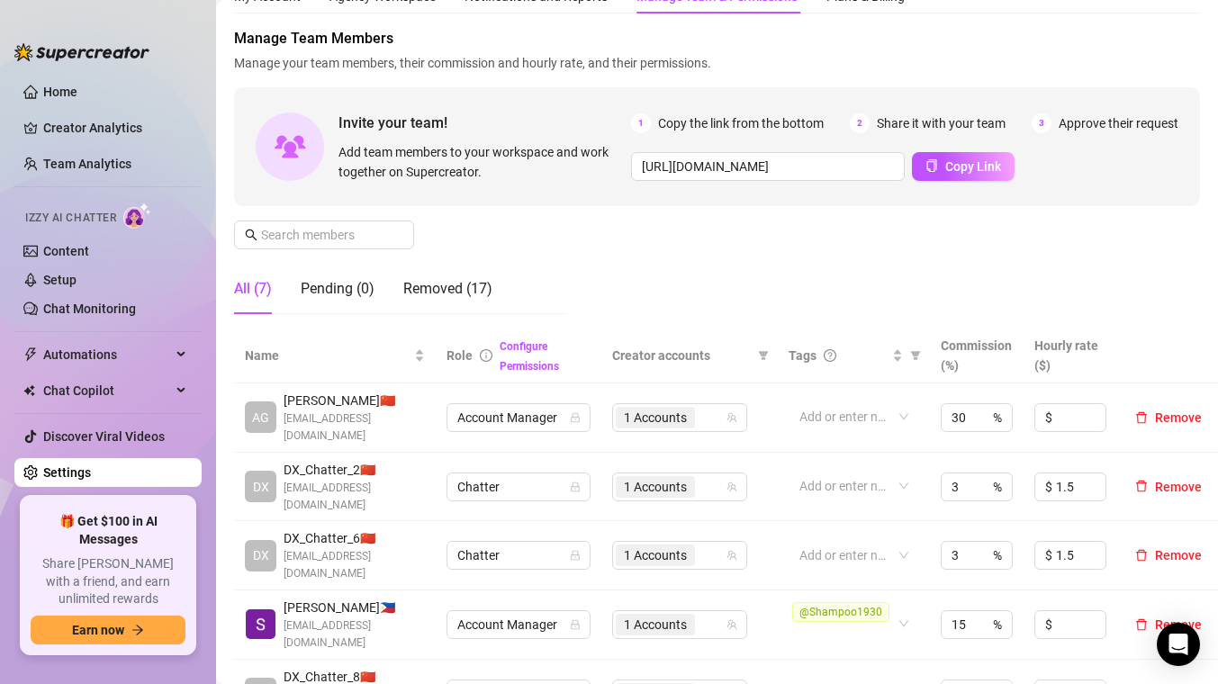
click at [654, 262] on div "Manage Team Members Manage your team members, their commission and hourly rate,…" at bounding box center [717, 178] width 966 height 301
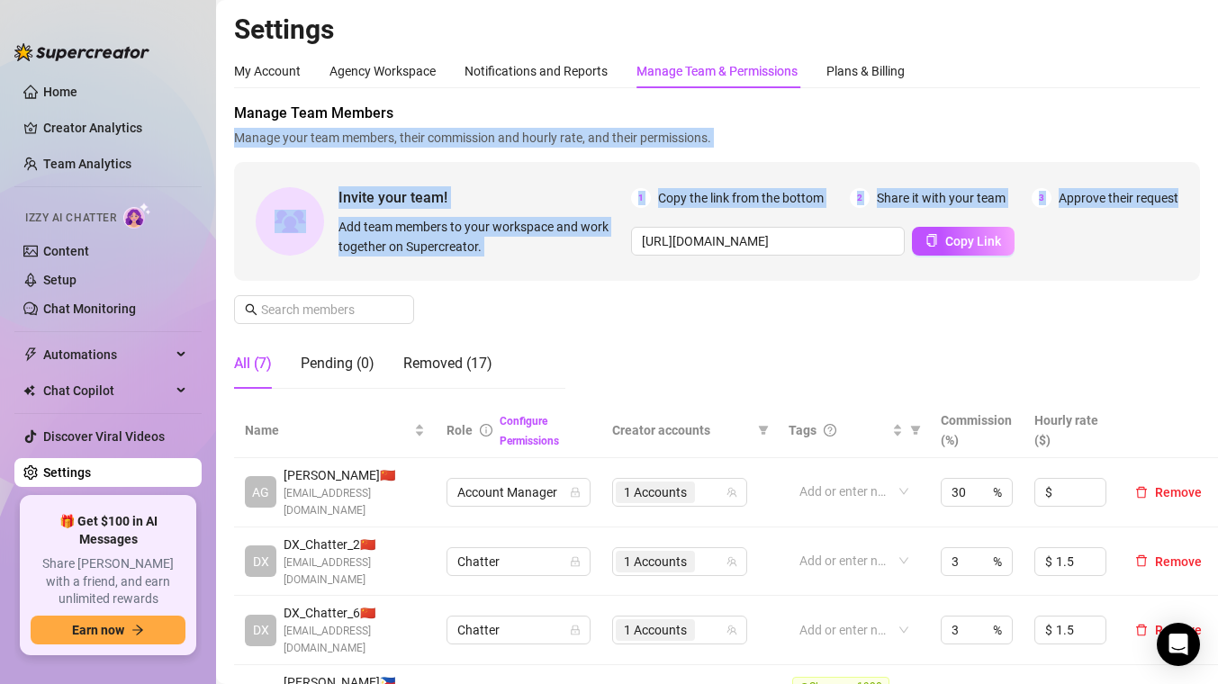
drag, startPoint x: 827, startPoint y: 123, endPoint x: 706, endPoint y: 378, distance: 282.2
click at [706, 379] on div "Manage Team Members Manage your team members, their commission and hourly rate,…" at bounding box center [717, 253] width 966 height 301
click at [708, 331] on div "Manage Team Members Manage your team members, their commission and hourly rate,…" at bounding box center [717, 253] width 966 height 301
drag, startPoint x: 713, startPoint y: 303, endPoint x: 964, endPoint y: 69, distance: 343.3
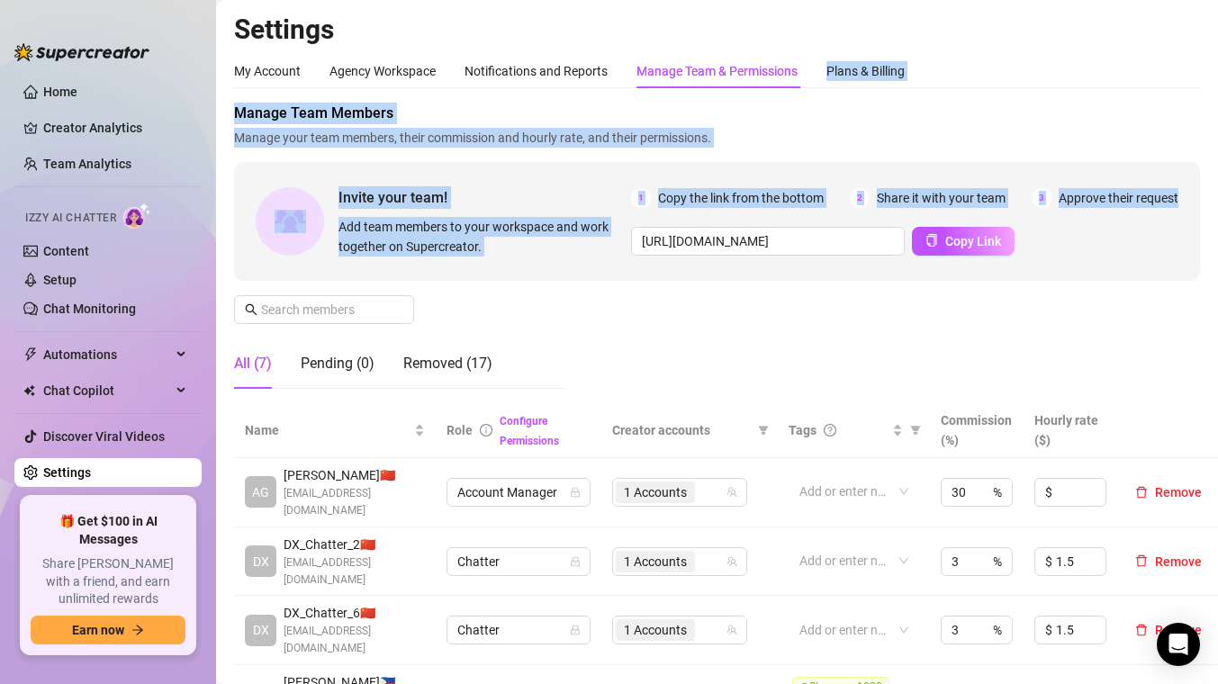
click at [940, 112] on span "Manage Team Members" at bounding box center [717, 114] width 966 height 22
drag, startPoint x: 941, startPoint y: 109, endPoint x: 845, endPoint y: 313, distance: 225.5
click at [845, 313] on div "Manage Team Members Manage your team members, their commission and hourly rate,…" at bounding box center [717, 253] width 966 height 301
drag, startPoint x: 828, startPoint y: 307, endPoint x: 1013, endPoint y: 90, distance: 284.8
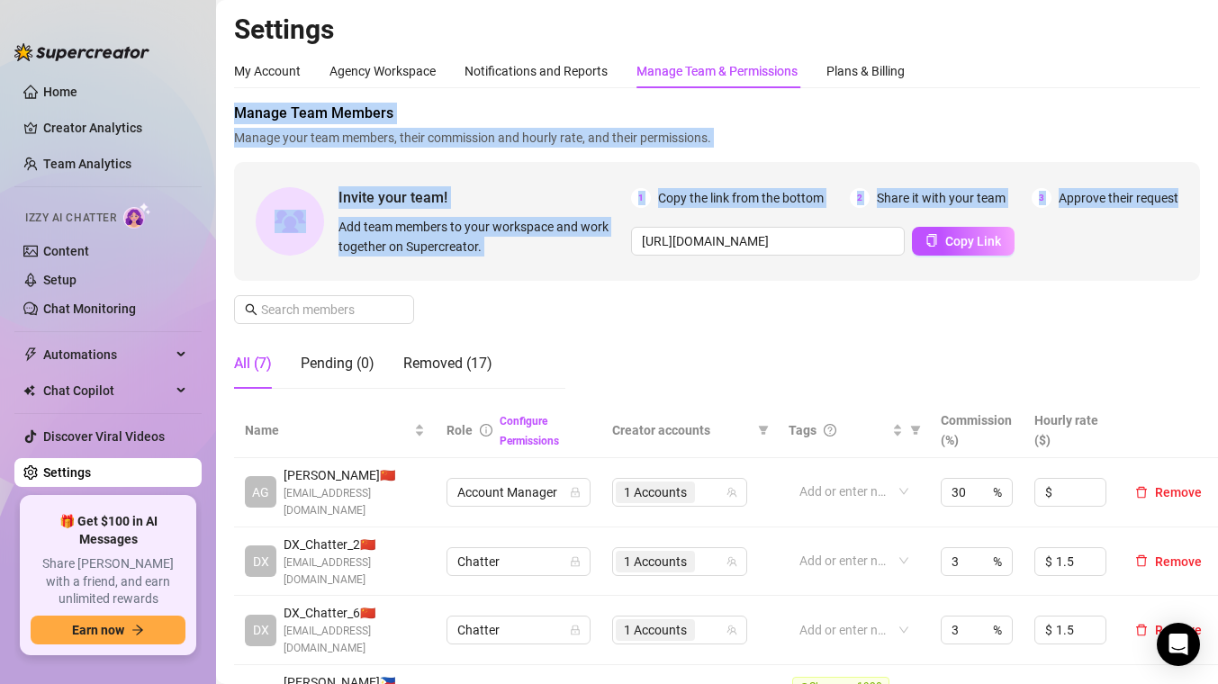
drag, startPoint x: 1002, startPoint y: 90, endPoint x: 929, endPoint y: 274, distance: 197.6
click at [896, 317] on div "Manage Team Members Manage your team members, their commission and hourly rate,…" at bounding box center [717, 253] width 966 height 301
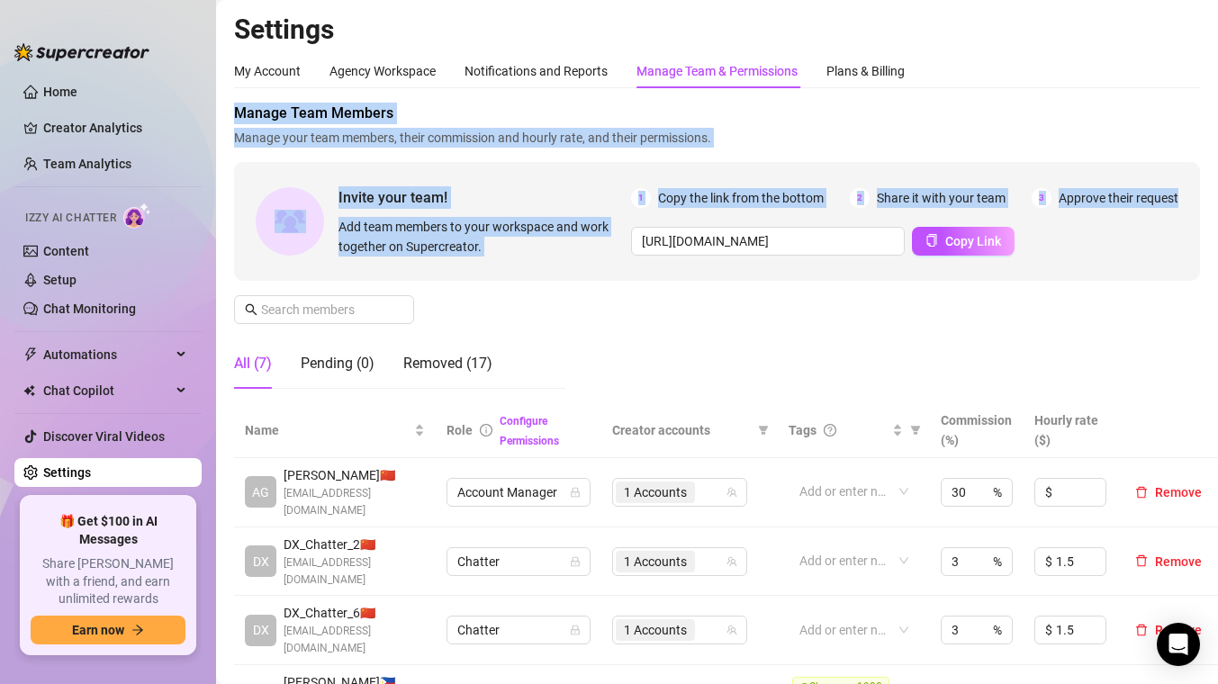
drag, startPoint x: 895, startPoint y: 310, endPoint x: 1025, endPoint y: 88, distance: 257.0
click at [988, 110] on span "Manage Team Members" at bounding box center [717, 114] width 966 height 22
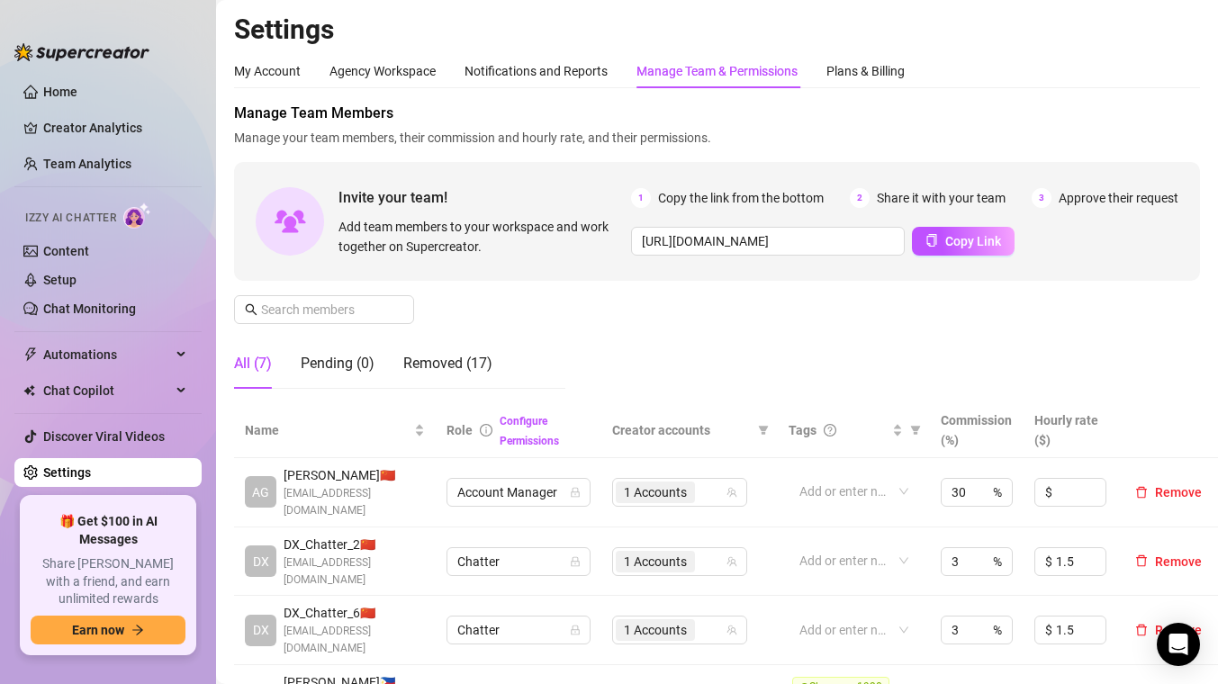
click at [739, 376] on div "Manage Team Members Manage your team members, their commission and hourly rate,…" at bounding box center [717, 253] width 966 height 301
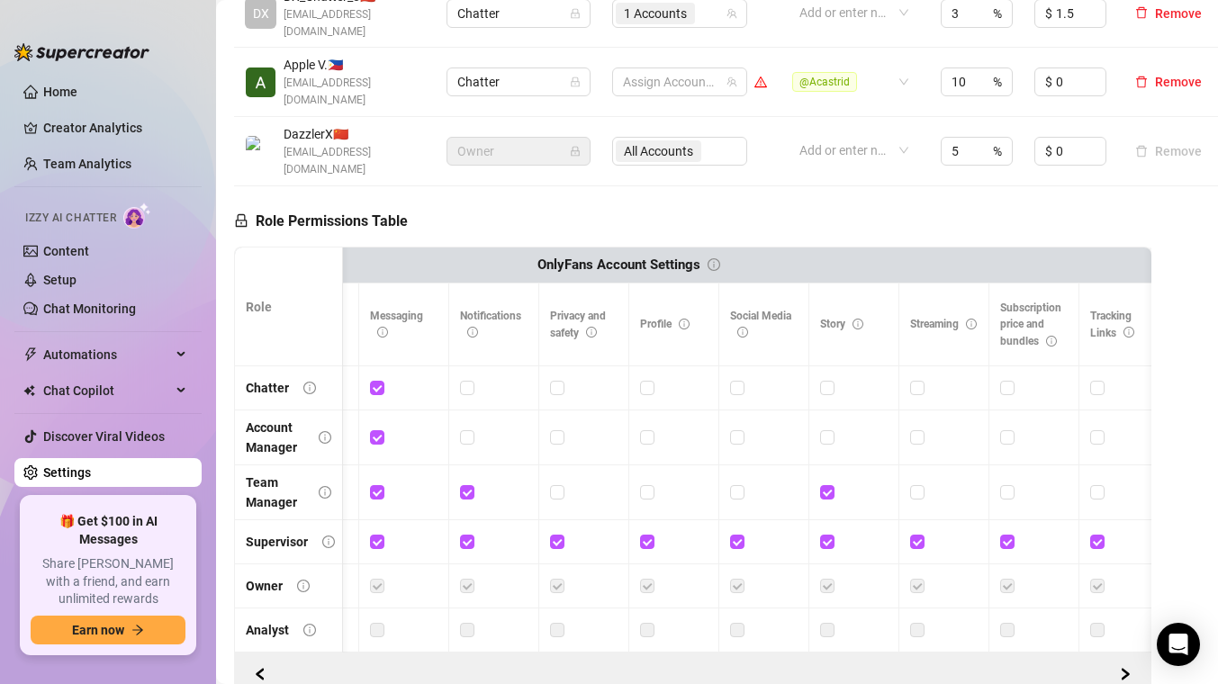
click at [700, 558] on div at bounding box center [693, 674] width 894 height 29
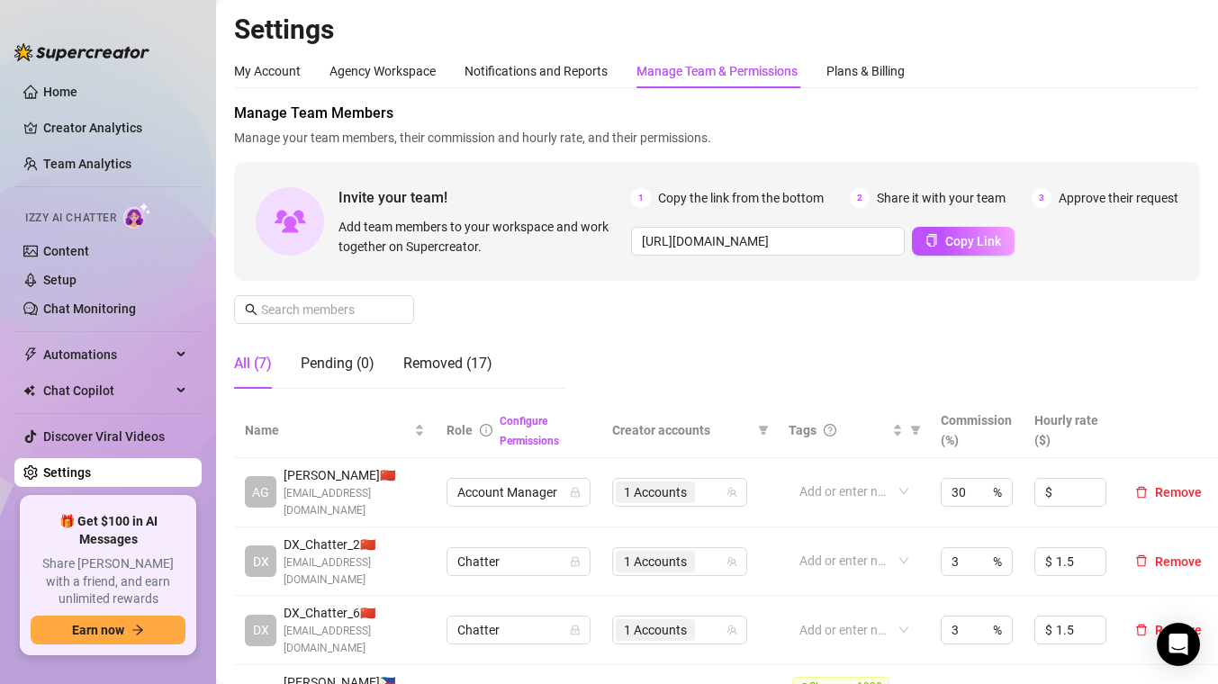
click at [833, 294] on div "Manage Team Members Manage your team members, their commission and hourly rate,…" at bounding box center [717, 253] width 966 height 301
click at [260, 72] on div "My Account" at bounding box center [267, 71] width 67 height 20
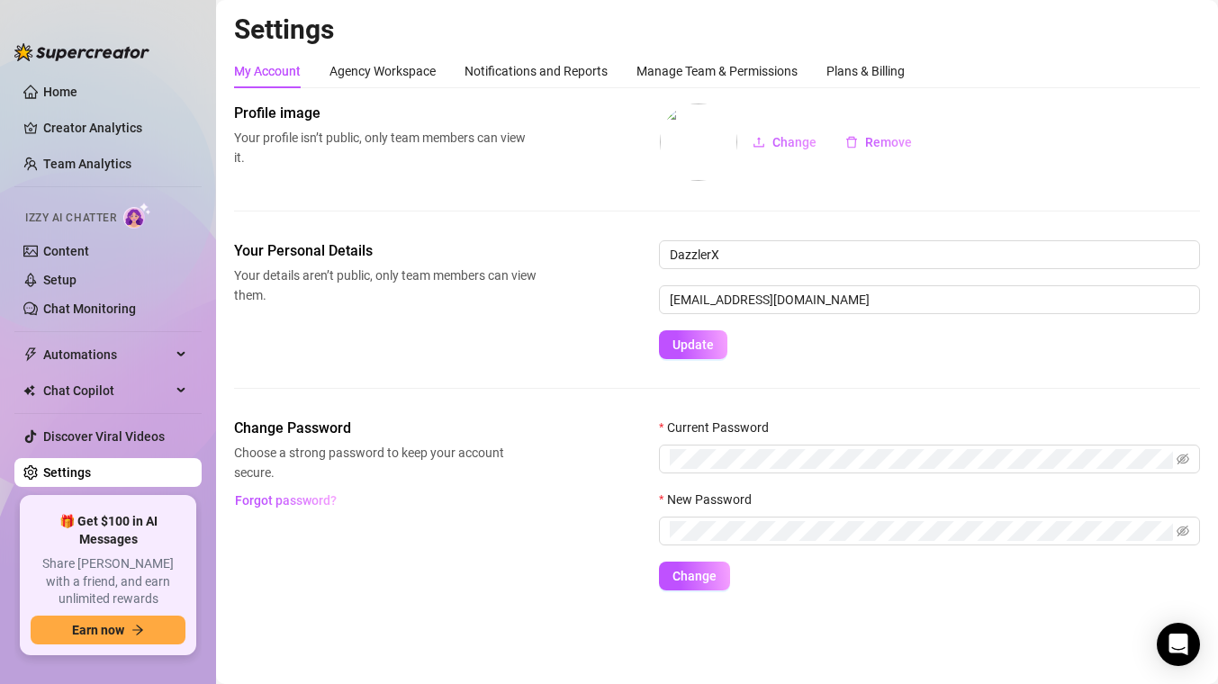
click at [459, 185] on div "Profile image Your profile isn’t public, only team members can view it. Change …" at bounding box center [717, 172] width 966 height 138
click at [69, 99] on link "Home" at bounding box center [60, 92] width 34 height 14
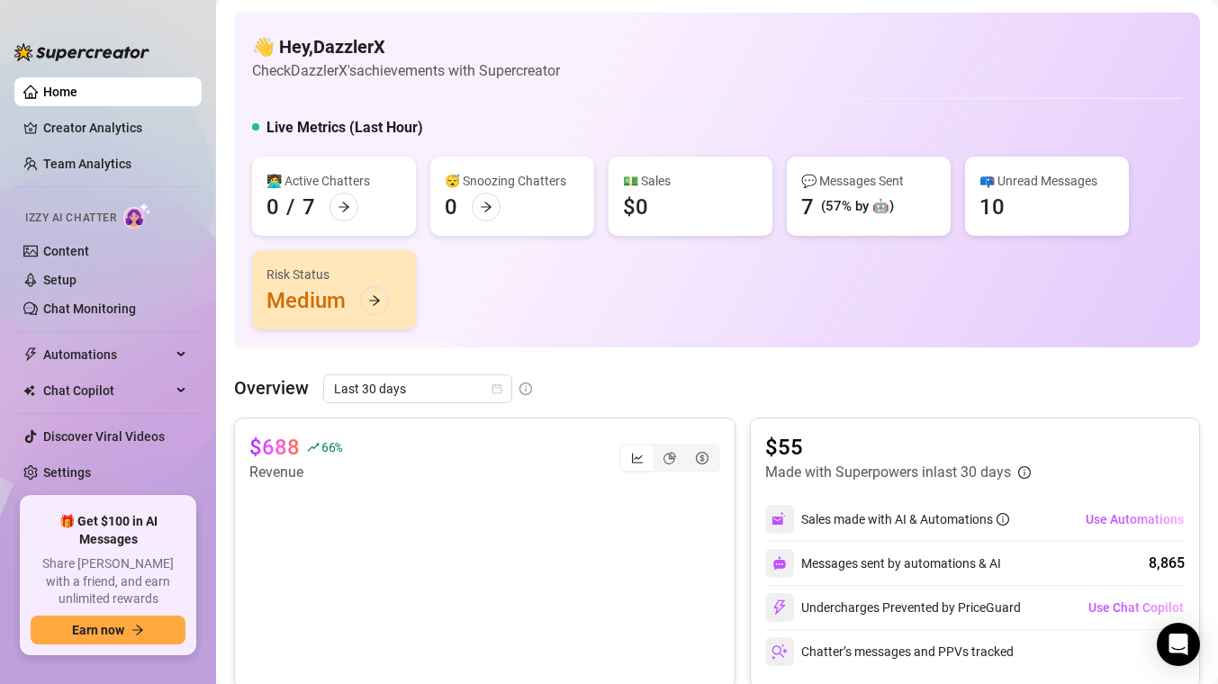
click at [517, 284] on div "👩‍💻 Active Chatters 0 / 7 😴 Snoozing Chatters 0 💵 Sales $0 💬 Messages Sent 7 (5…" at bounding box center [717, 243] width 930 height 173
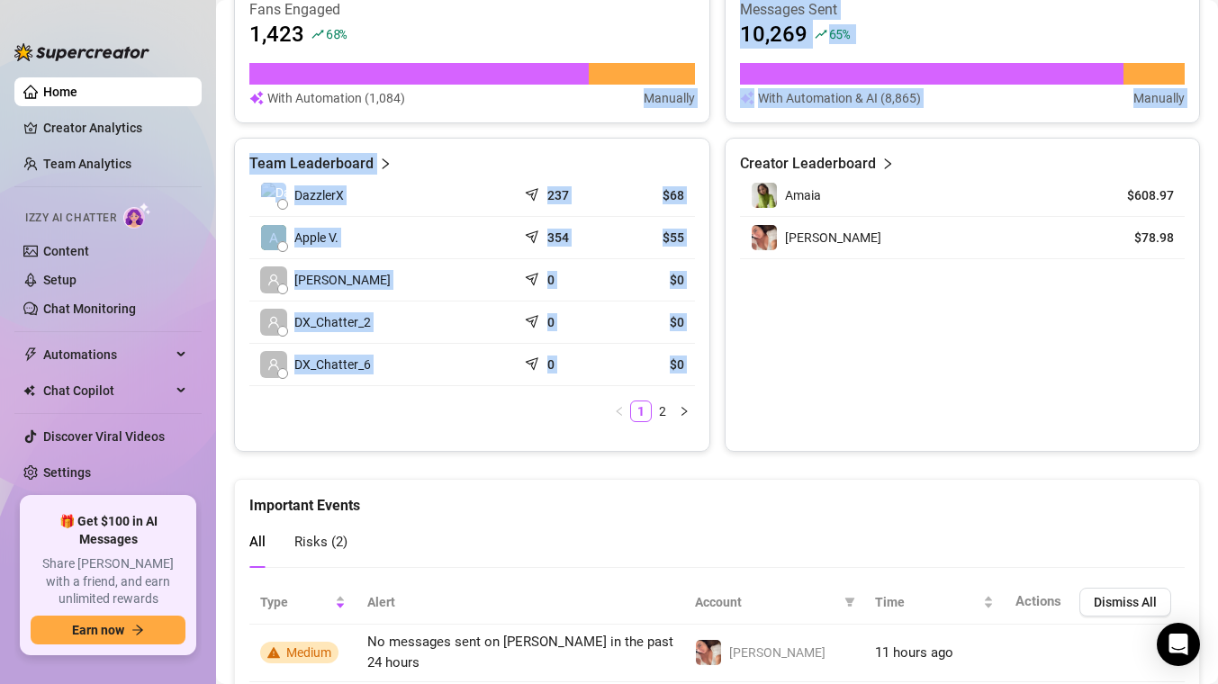
drag, startPoint x: 505, startPoint y: 432, endPoint x: 563, endPoint y: 99, distance: 338.0
click at [563, 99] on div "Fans Engaged 1,423 68 % With Automation (1,084) Manually Messages Sent 10,269 6…" at bounding box center [717, 218] width 966 height 467
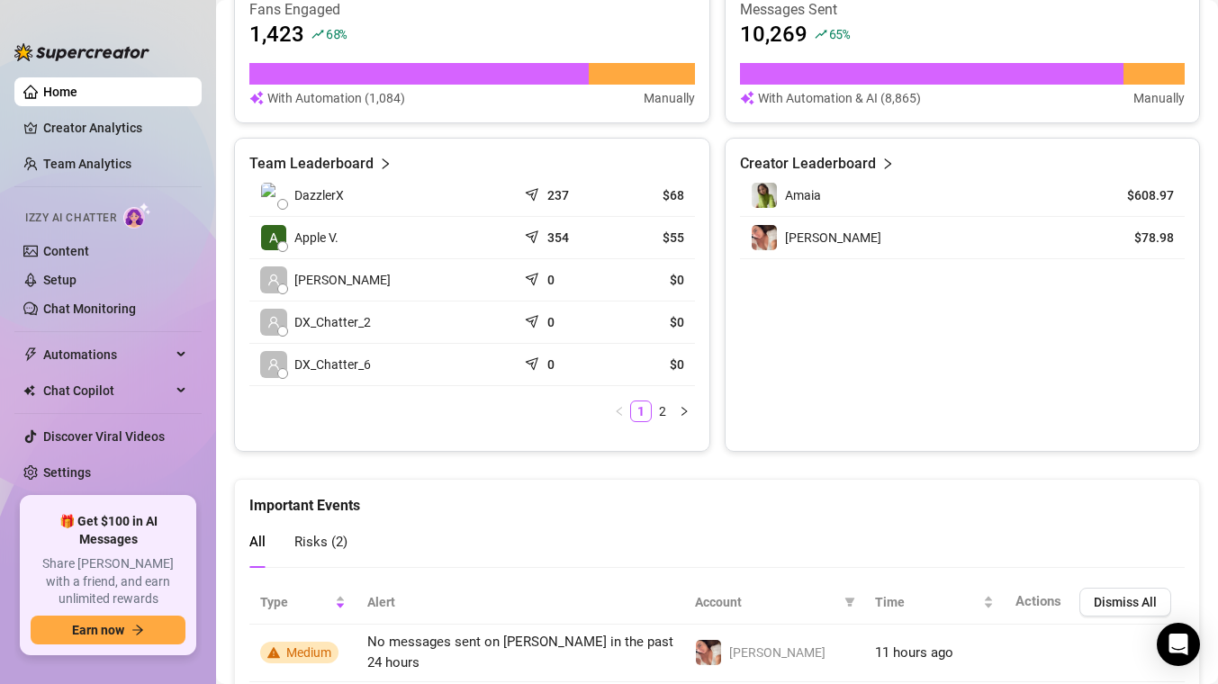
click at [489, 422] on div "DazzlerX 237 $68 Apple V. 354 $55 [PERSON_NAME] 0 $0 DX_Chatter_2 0 $0 DX_Chatt…" at bounding box center [472, 306] width 446 height 262
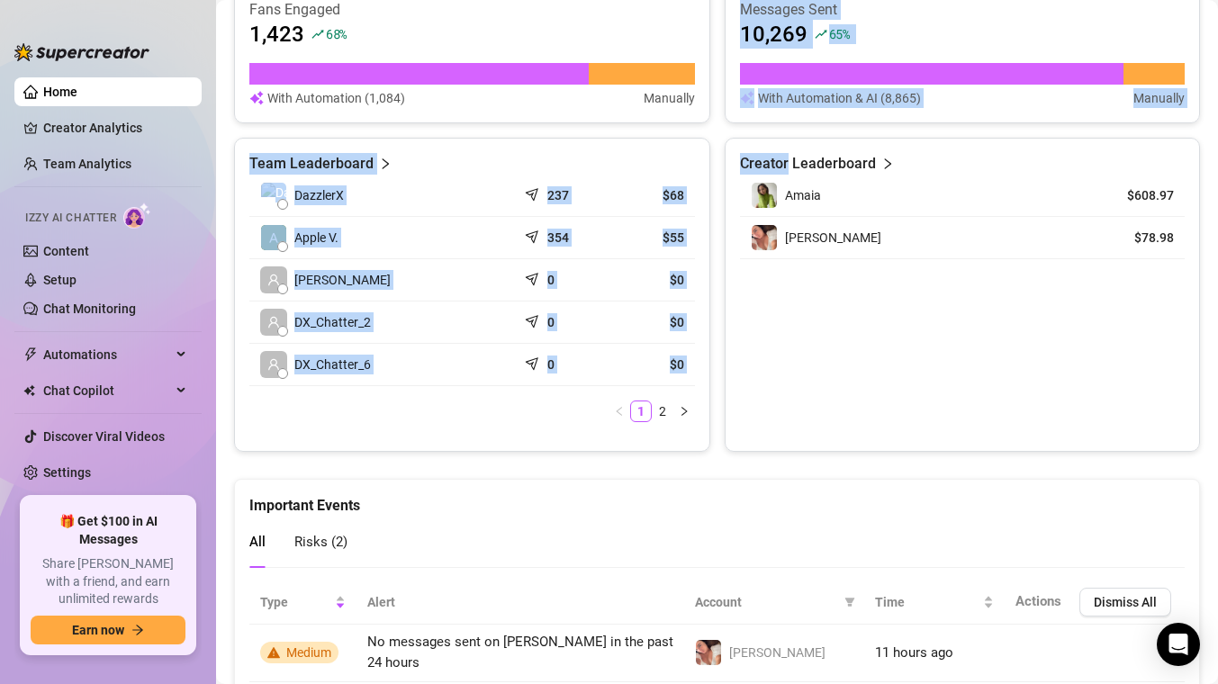
drag, startPoint x: 489, startPoint y: 422, endPoint x: 535, endPoint y: 121, distance: 305.0
click at [535, 121] on div "Fans Engaged 1,423 68 % With Automation (1,084) Manually Messages Sent 10,269 6…" at bounding box center [717, 218] width 966 height 467
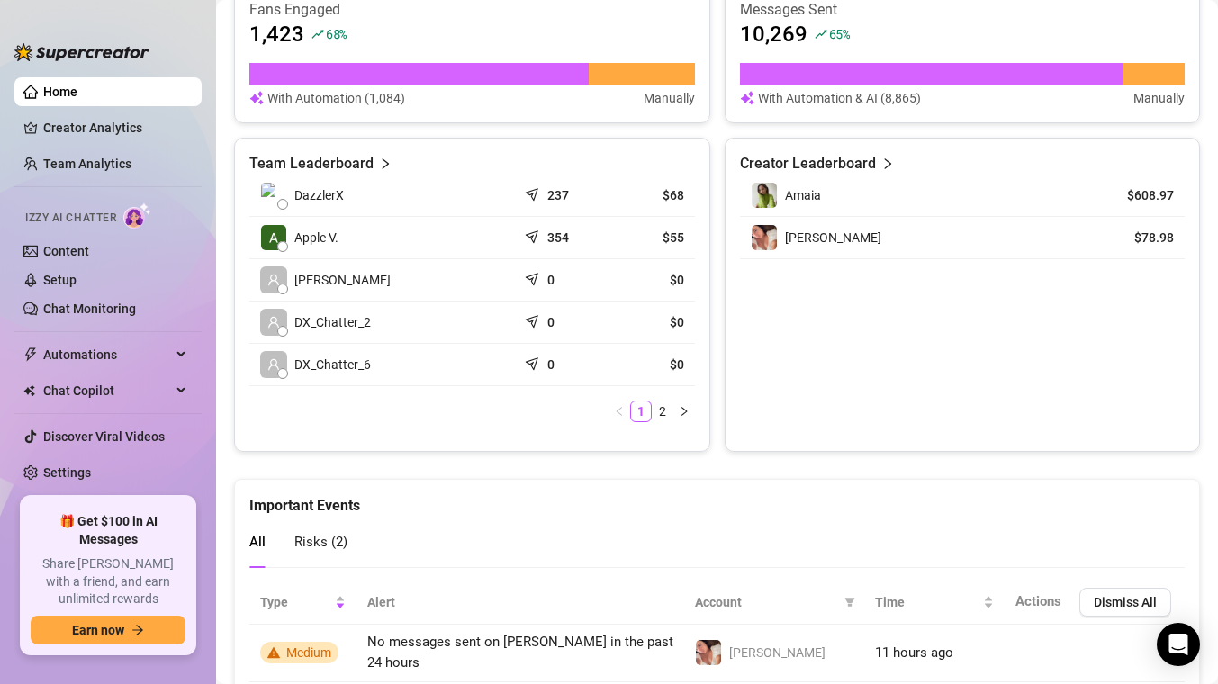
click at [495, 472] on div "👋 Hey, DazzlerX Check DazzlerX's achievements with Supercreator Live Metrics (L…" at bounding box center [717, 9] width 966 height 1473
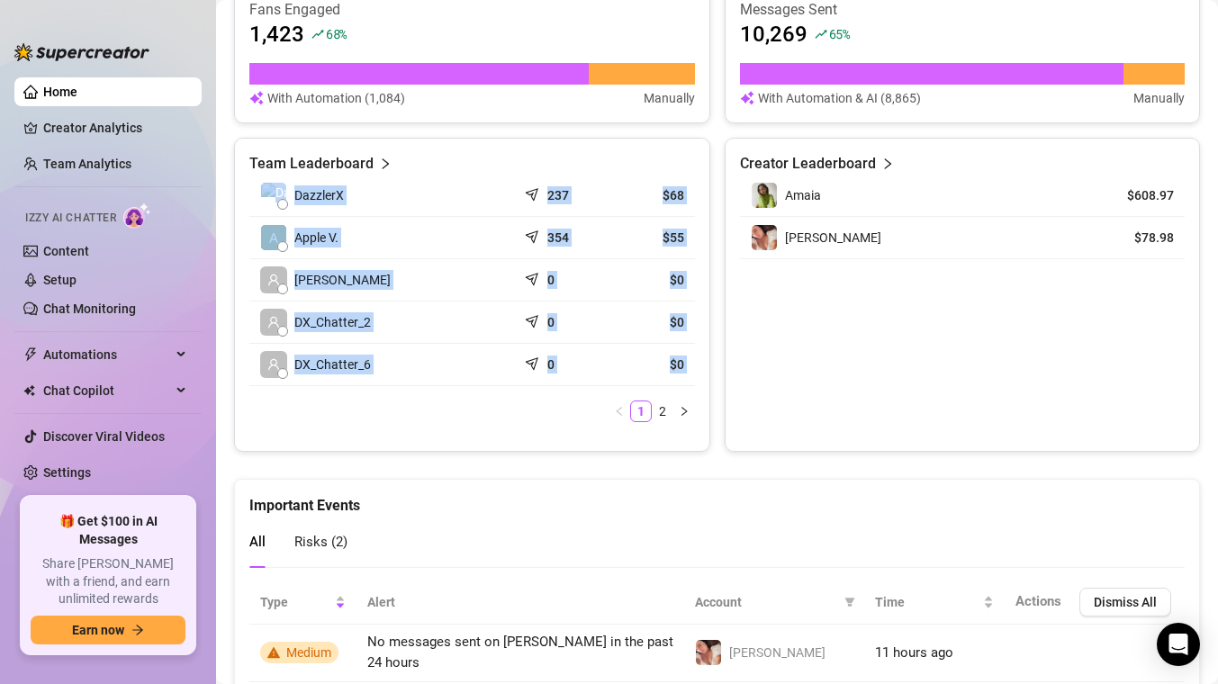
drag, startPoint x: 611, startPoint y: 146, endPoint x: 673, endPoint y: 427, distance: 287.6
click at [674, 427] on div "Team Leaderboard DazzlerX 237 $68 Apple V. 354 $55 [PERSON_NAME] 0 $0 DX_Chatte…" at bounding box center [472, 295] width 476 height 314
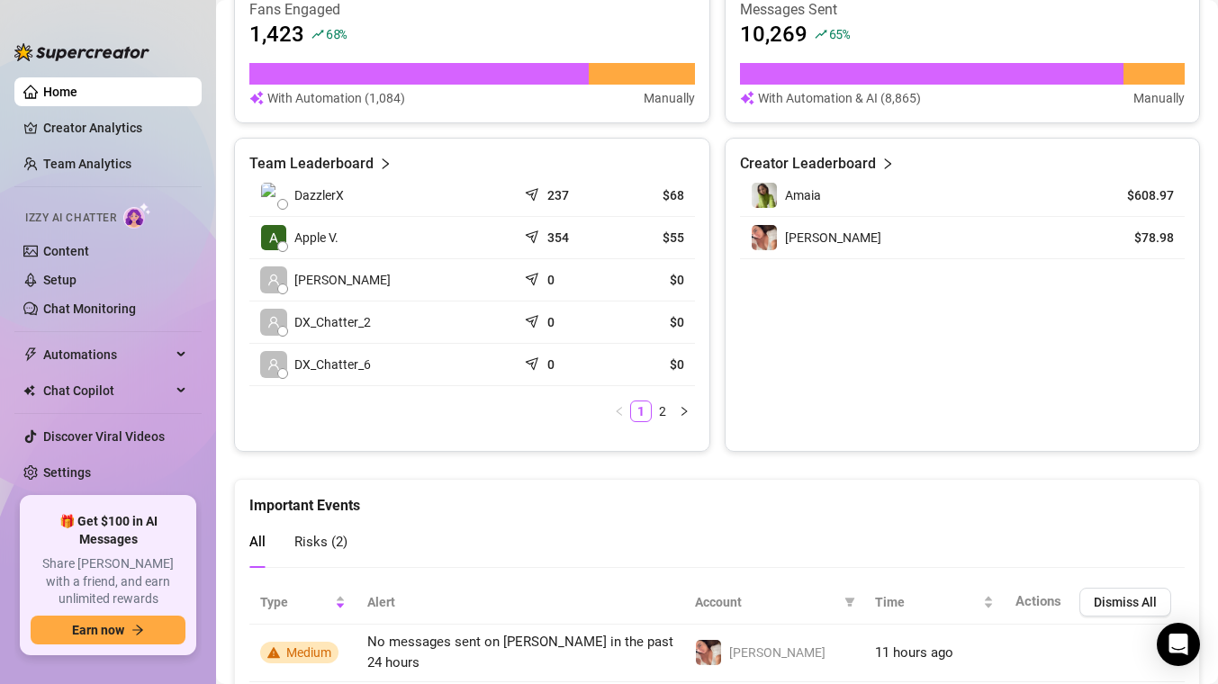
click at [235, 162] on div "Team Leaderboard DazzlerX 237 $68 Apple V. 354 $55 [PERSON_NAME] 0 $0 DX_Chatte…" at bounding box center [472, 295] width 476 height 314
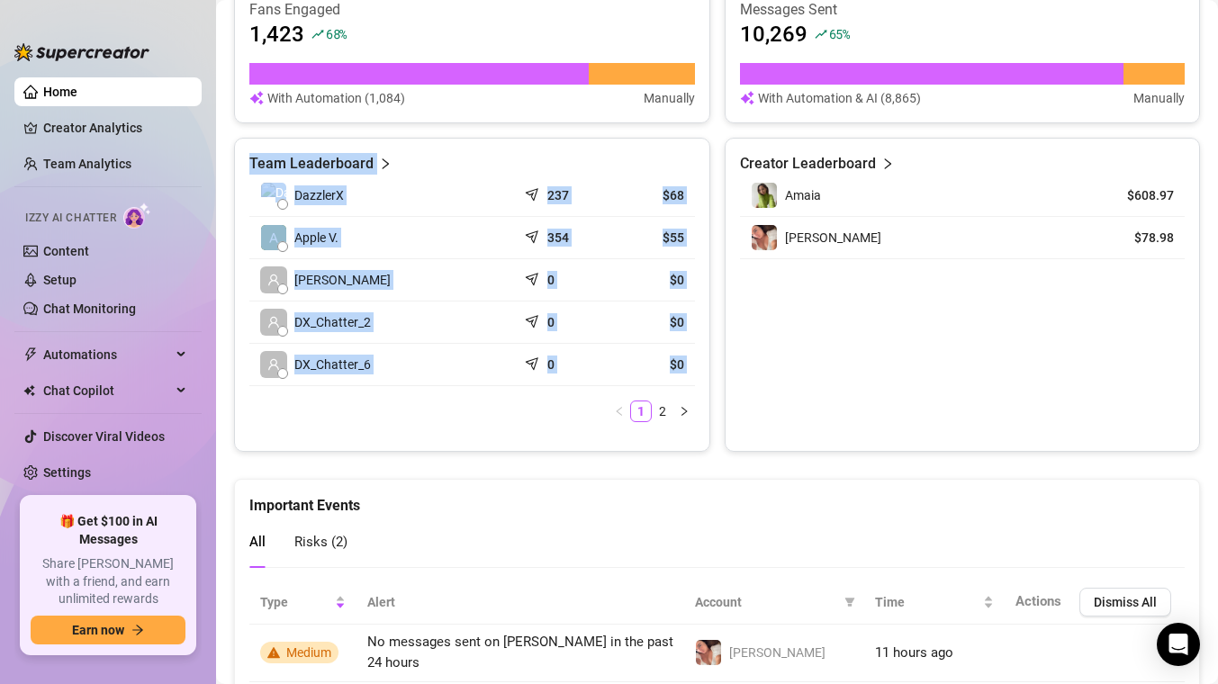
drag, startPoint x: 246, startPoint y: 162, endPoint x: 680, endPoint y: 391, distance: 491.2
click at [680, 391] on div "Team Leaderboard DazzlerX 237 $68 Apple V. 354 $55 [PERSON_NAME] 0 $0 DX_Chatte…" at bounding box center [472, 295] width 476 height 314
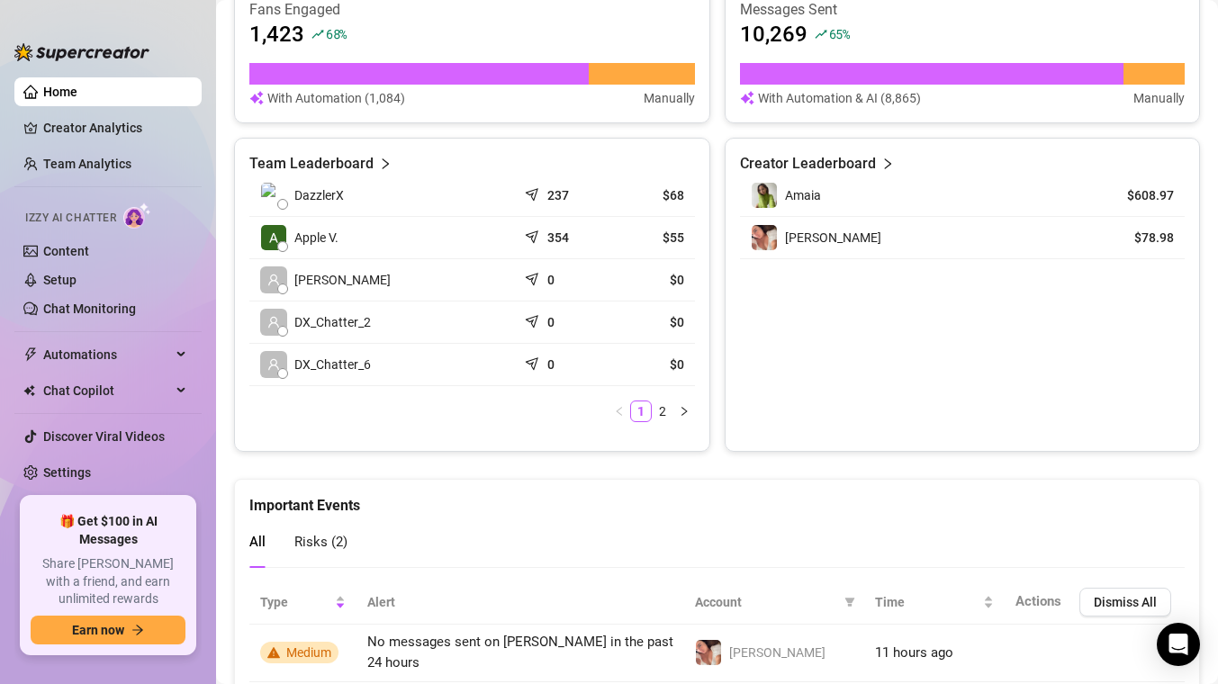
click at [695, 383] on div "Team Leaderboard DazzlerX 237 $68 Apple V. 354 $55 [PERSON_NAME] 0 $0 DX_Chatte…" at bounding box center [472, 295] width 476 height 314
drag, startPoint x: 697, startPoint y: 378, endPoint x: 244, endPoint y: 149, distance: 507.6
click at [244, 149] on div "Team Leaderboard DazzlerX 237 $68 Apple V. 354 $55 [PERSON_NAME] 0 $0 DX_Chatte…" at bounding box center [472, 295] width 476 height 314
drag, startPoint x: 244, startPoint y: 169, endPoint x: 708, endPoint y: 384, distance: 511.8
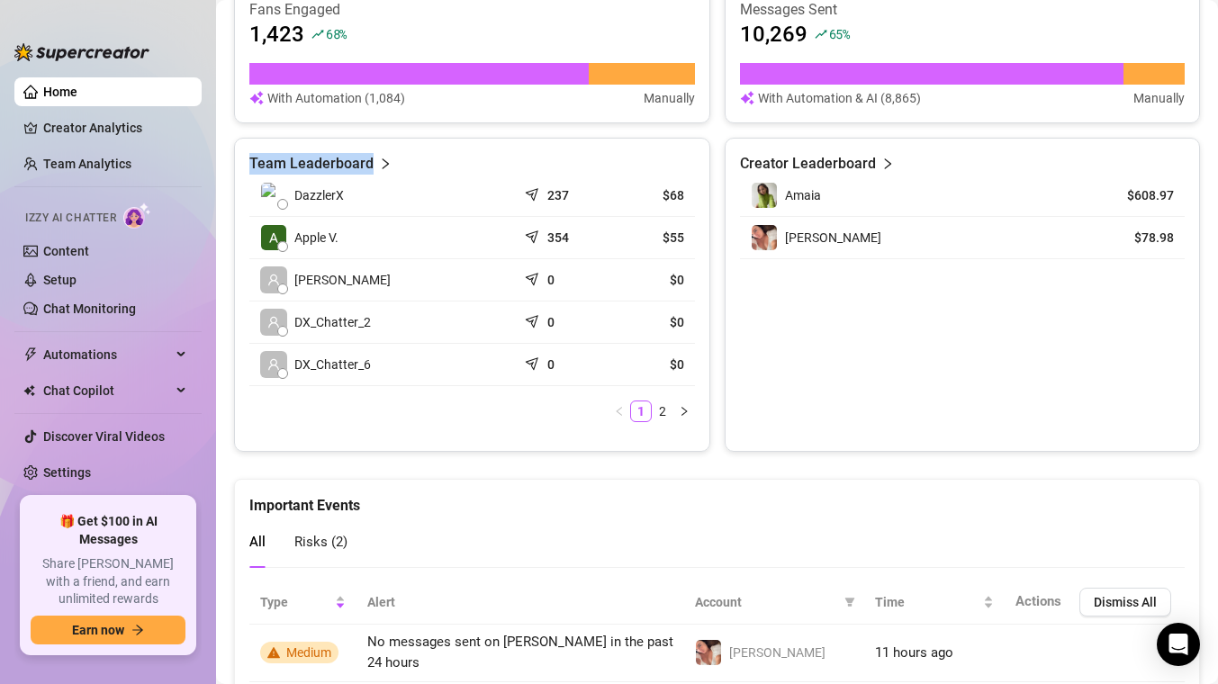
click at [708, 384] on div "Team Leaderboard DazzlerX 237 $68 Apple V. 354 $55 [PERSON_NAME] 0 $0 DX_Chatte…" at bounding box center [472, 295] width 476 height 314
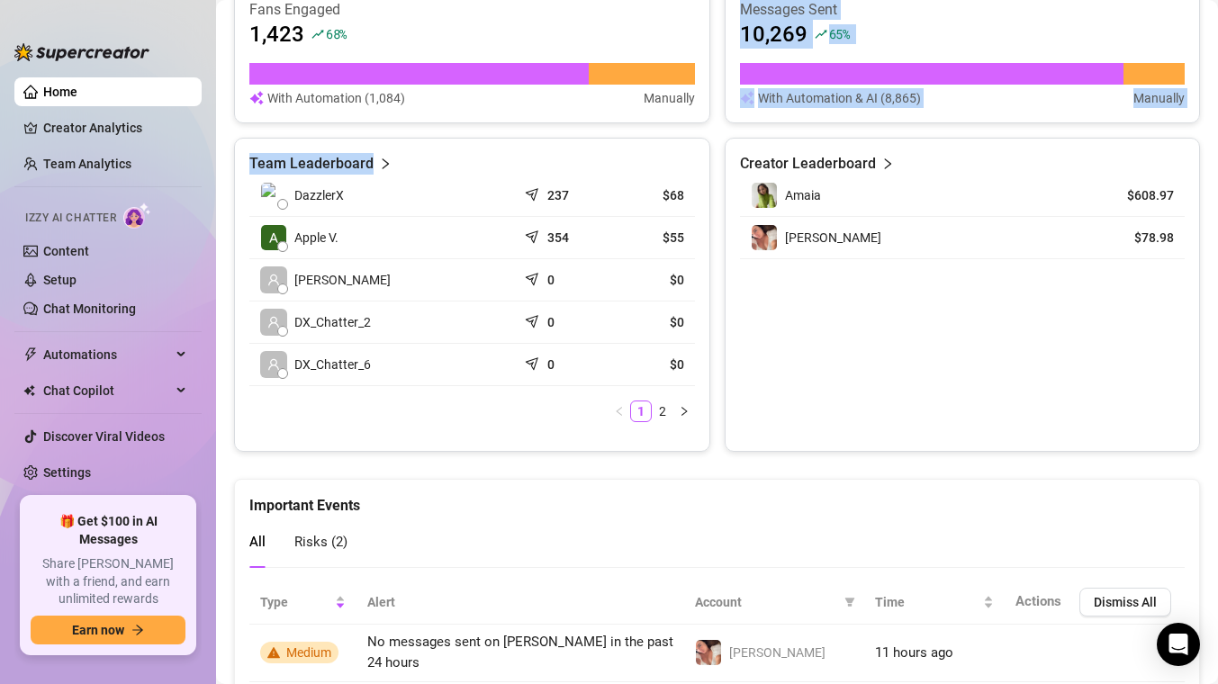
drag, startPoint x: 703, startPoint y: 371, endPoint x: 581, endPoint y: 128, distance: 272.1
click at [581, 128] on div "Fans Engaged 1,423 68 % With Automation (1,084) Manually Messages Sent 10,269 6…" at bounding box center [717, 218] width 966 height 467
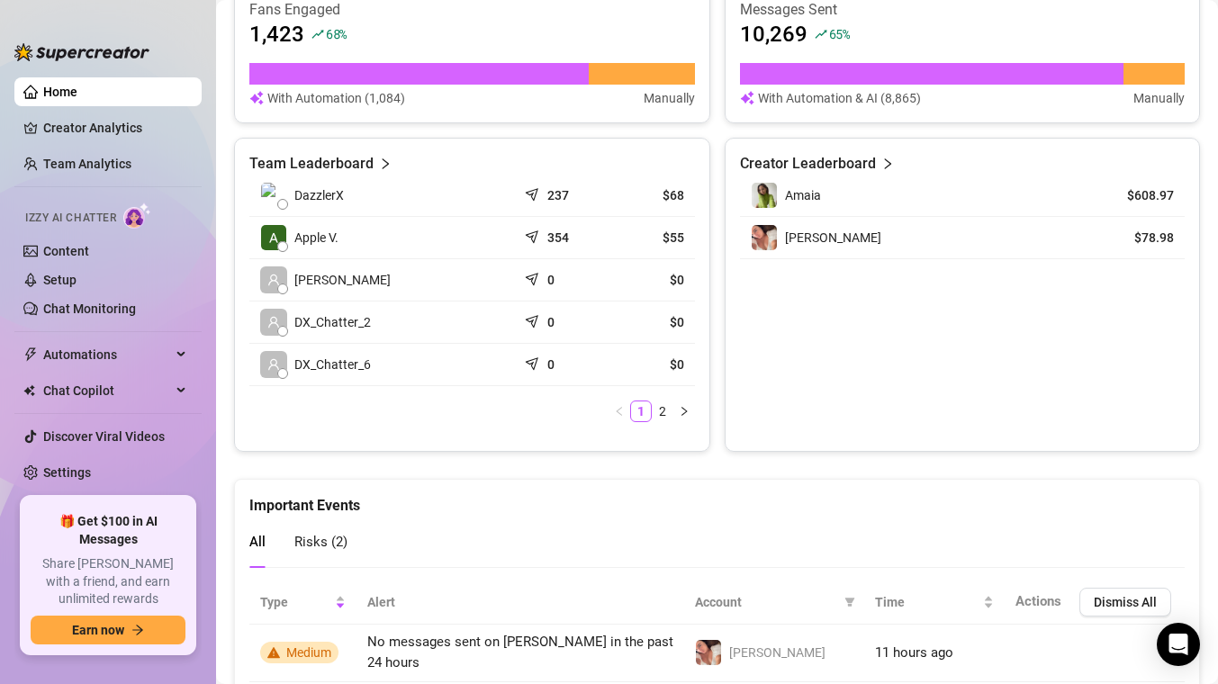
drag, startPoint x: 573, startPoint y: 142, endPoint x: 709, endPoint y: 369, distance: 264.4
click at [709, 369] on div "Team Leaderboard DazzlerX 237 $68 Apple V. 354 $55 [PERSON_NAME] 0 $0 DX_Chatte…" at bounding box center [472, 295] width 476 height 314
